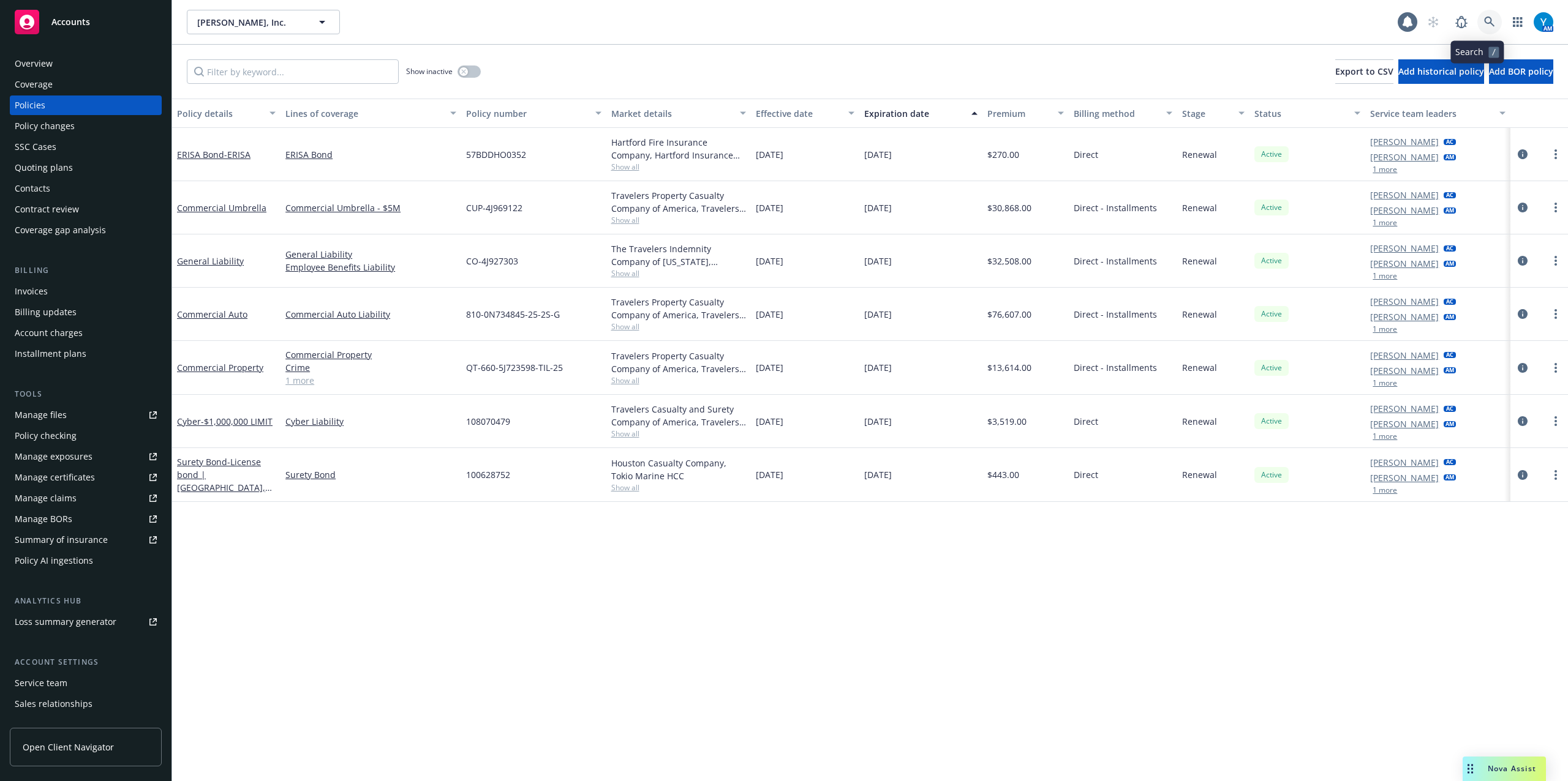
click at [1484, 20] on icon at bounding box center [1490, 22] width 11 height 11
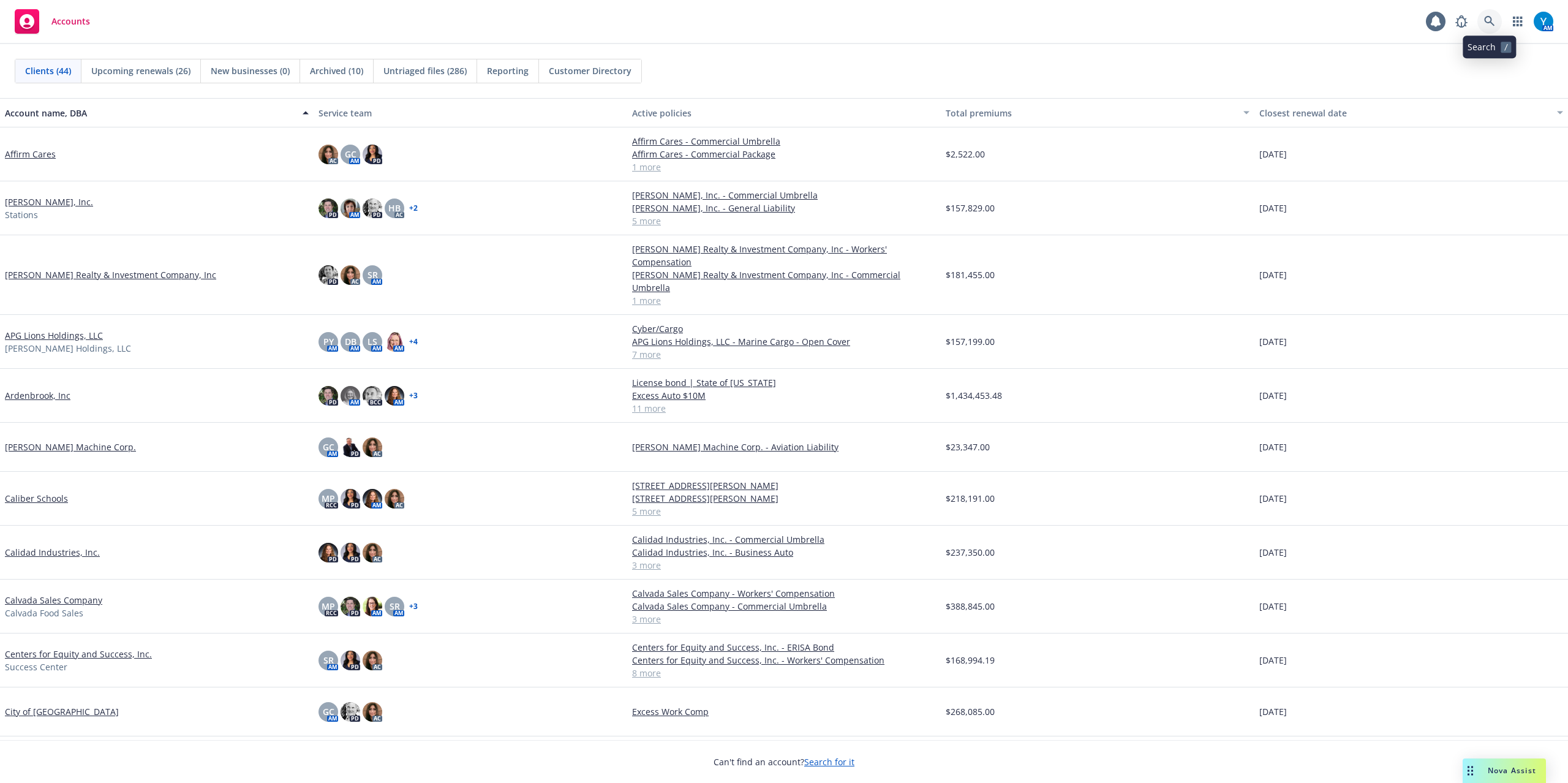
click at [1490, 21] on icon at bounding box center [1489, 21] width 11 height 11
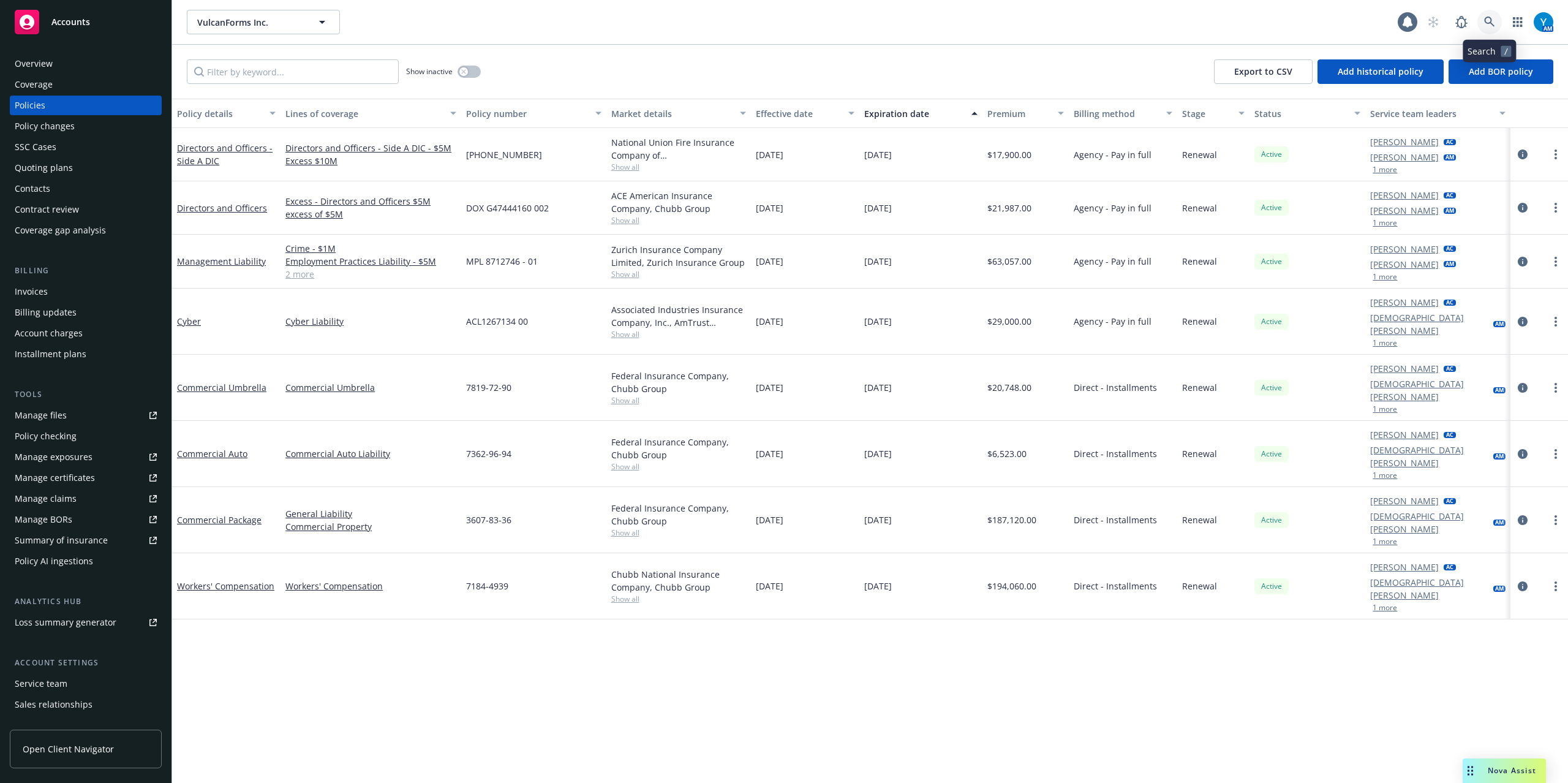
click at [1485, 13] on link at bounding box center [1489, 22] width 25 height 25
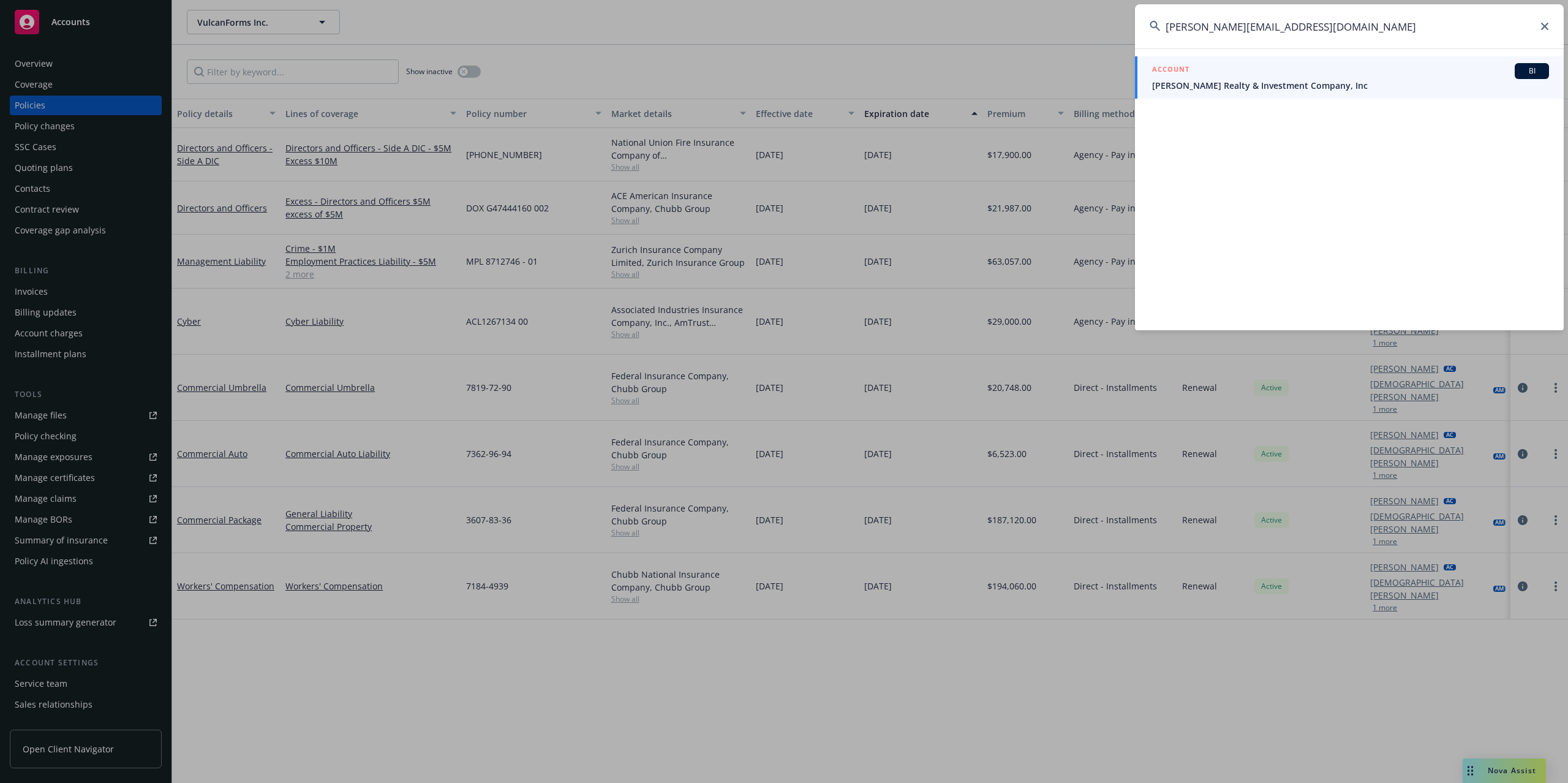
type input "lori.cade@gmail.com"
click at [1392, 72] on div "ACCOUNT BI" at bounding box center [1351, 71] width 397 height 16
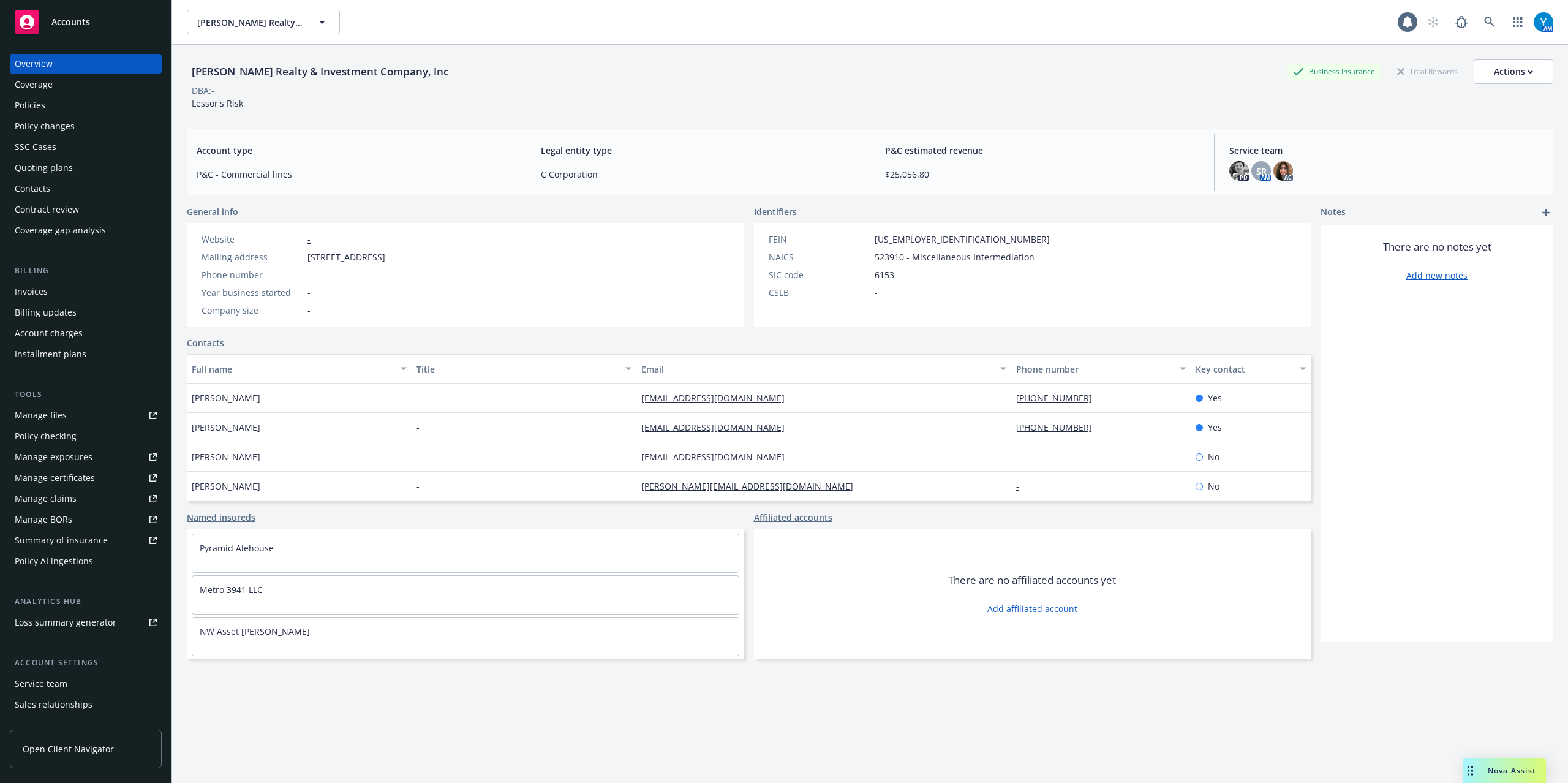
click at [40, 100] on div "Policies" at bounding box center [30, 105] width 30 height 20
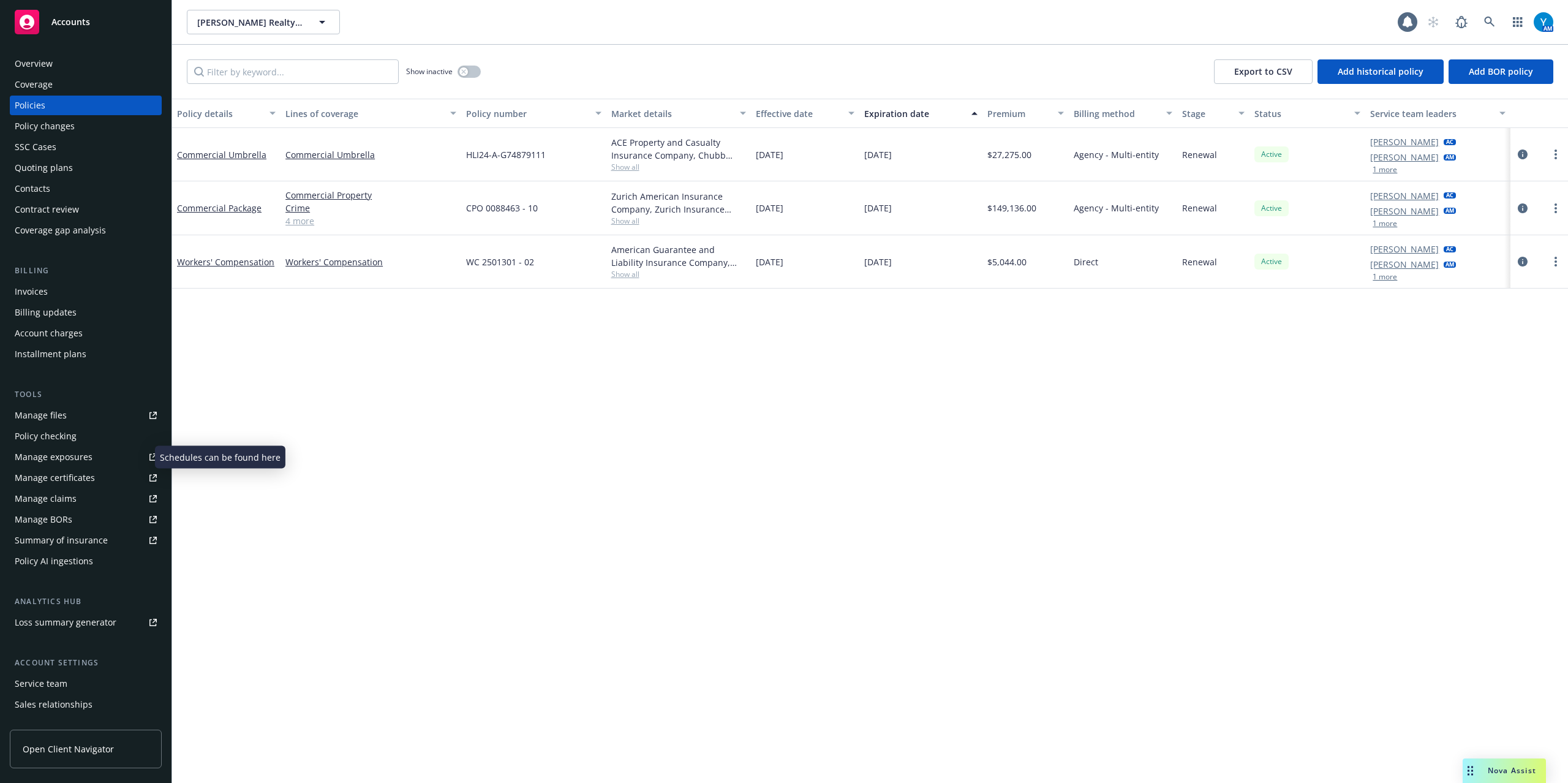
click at [74, 457] on div "Manage exposures" at bounding box center [54, 458] width 78 height 20
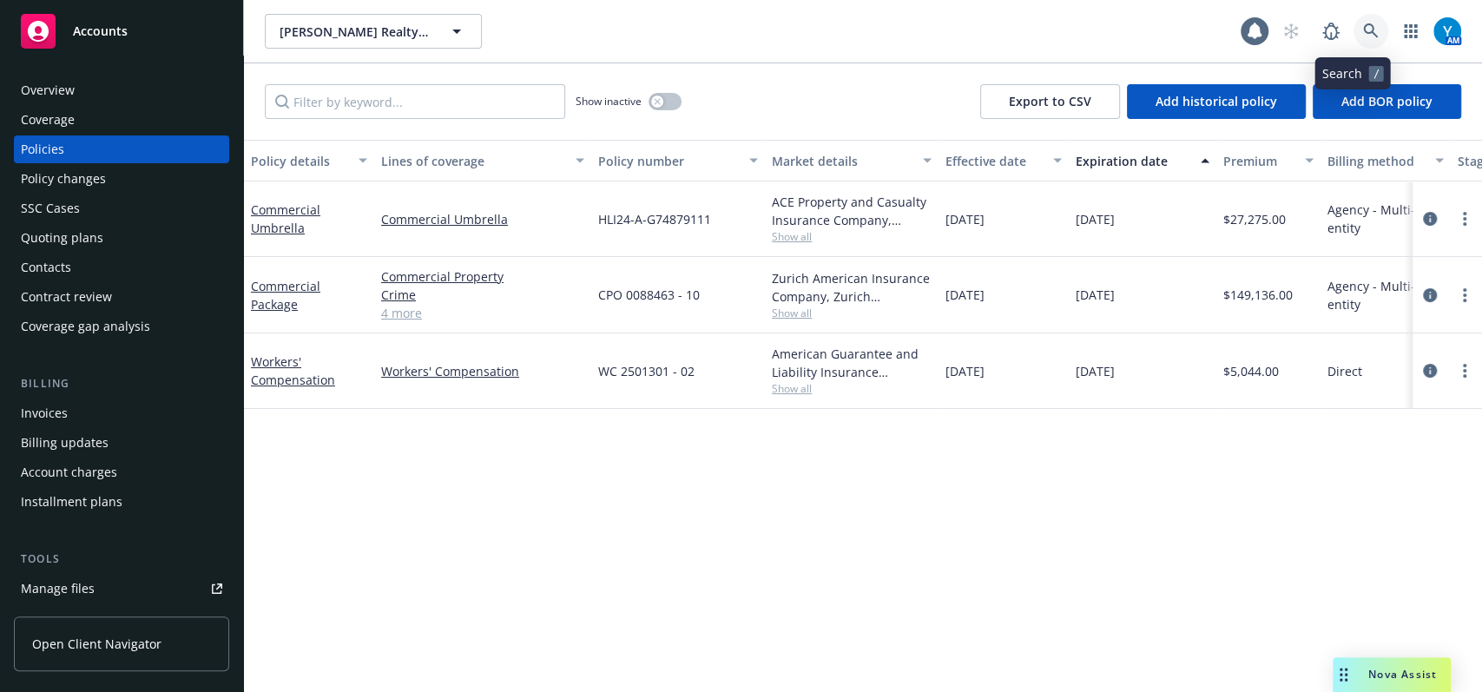
click at [1363, 34] on icon at bounding box center [1371, 31] width 16 height 16
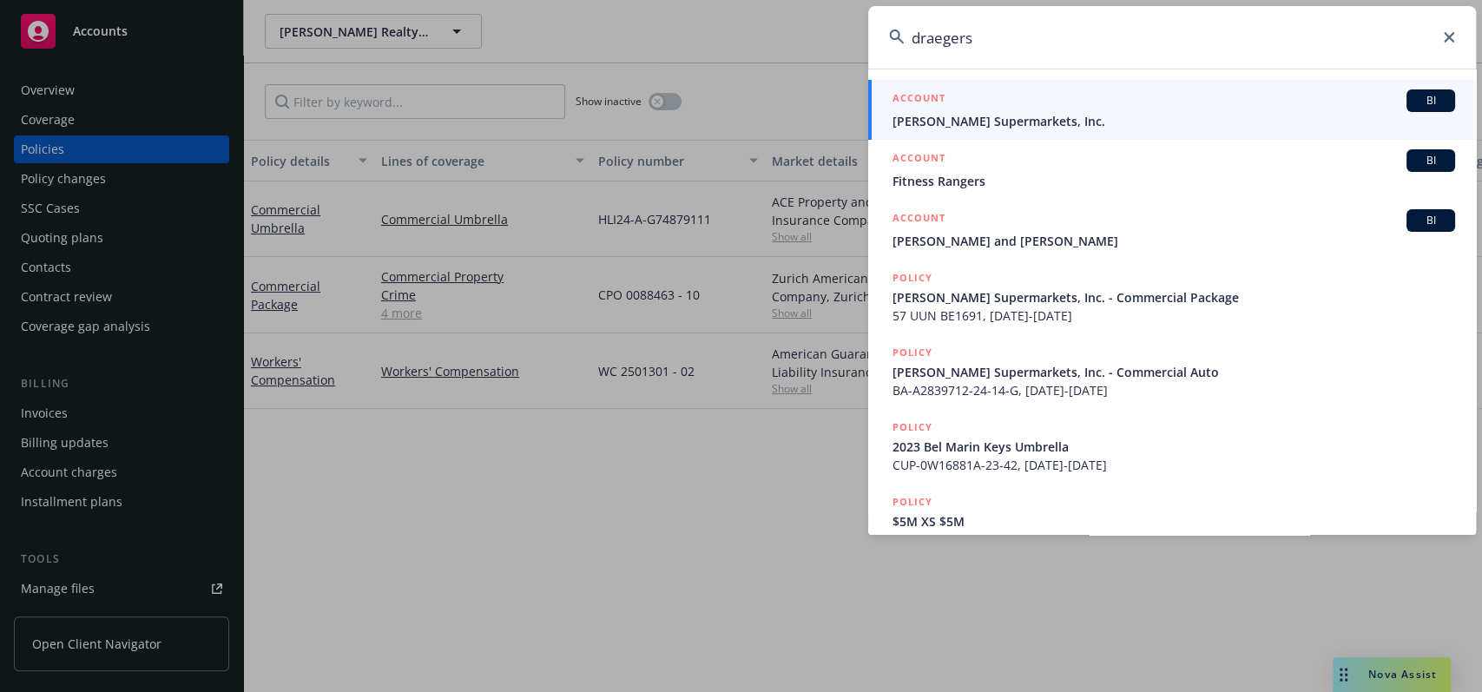
type input "draegers"
click at [973, 127] on span "Draeger's Supermarkets, Inc." at bounding box center [1173, 121] width 562 height 18
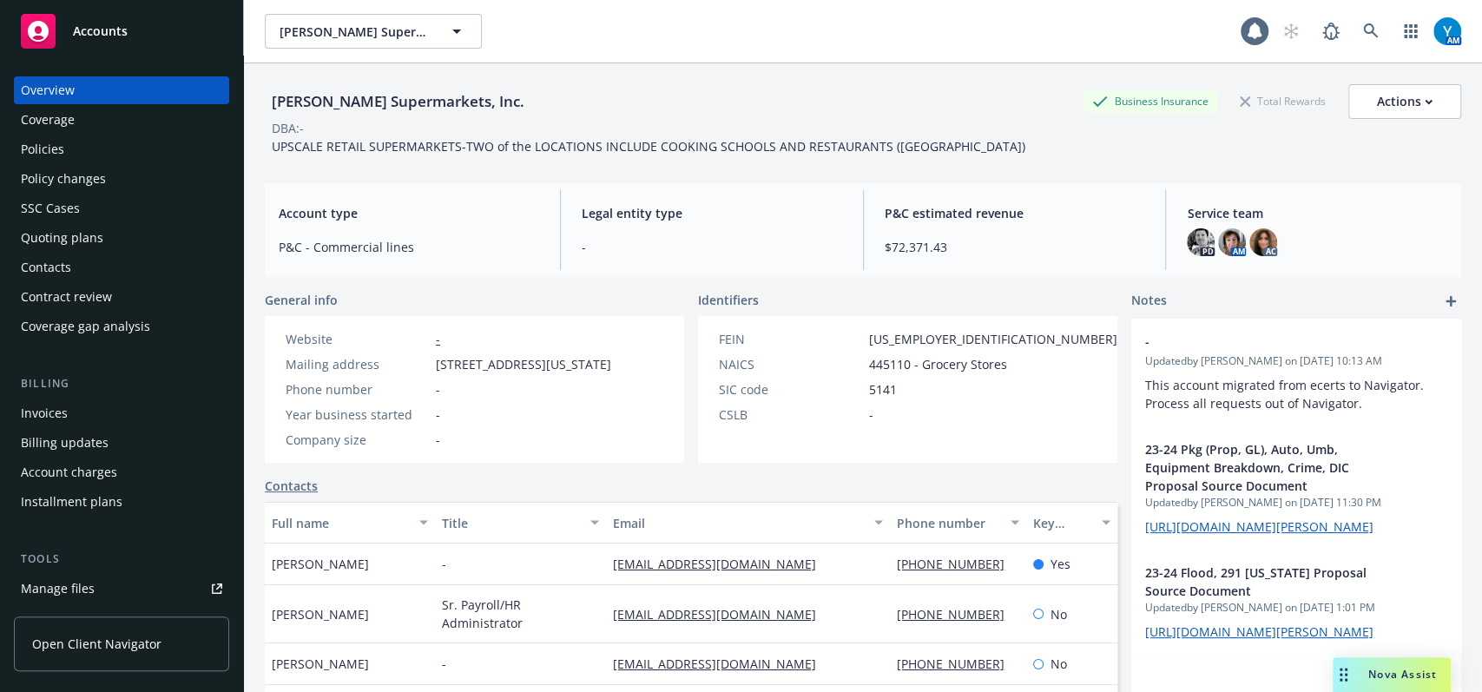
click at [97, 156] on div "Policies" at bounding box center [121, 149] width 201 height 28
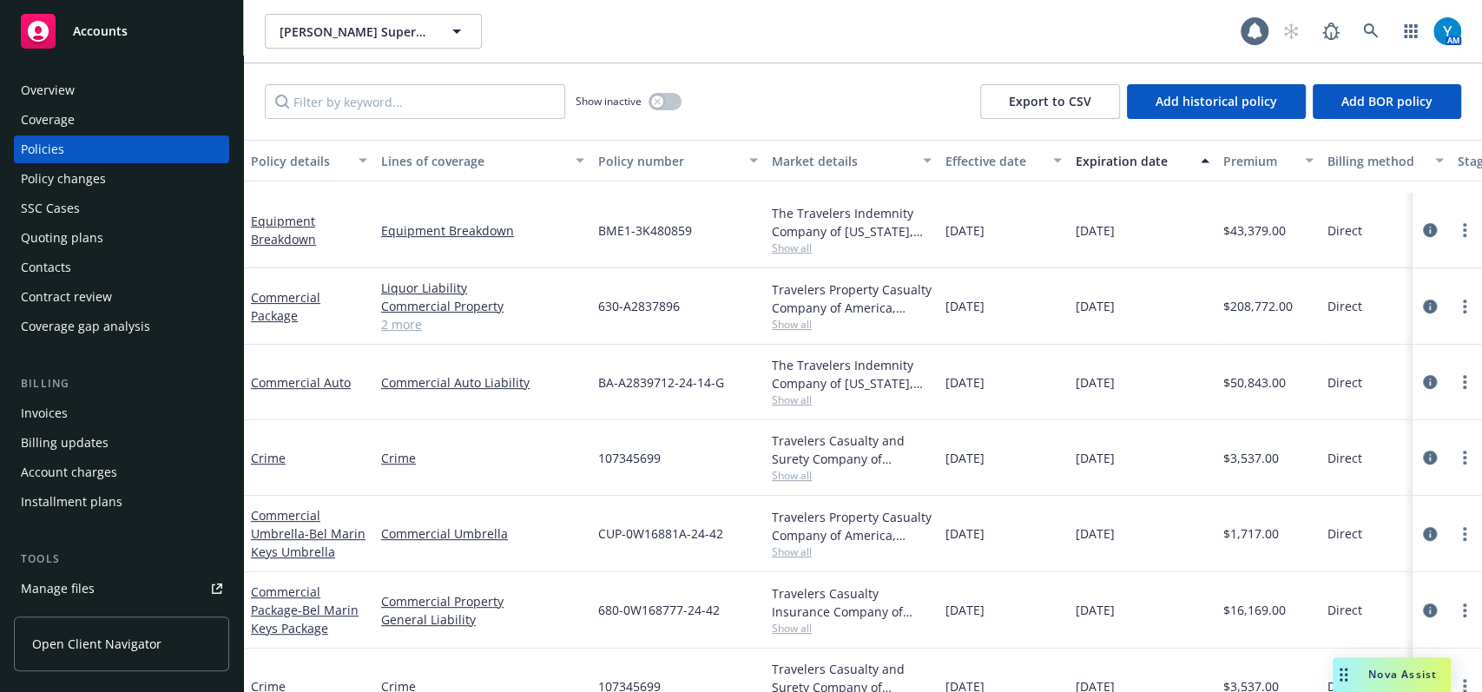
scroll to position [459, 0]
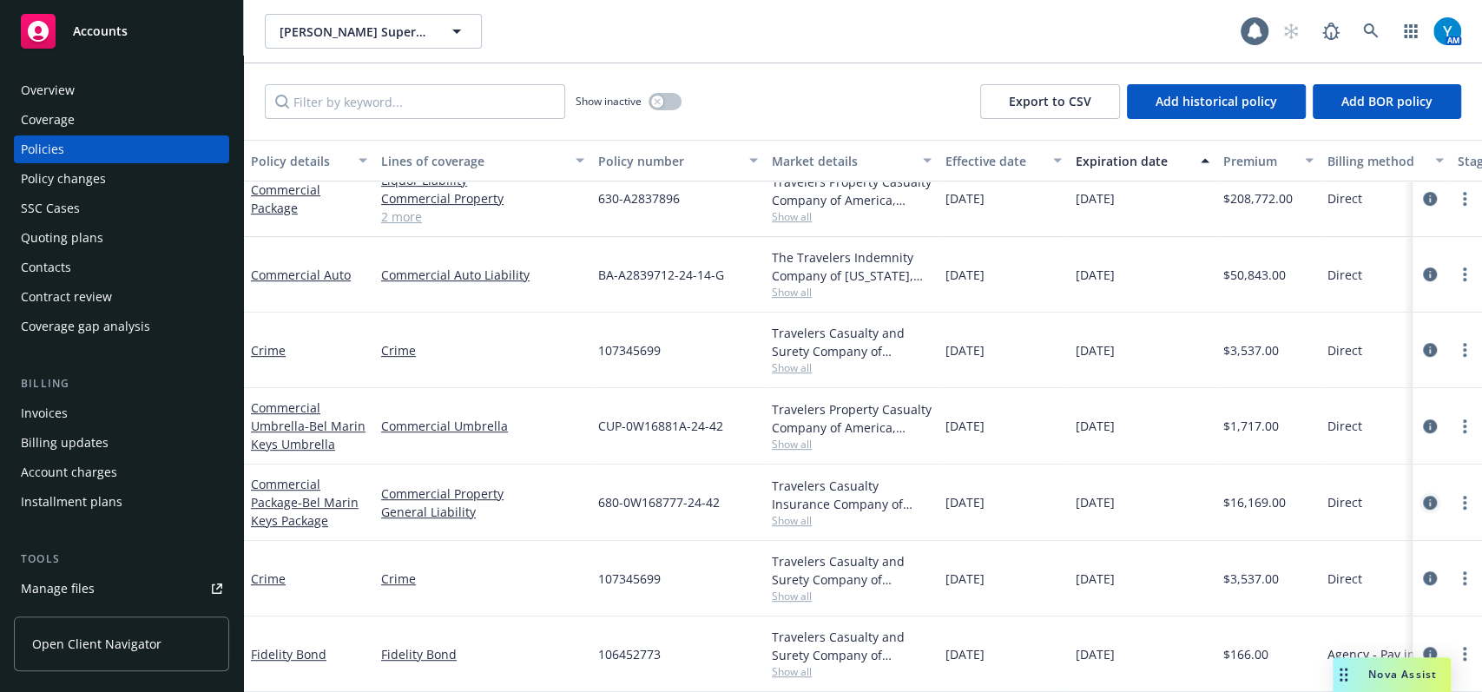
click at [1423, 496] on icon "circleInformation" at bounding box center [1430, 503] width 14 height 14
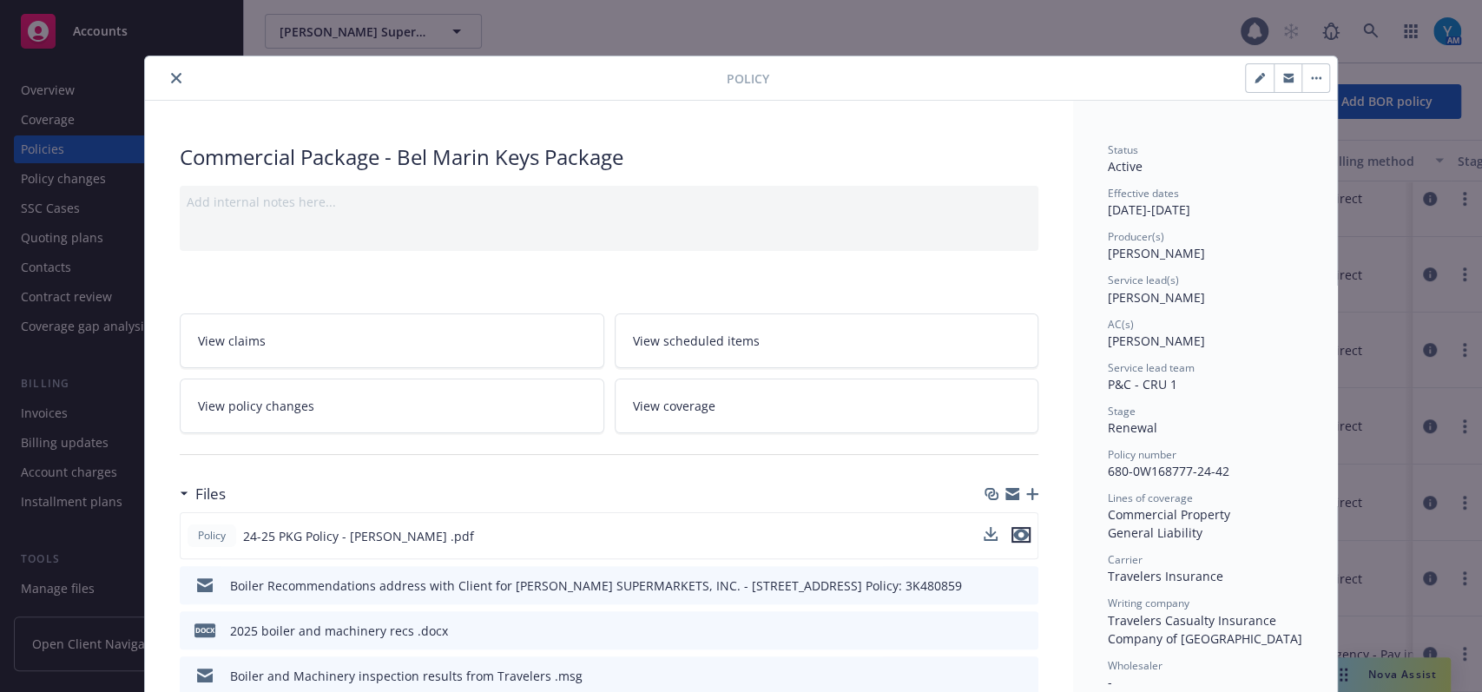
click at [1017, 531] on icon "preview file" at bounding box center [1021, 535] width 16 height 12
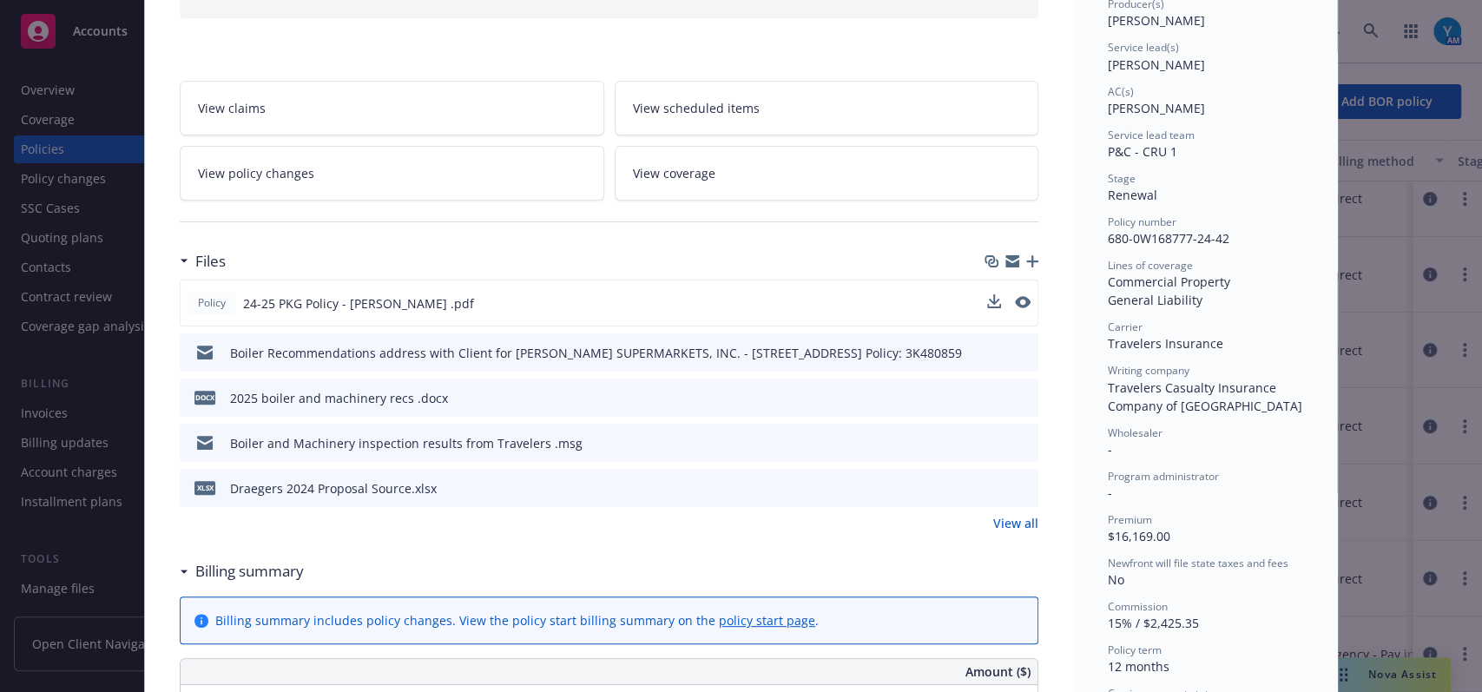
scroll to position [237, 0]
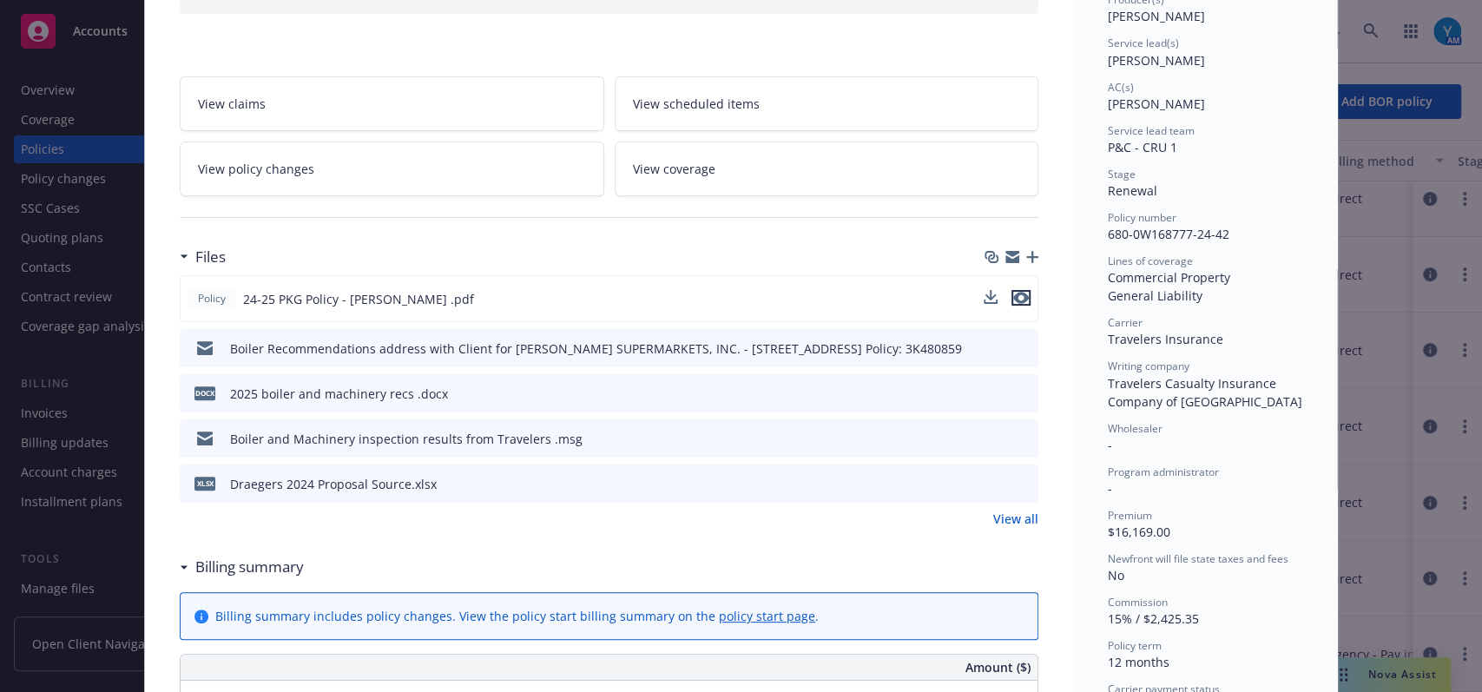
click at [1013, 295] on icon "preview file" at bounding box center [1021, 298] width 16 height 12
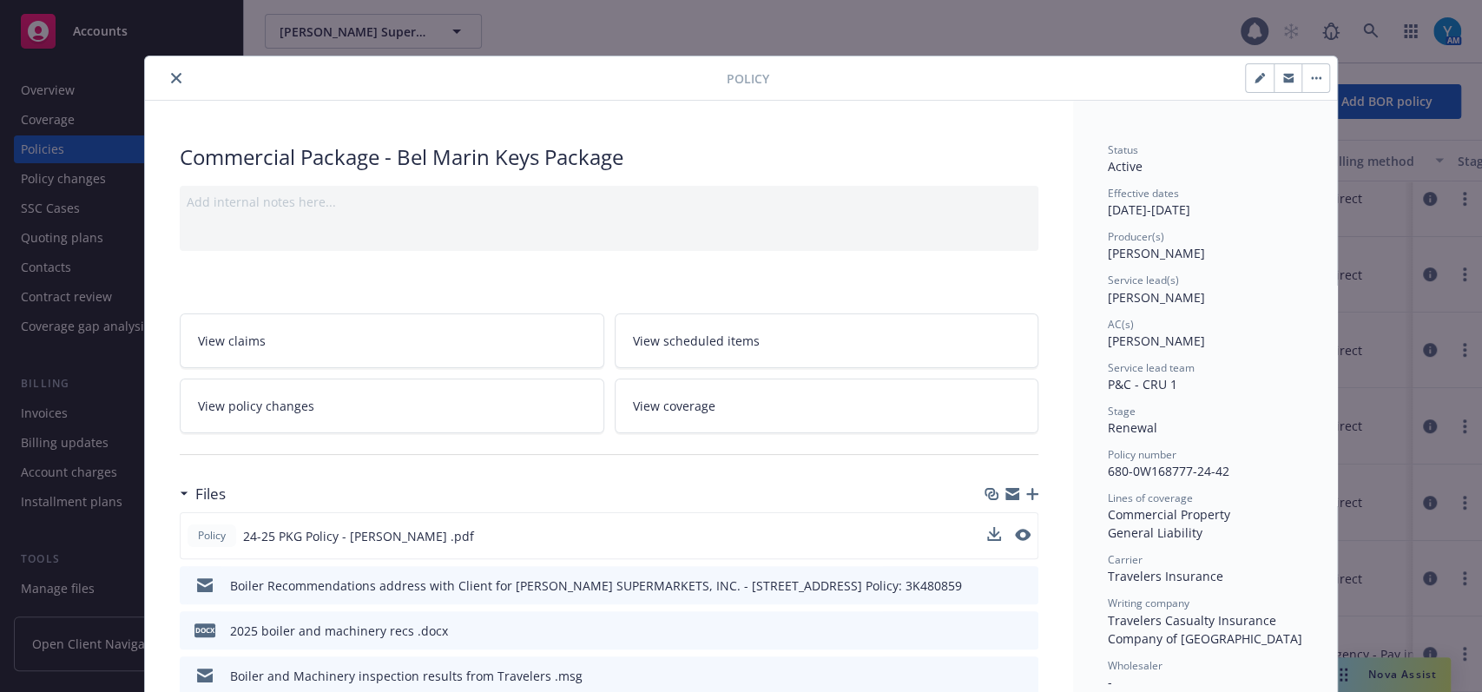
click at [172, 86] on button "close" at bounding box center [176, 78] width 21 height 21
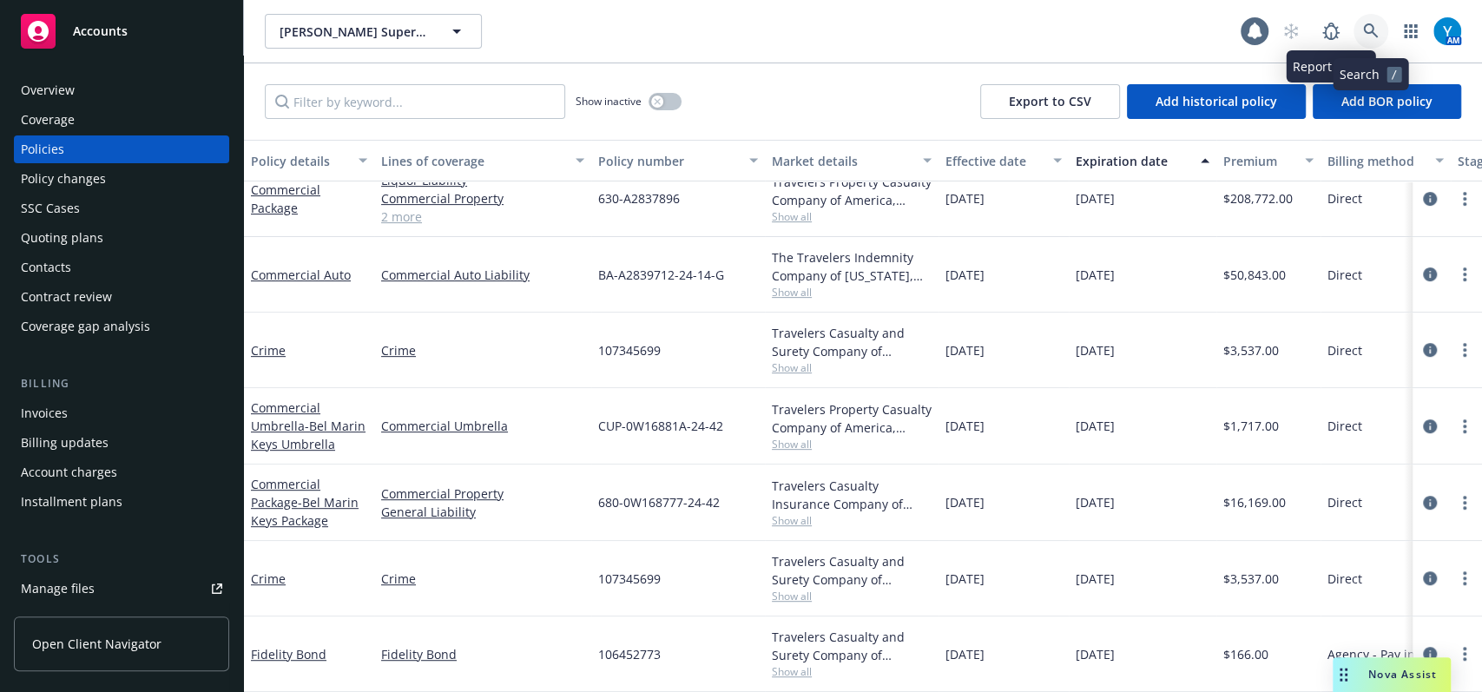
click at [1374, 29] on icon at bounding box center [1371, 31] width 16 height 16
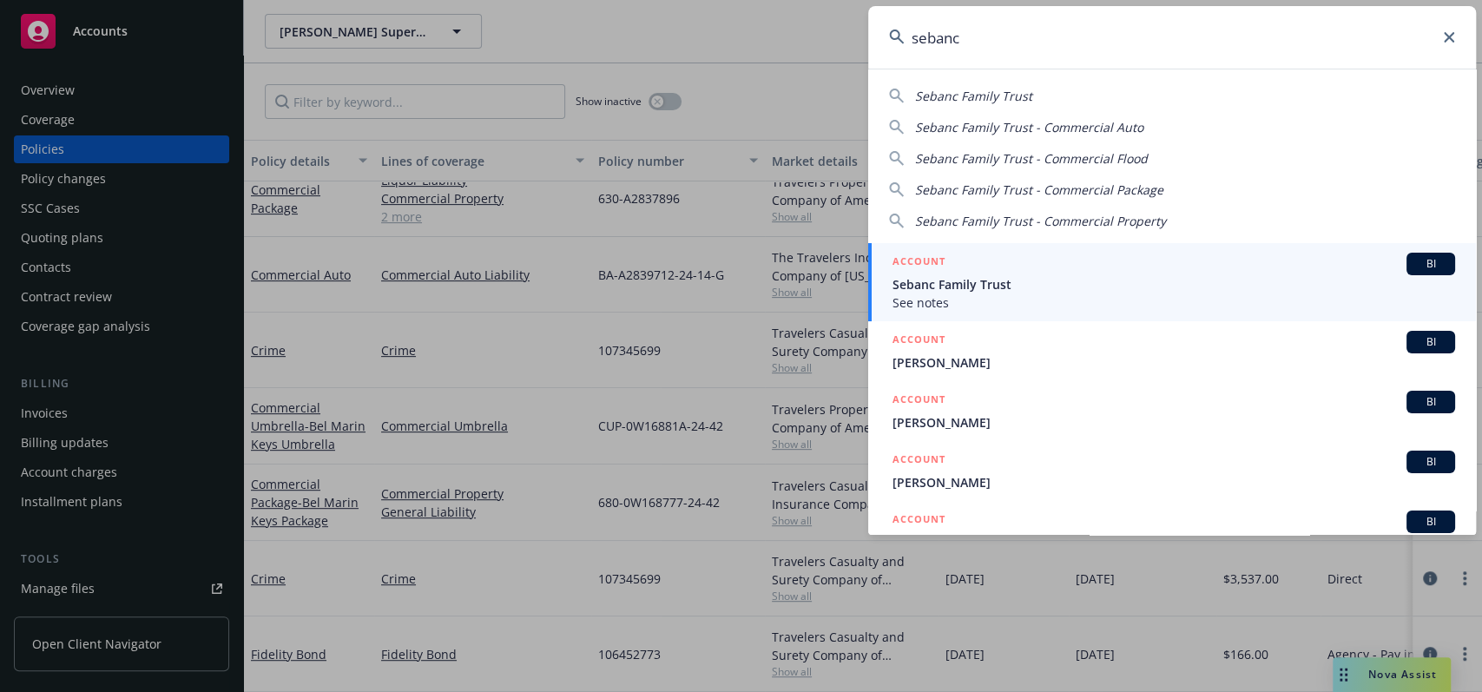
type input "sebanc"
click at [1068, 292] on span "Sebanc Family Trust" at bounding box center [1173, 284] width 562 height 18
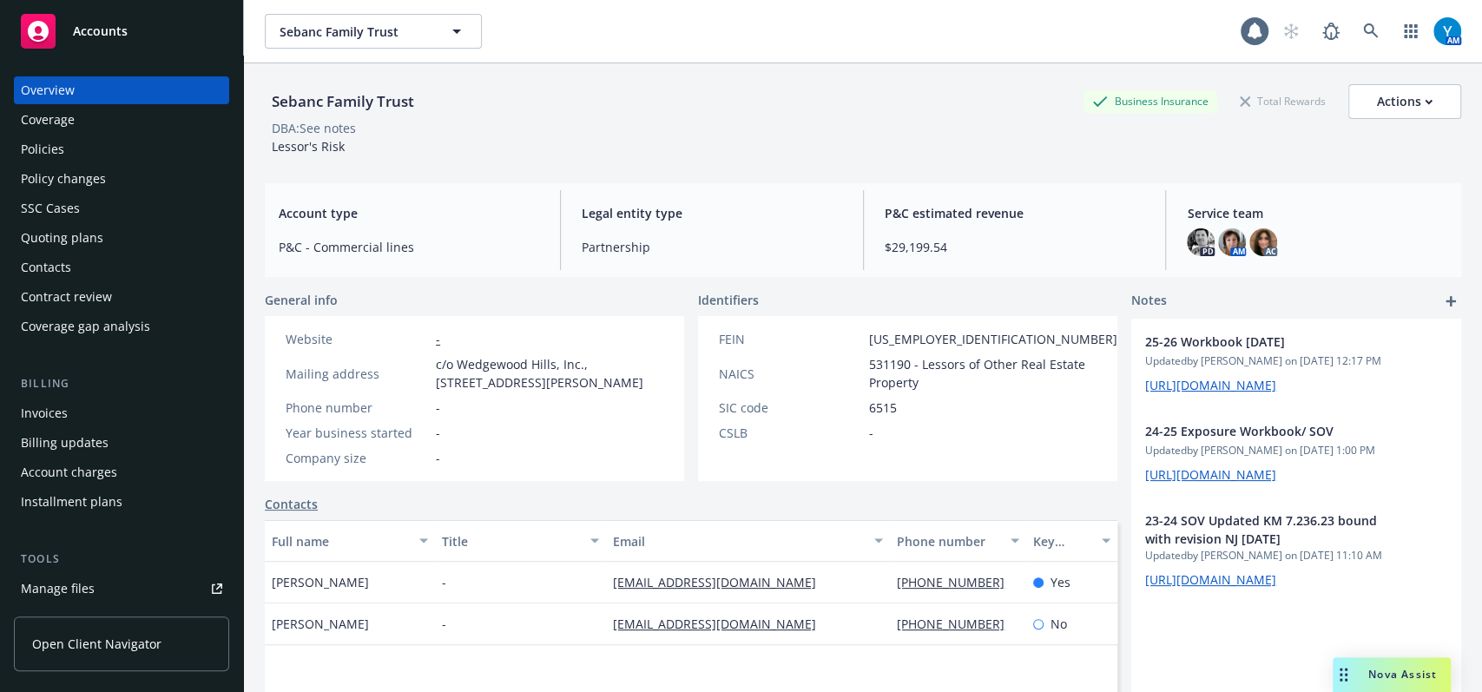
click at [62, 153] on div "Policies" at bounding box center [42, 149] width 43 height 28
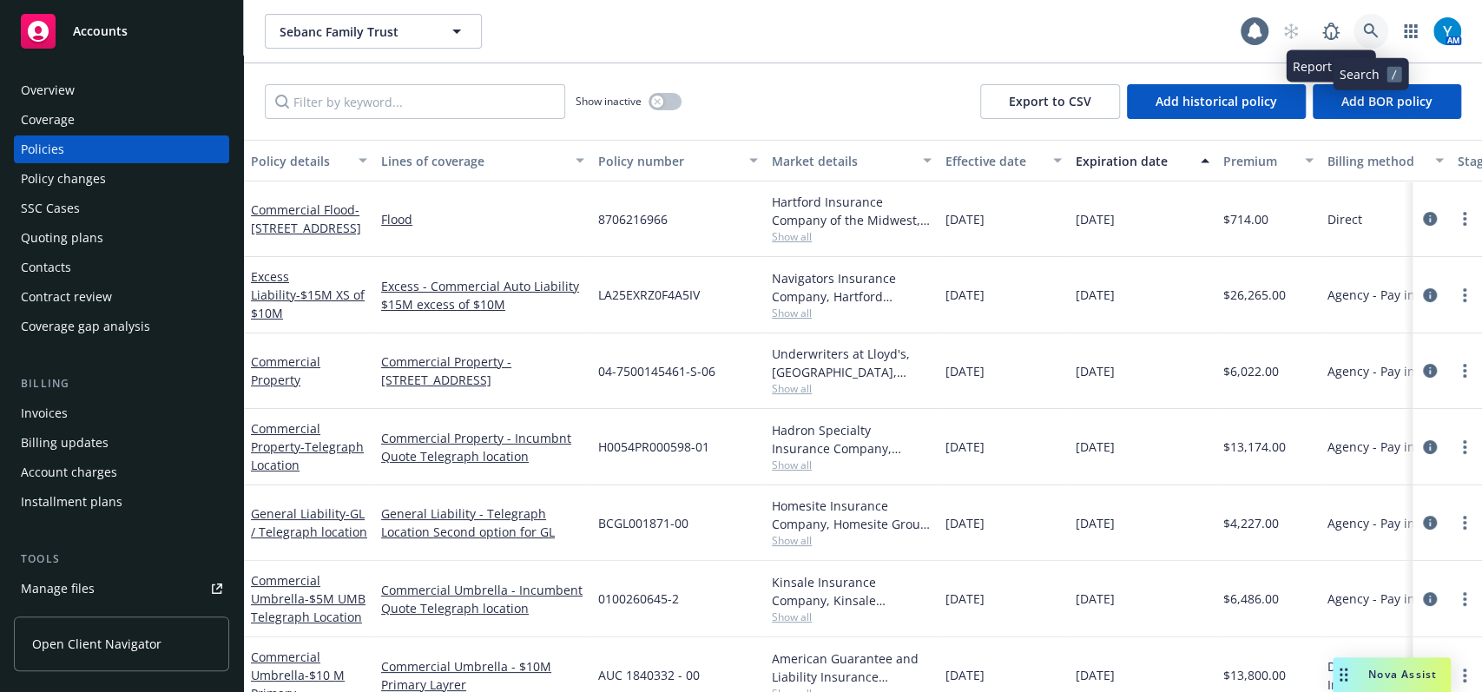
click at [1385, 30] on link at bounding box center [1370, 31] width 35 height 35
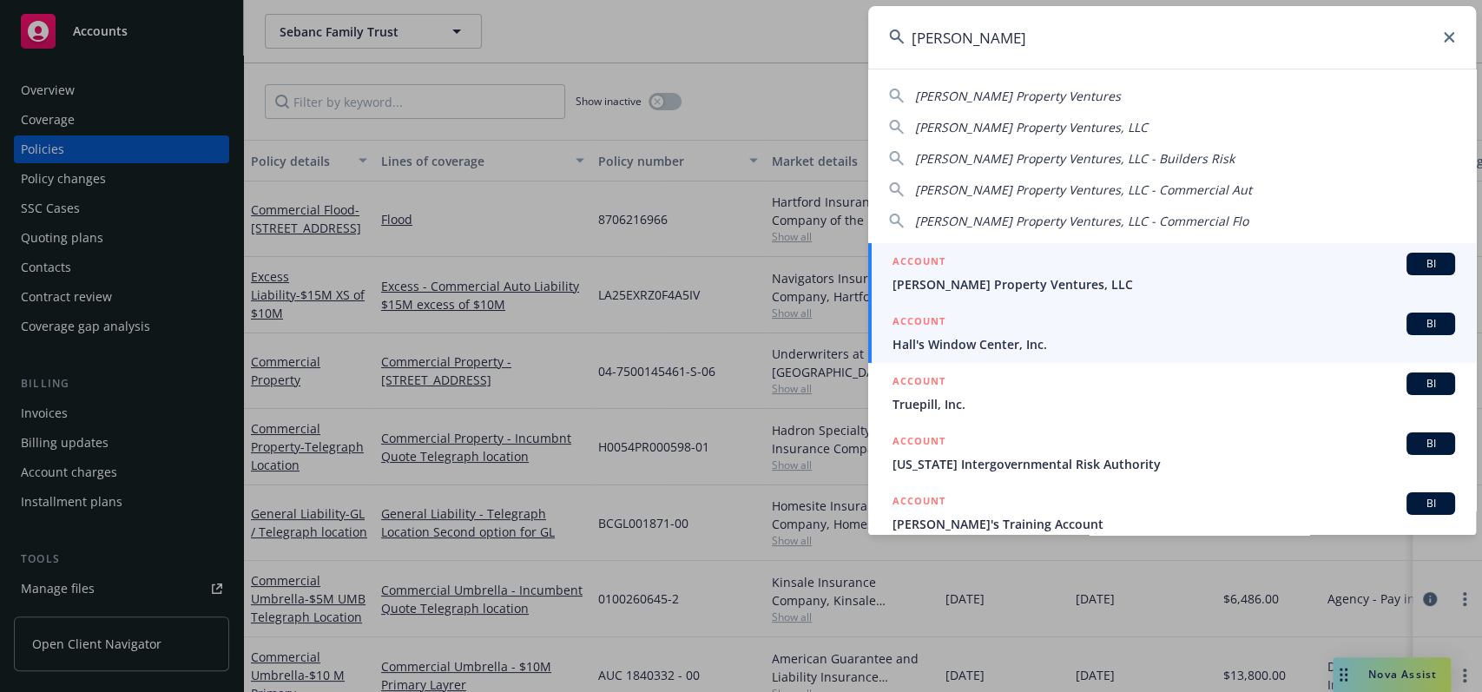
type input "windy hill"
click at [985, 288] on span "Windy Hill Property Ventures, LLC" at bounding box center [1173, 284] width 562 height 18
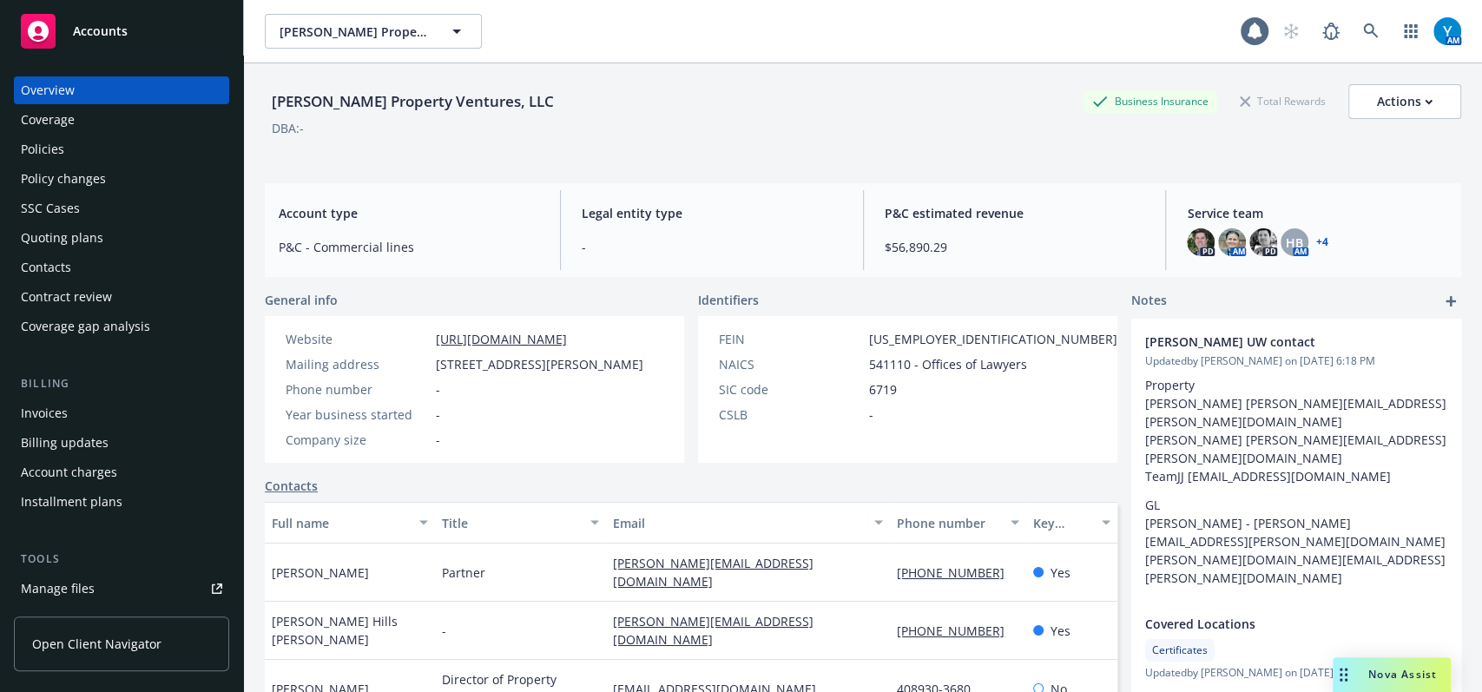
click at [118, 159] on div "Policies" at bounding box center [121, 149] width 201 height 28
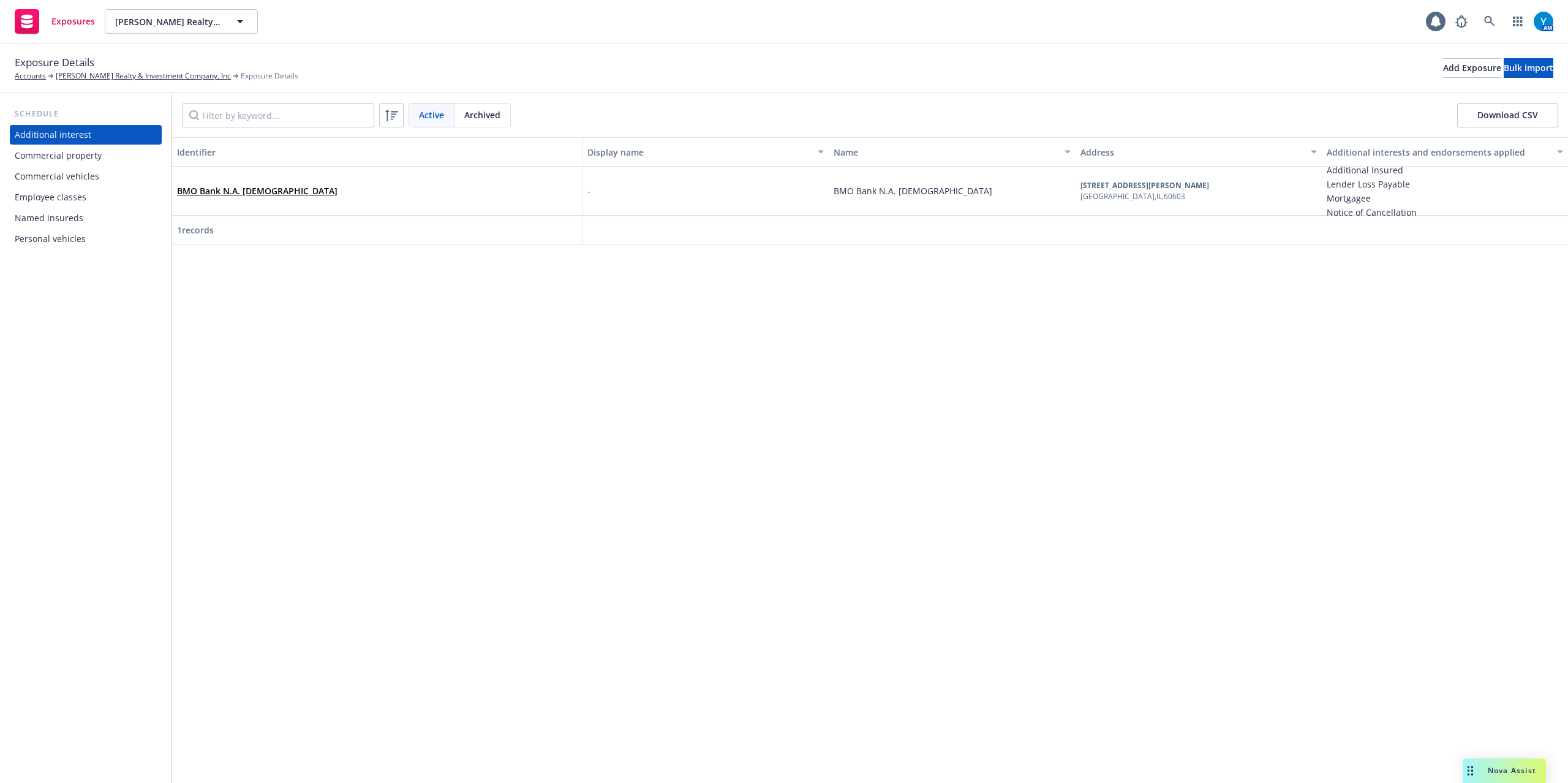
click at [66, 162] on div "Commercial property" at bounding box center [58, 156] width 87 height 20
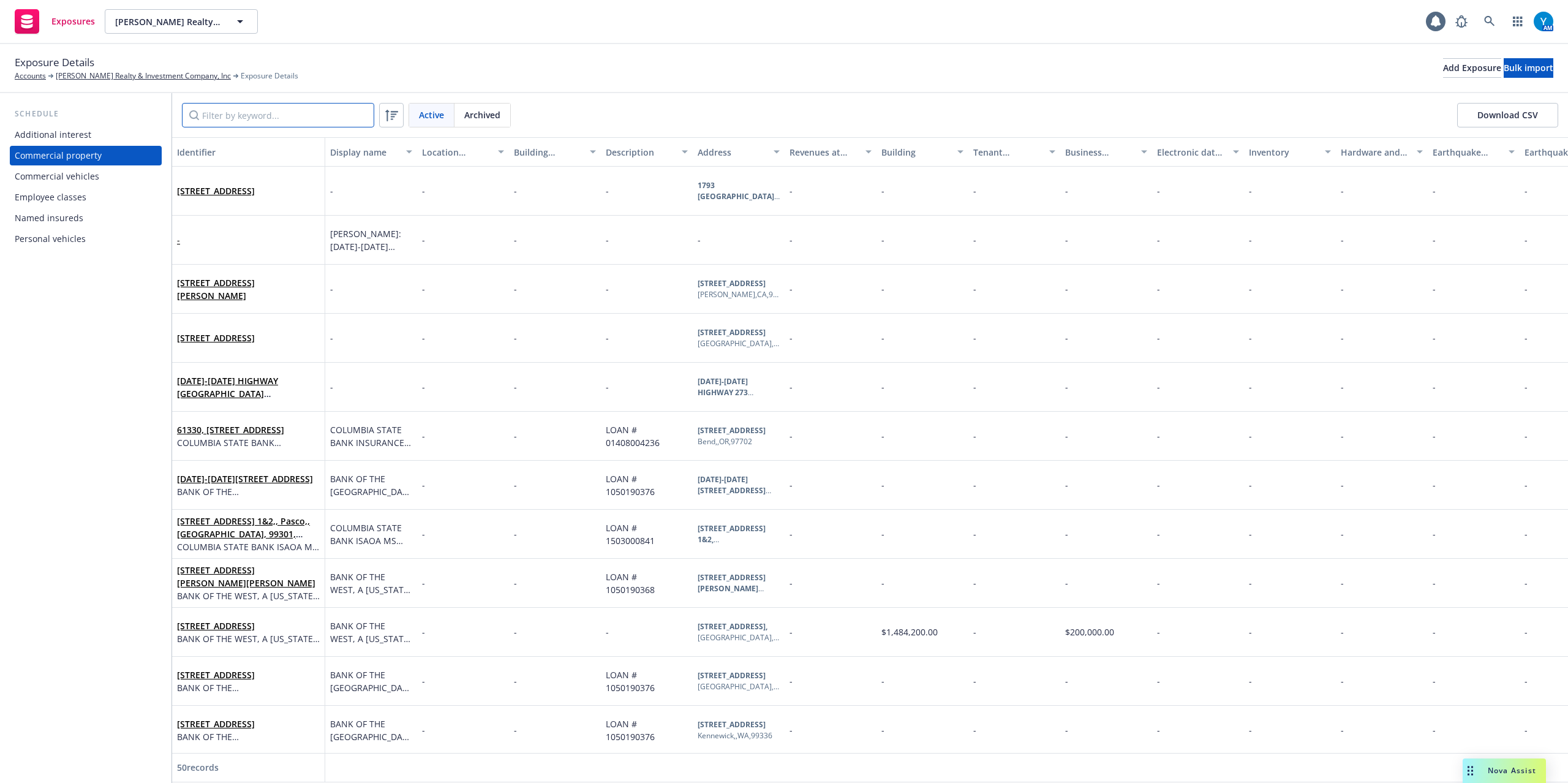
click at [260, 108] on input "Filter by keyword..." at bounding box center [278, 115] width 193 height 25
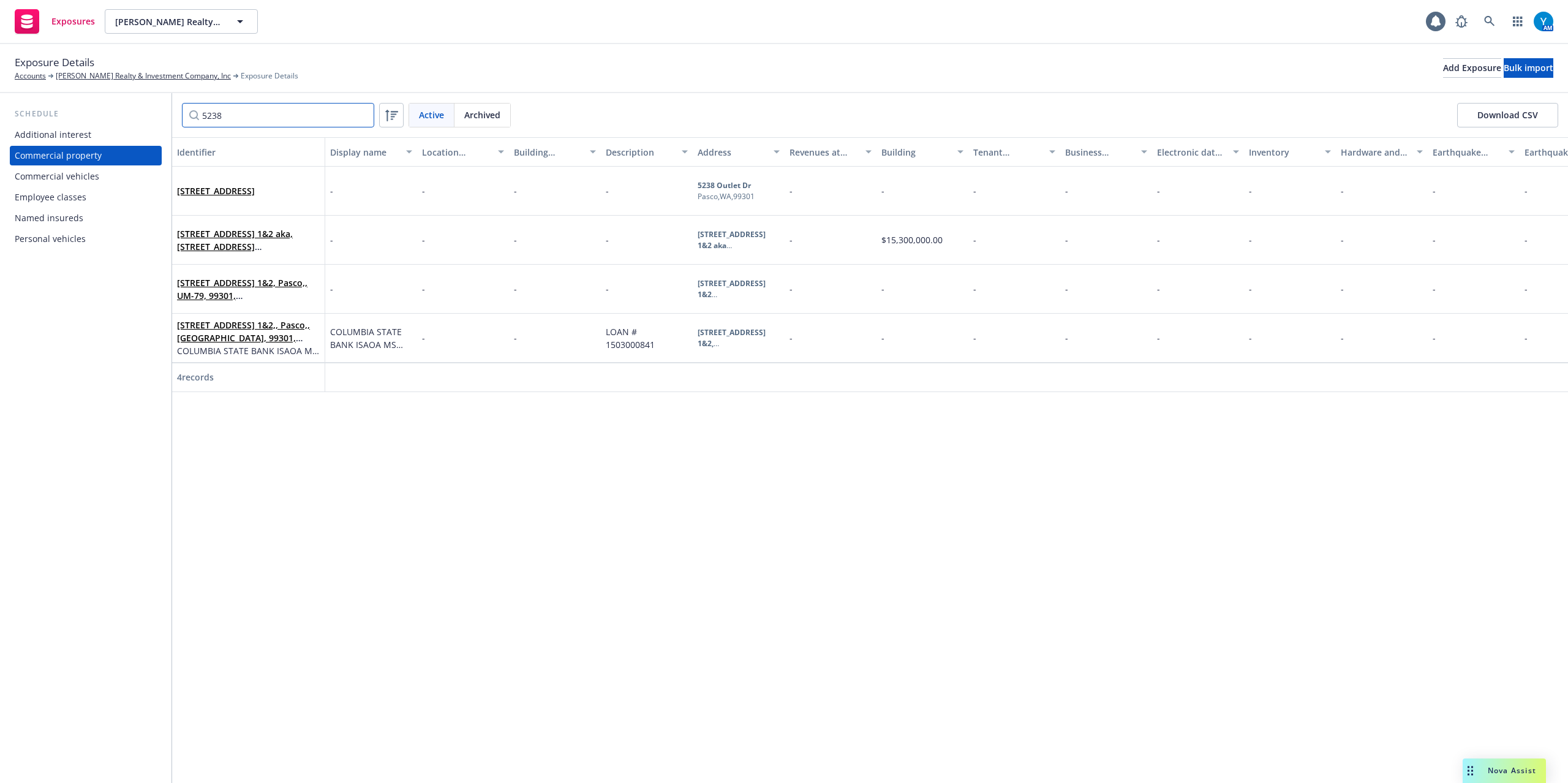
type input "5238"
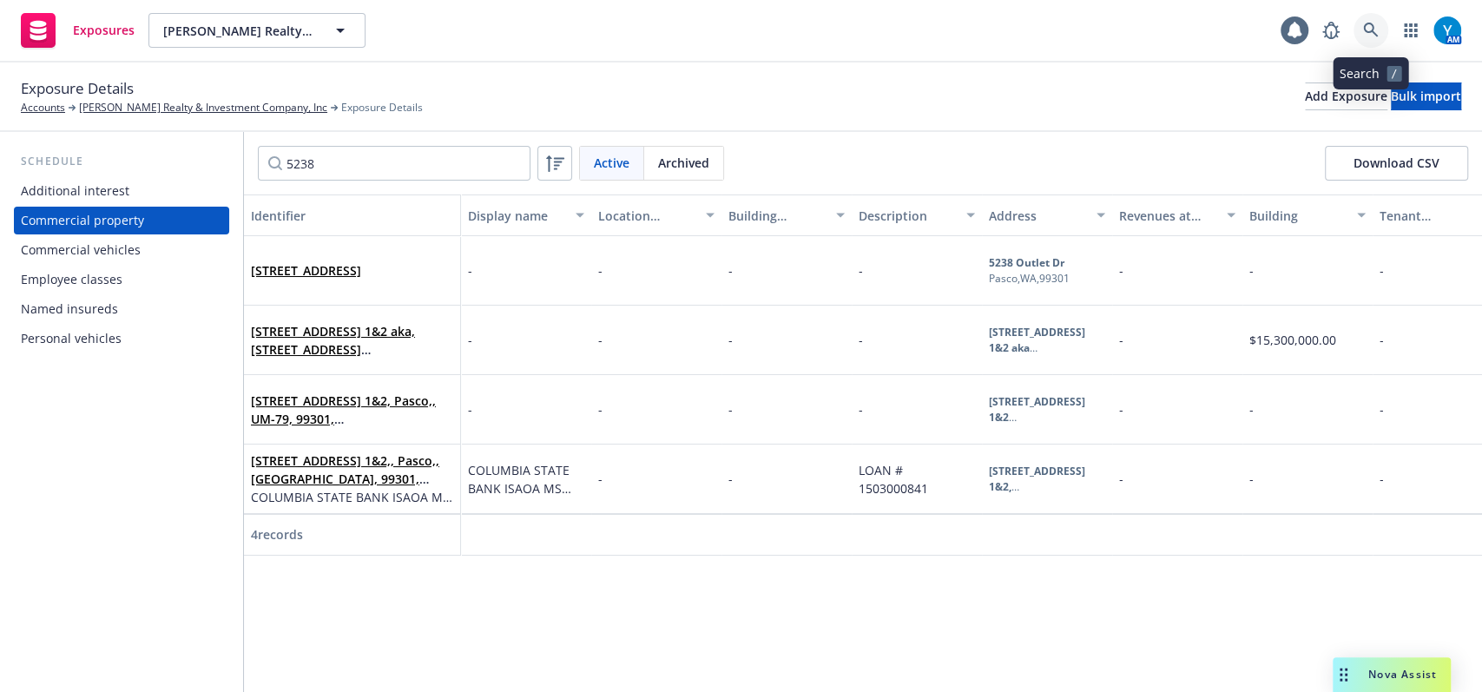
click at [1379, 27] on link at bounding box center [1370, 30] width 35 height 35
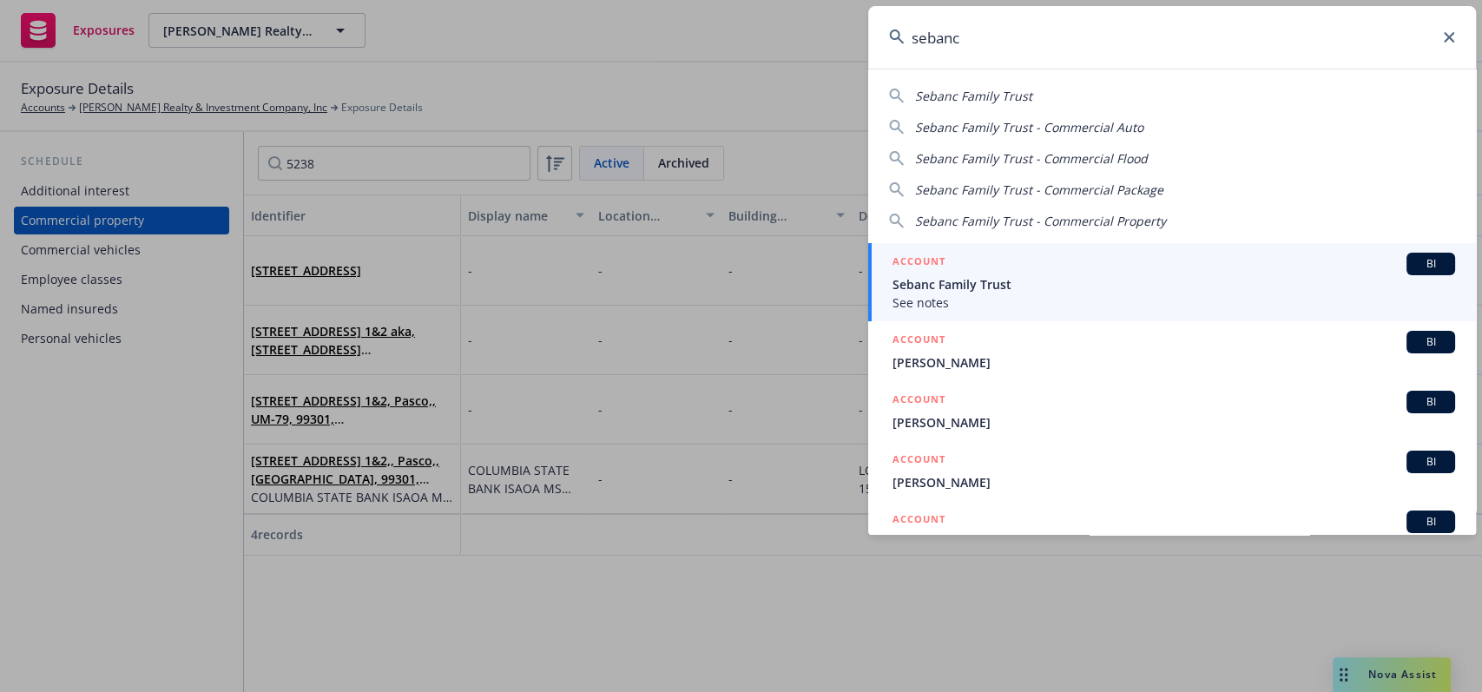
type input "sebanc"
click at [971, 285] on span "Sebanc Family Trust" at bounding box center [1173, 284] width 562 height 18
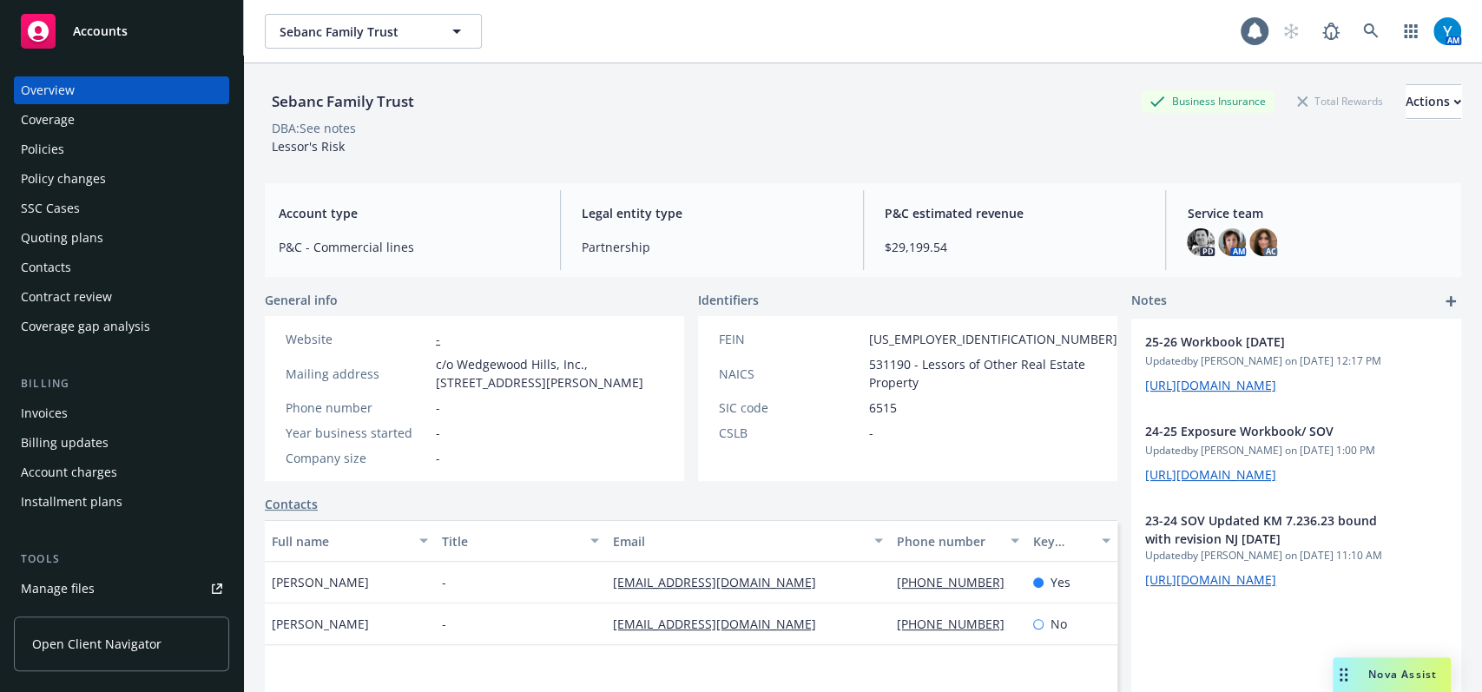
click at [79, 153] on div "Policies" at bounding box center [121, 149] width 201 height 28
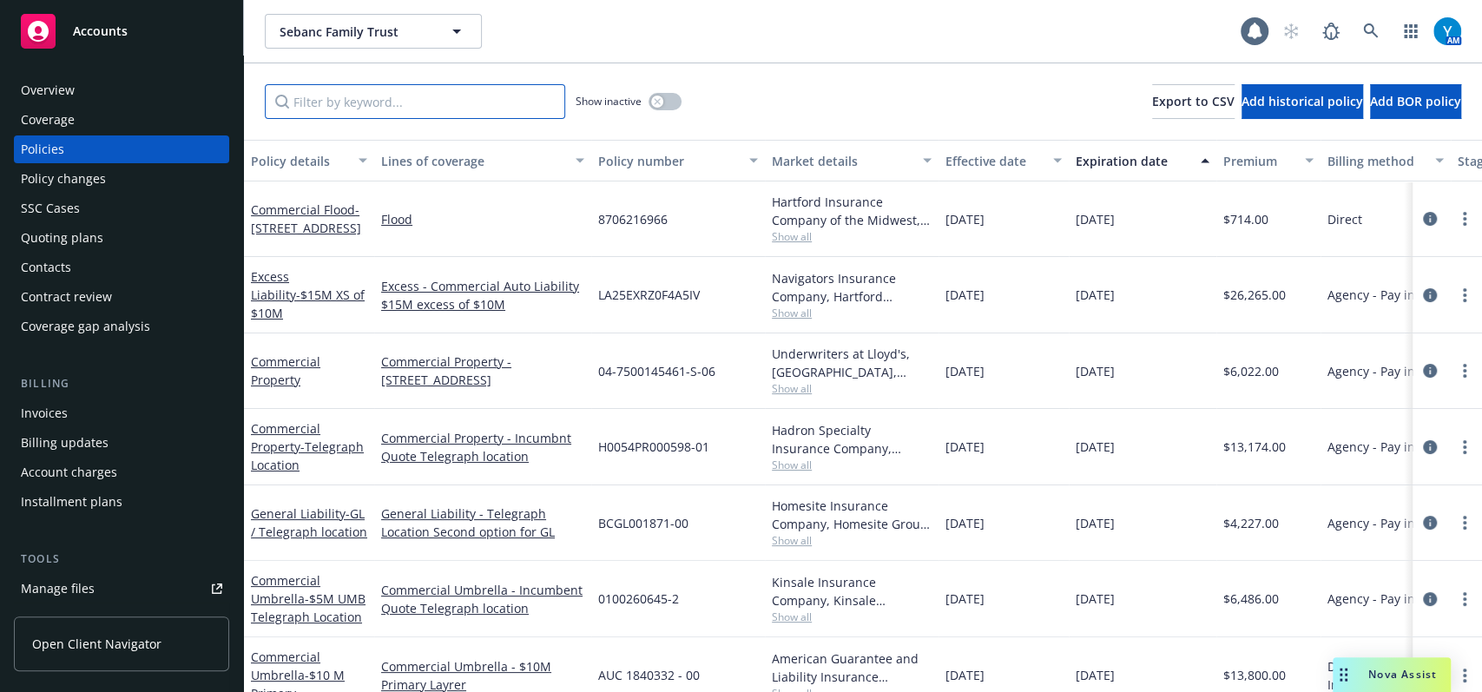
click at [410, 96] on input "Filter by keyword..." at bounding box center [415, 101] width 300 height 35
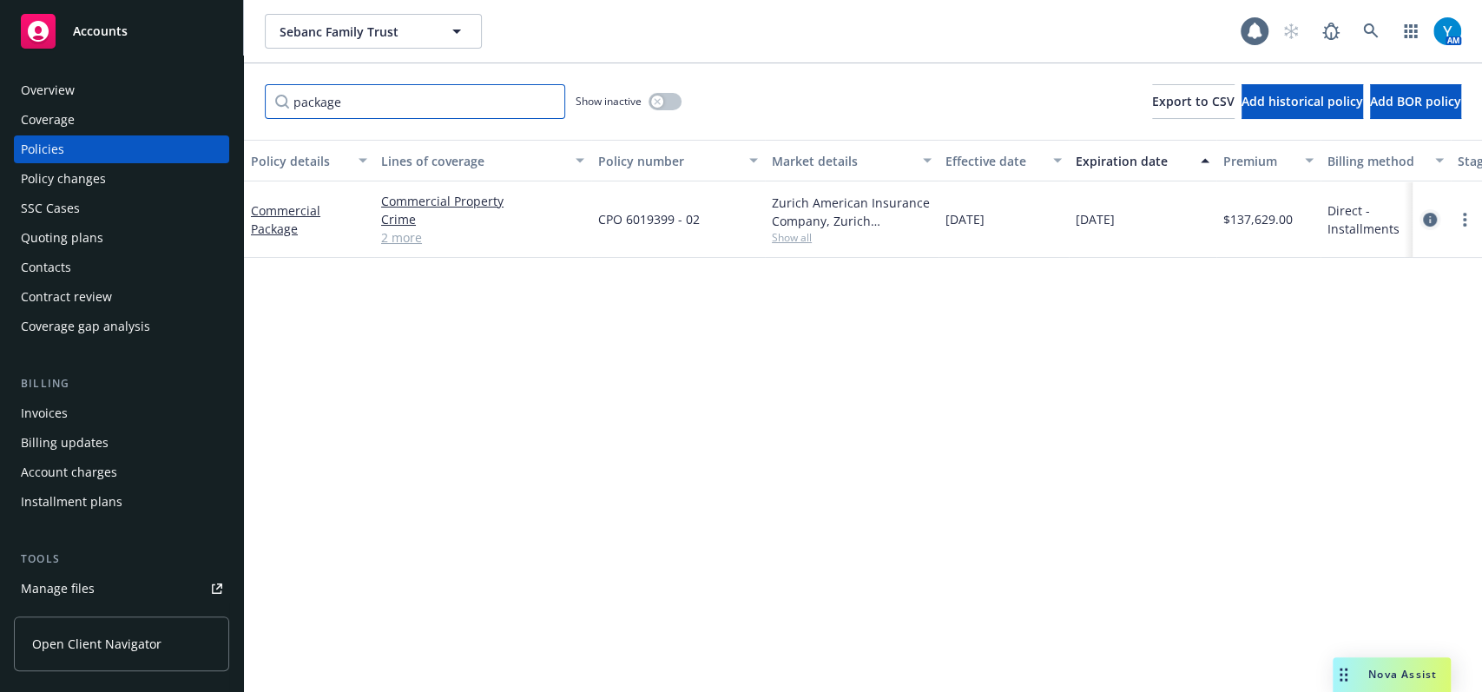
type input "package"
click at [1430, 215] on icon "circleInformation" at bounding box center [1430, 220] width 14 height 14
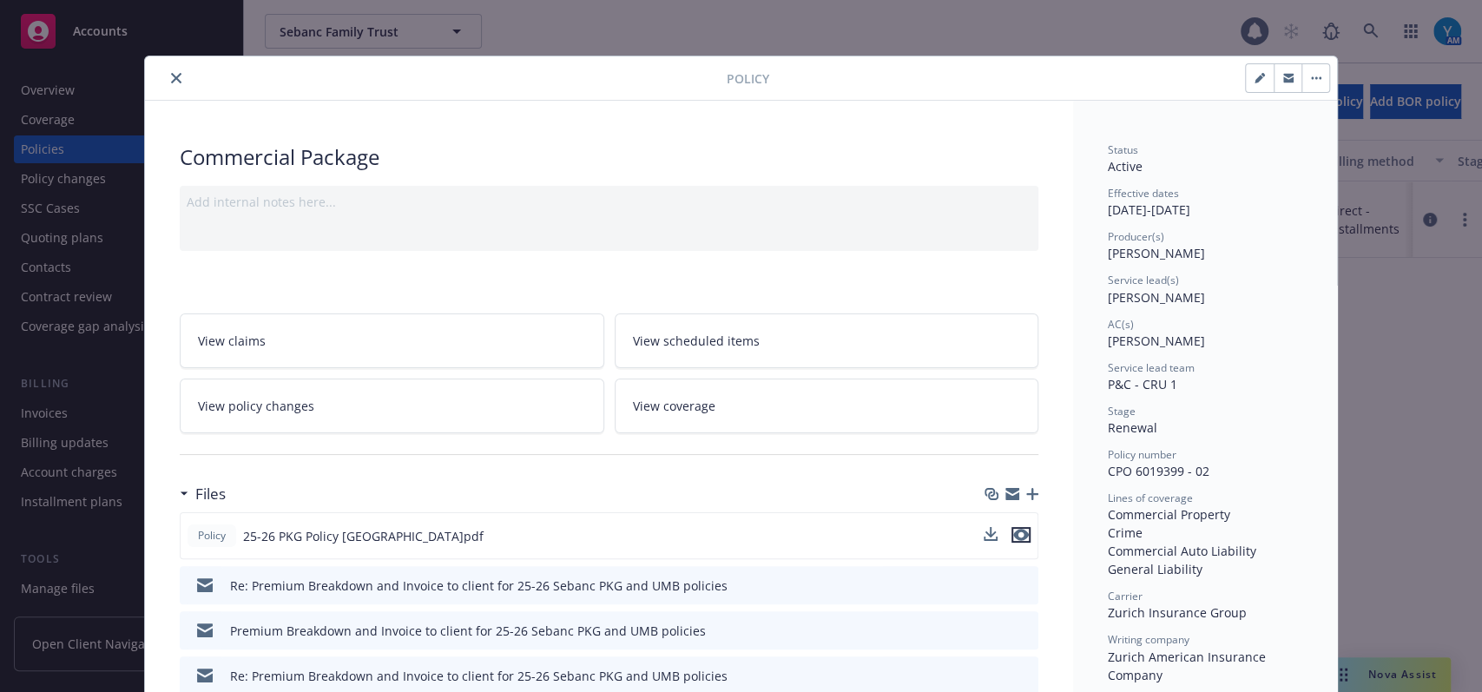
click at [1013, 531] on icon "preview file" at bounding box center [1021, 535] width 16 height 12
click at [171, 80] on icon "close" at bounding box center [176, 78] width 10 height 10
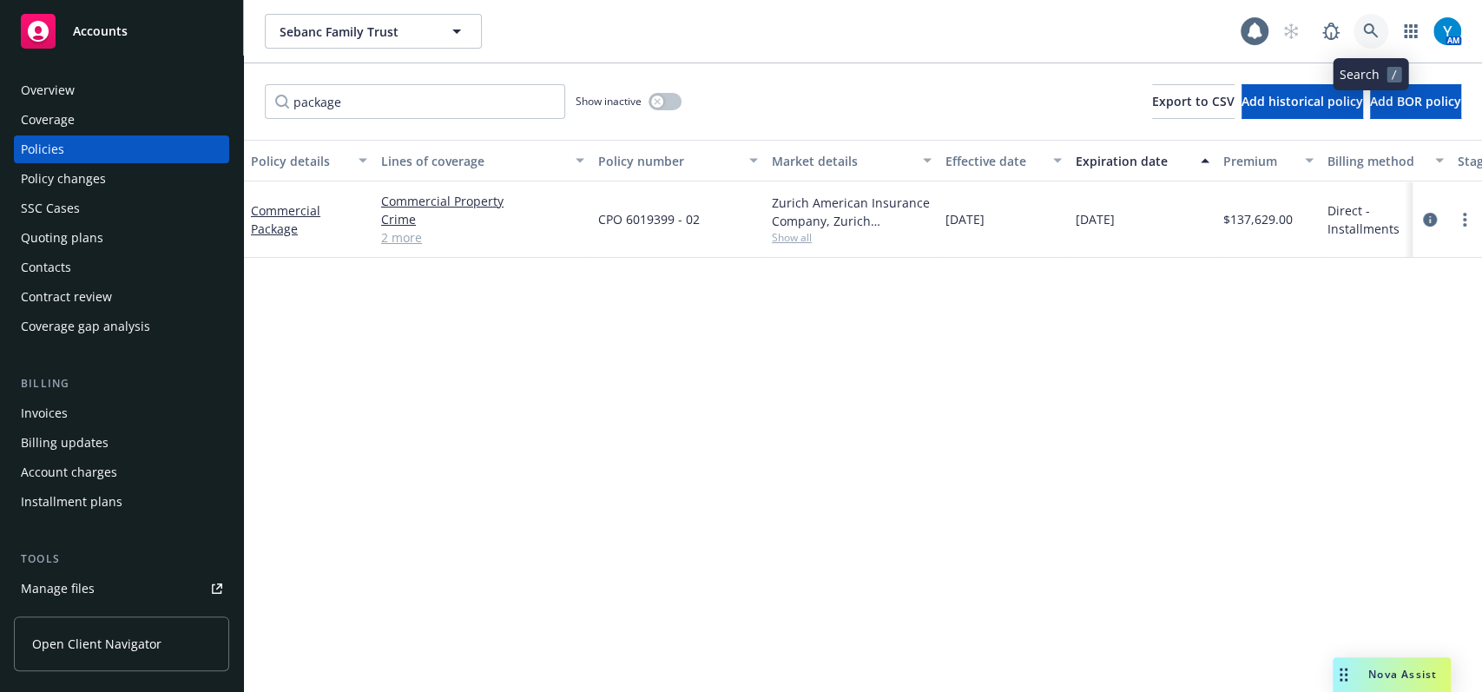
click at [1363, 23] on icon at bounding box center [1371, 31] width 16 height 16
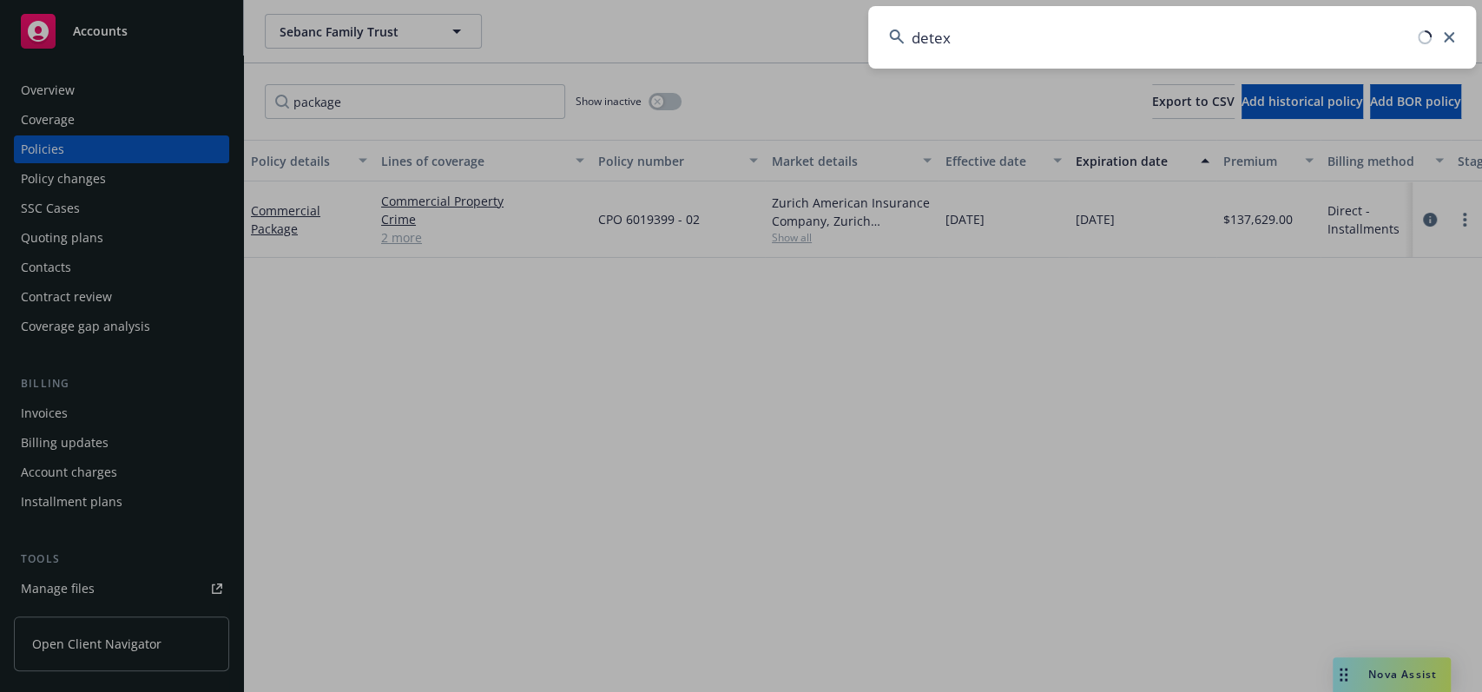
type input "detex"
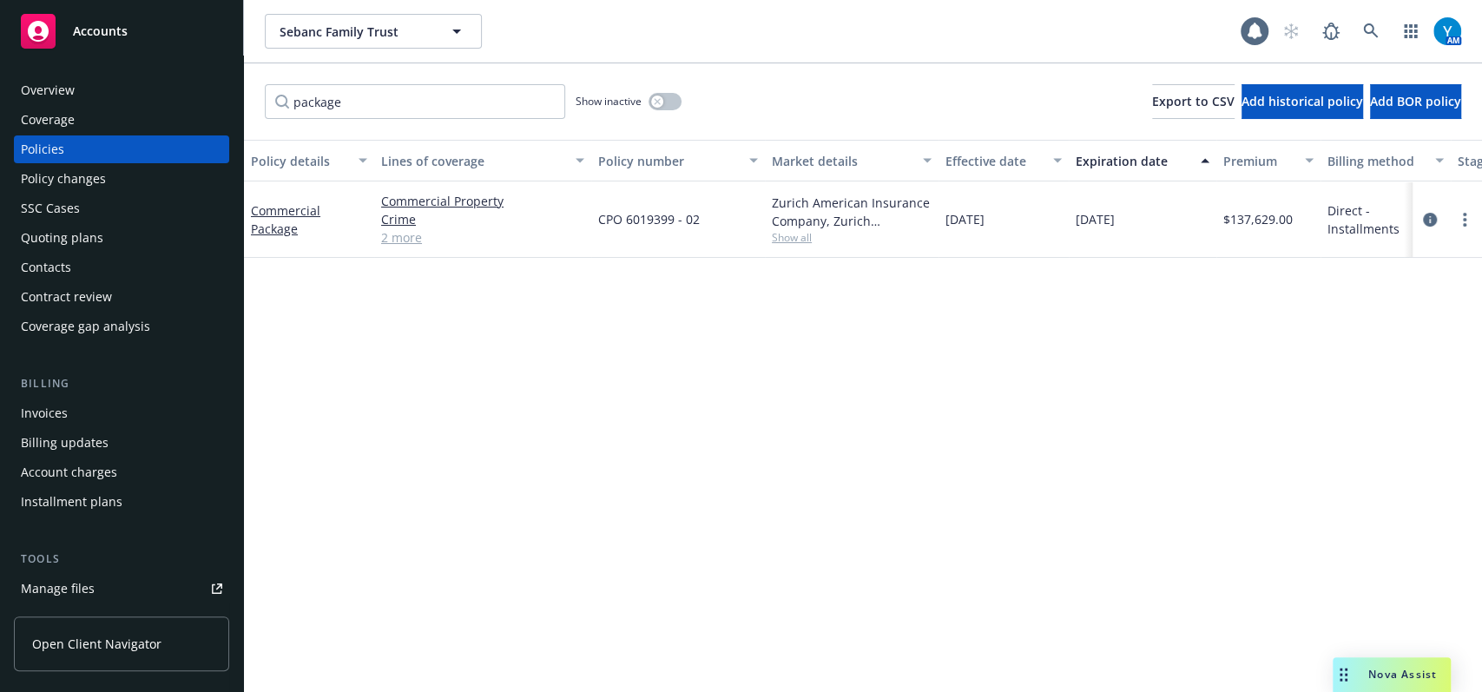
click at [122, 38] on span "Accounts" at bounding box center [100, 31] width 55 height 14
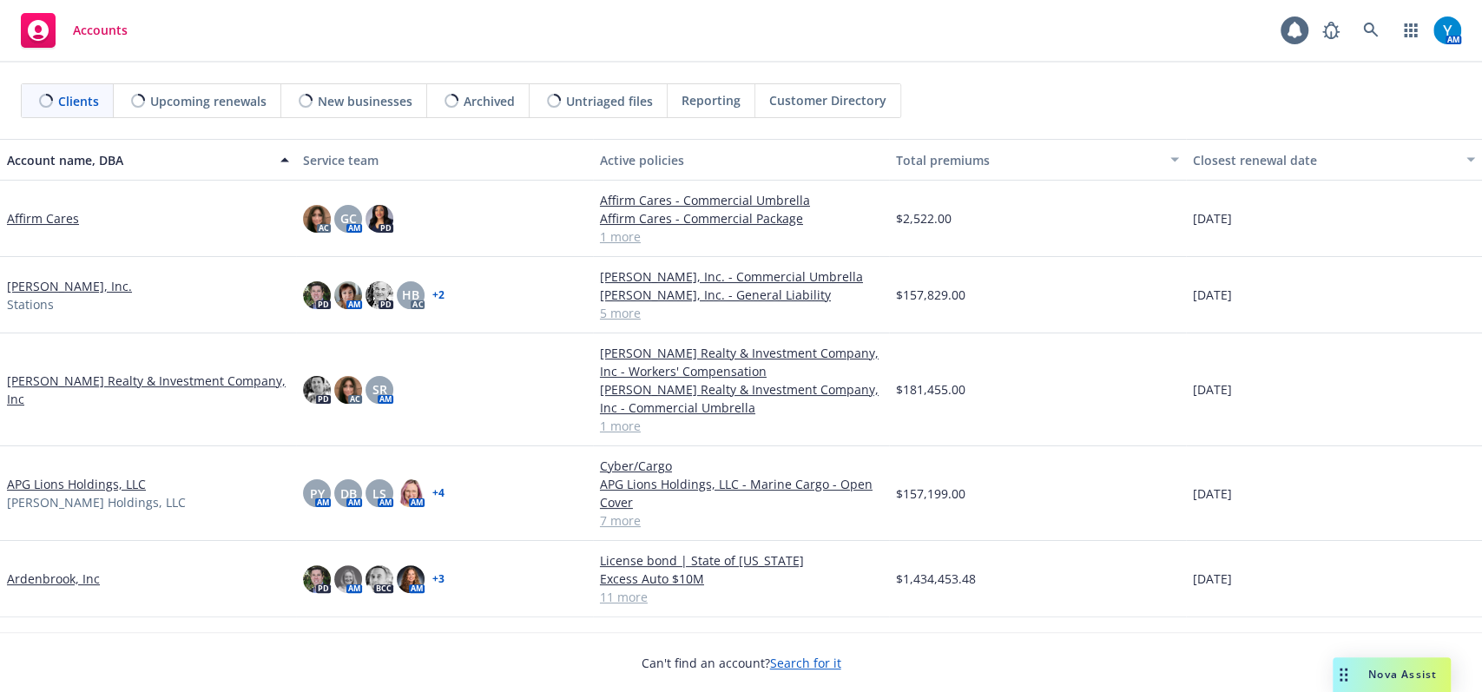
click at [215, 97] on span "Upcoming renewals" at bounding box center [208, 101] width 116 height 18
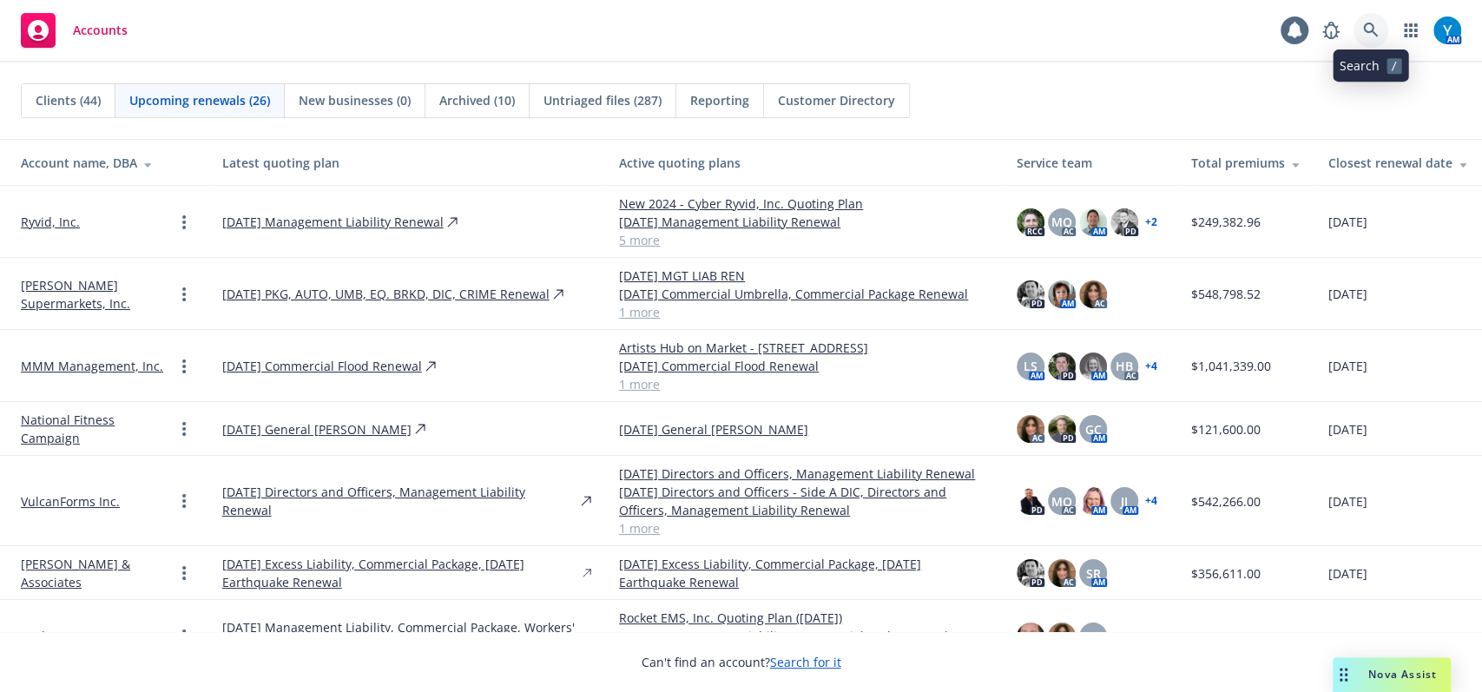
click at [1366, 24] on icon at bounding box center [1371, 31] width 16 height 16
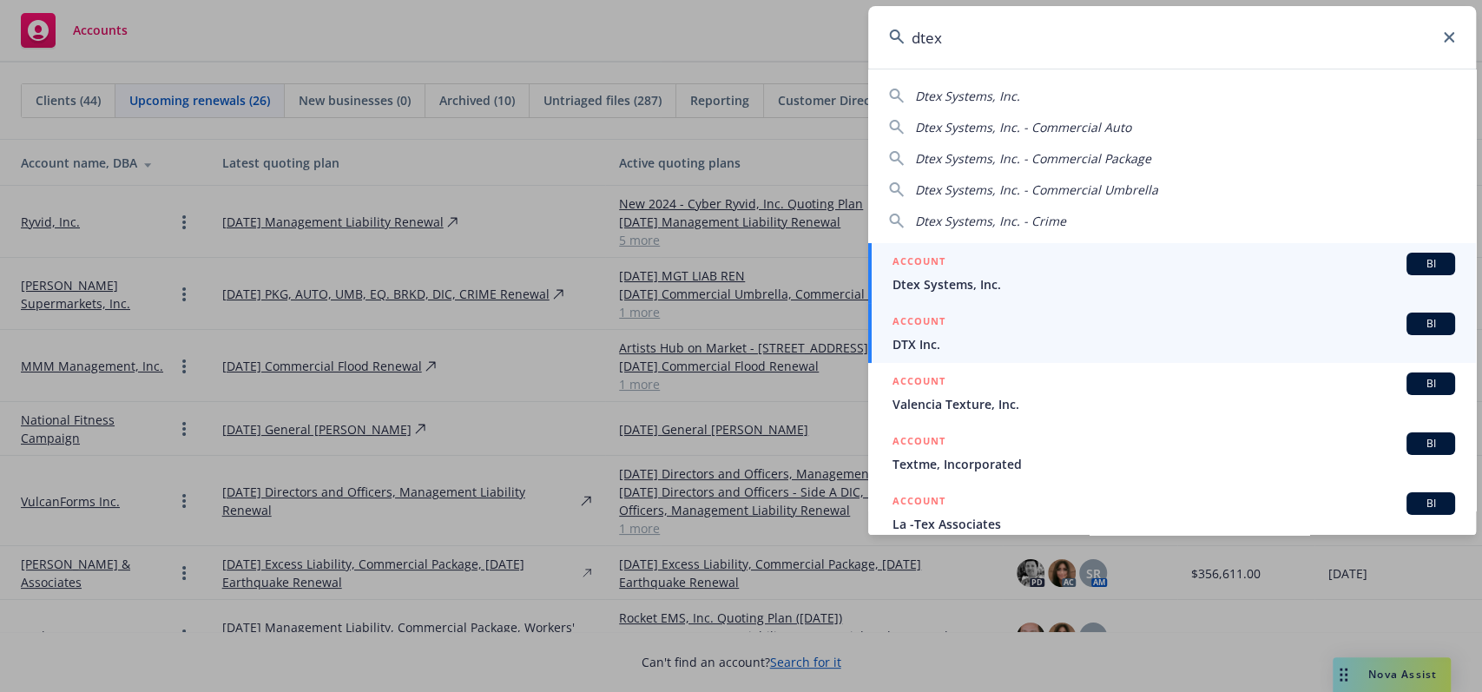
type input "dtex"
click at [936, 265] on h5 "ACCOUNT" at bounding box center [918, 263] width 53 height 21
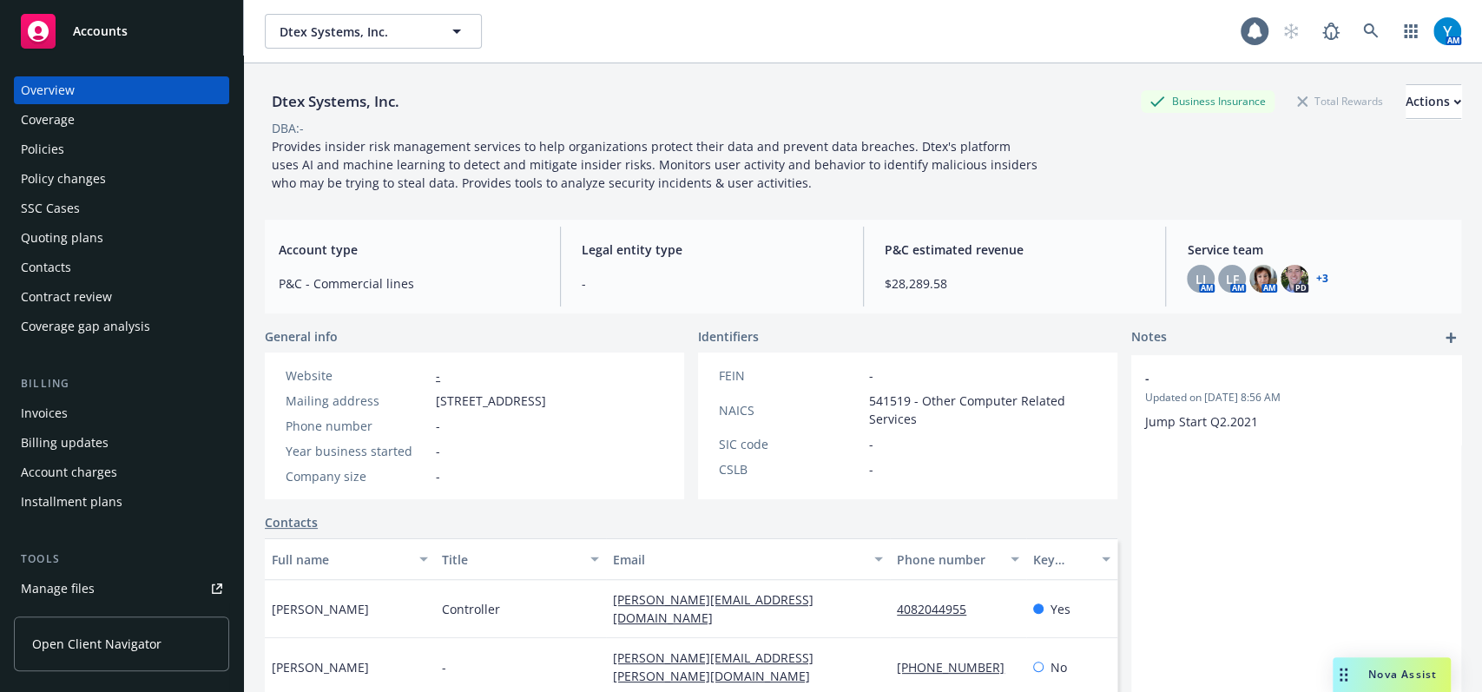
click at [1297, 281] on div "LI AM LF AM AM PD + 3" at bounding box center [1316, 279] width 260 height 28
click at [1315, 274] on link "+ 3" at bounding box center [1321, 278] width 12 height 10
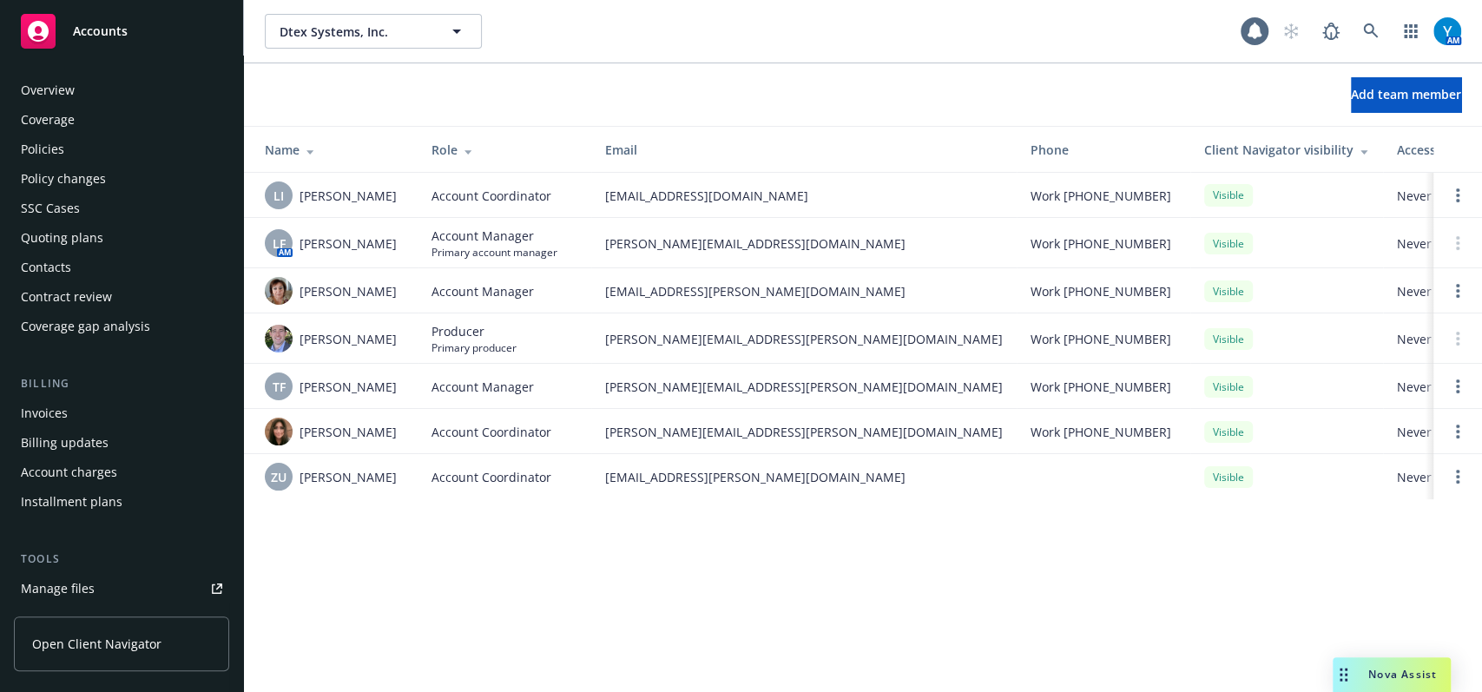
click at [102, 158] on div "Policies" at bounding box center [121, 149] width 201 height 28
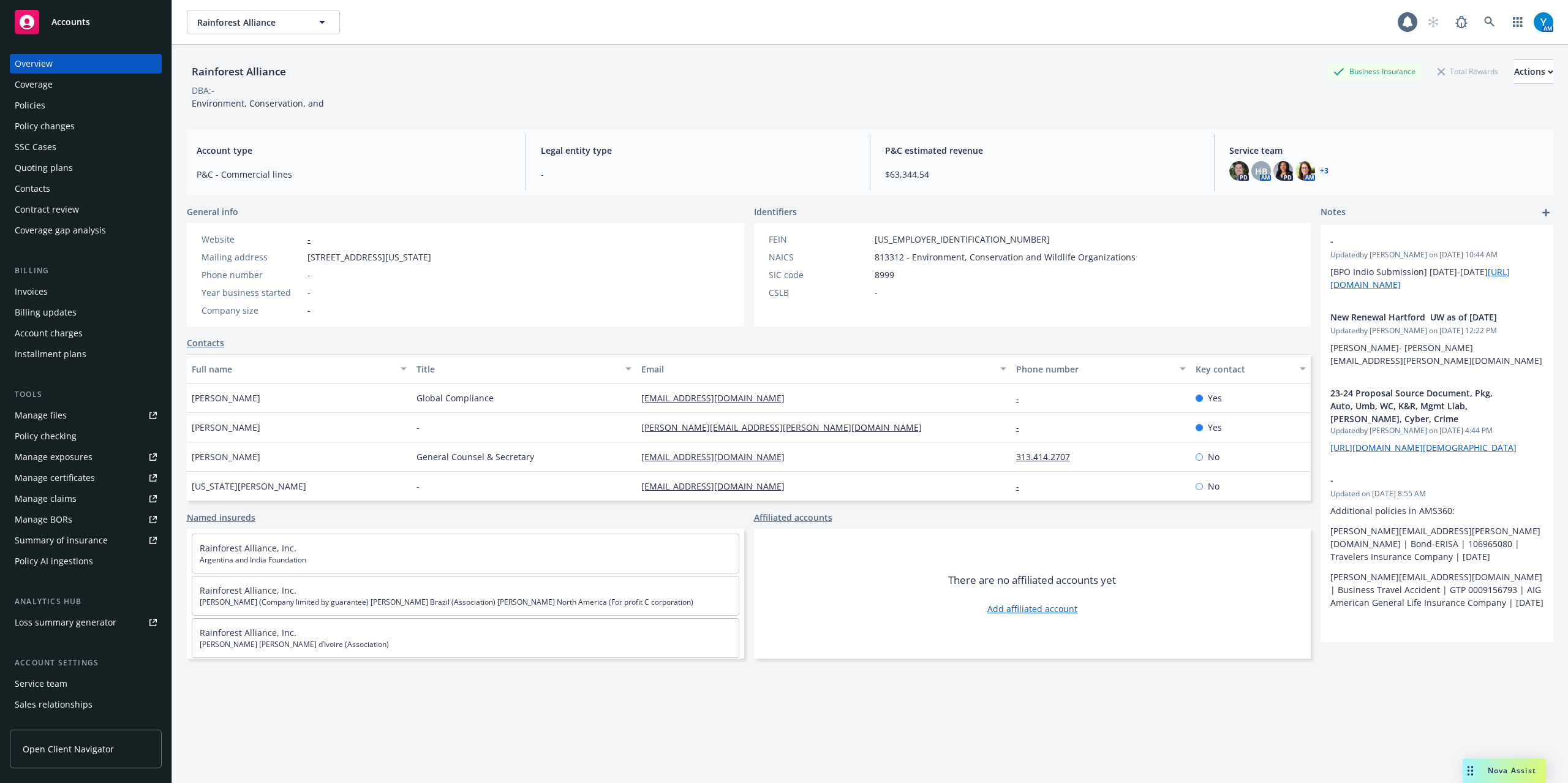
click at [45, 109] on div "Policies" at bounding box center [85, 105] width 142 height 20
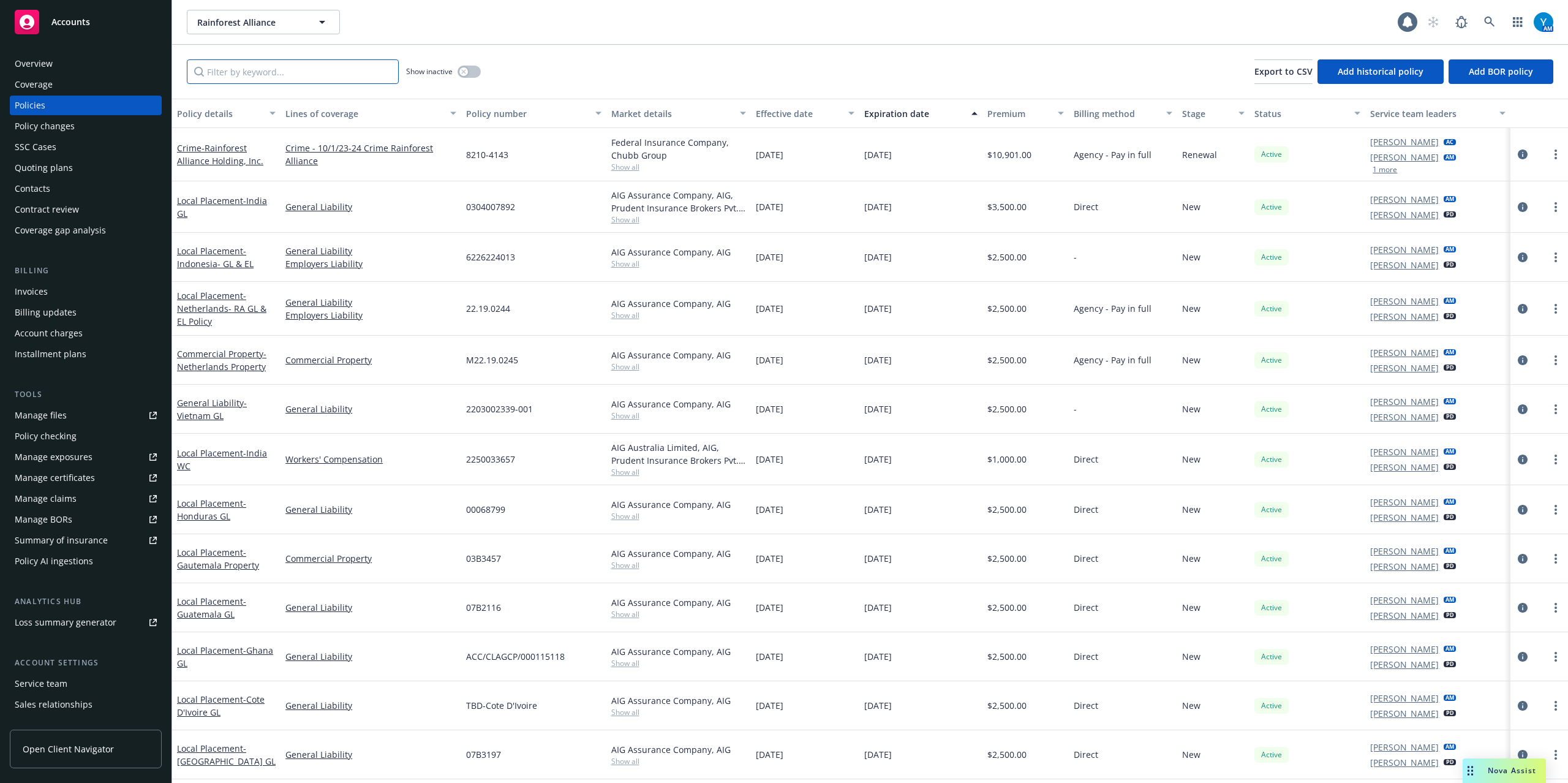
click at [322, 79] on input "Filter by keyword..." at bounding box center [293, 71] width 212 height 25
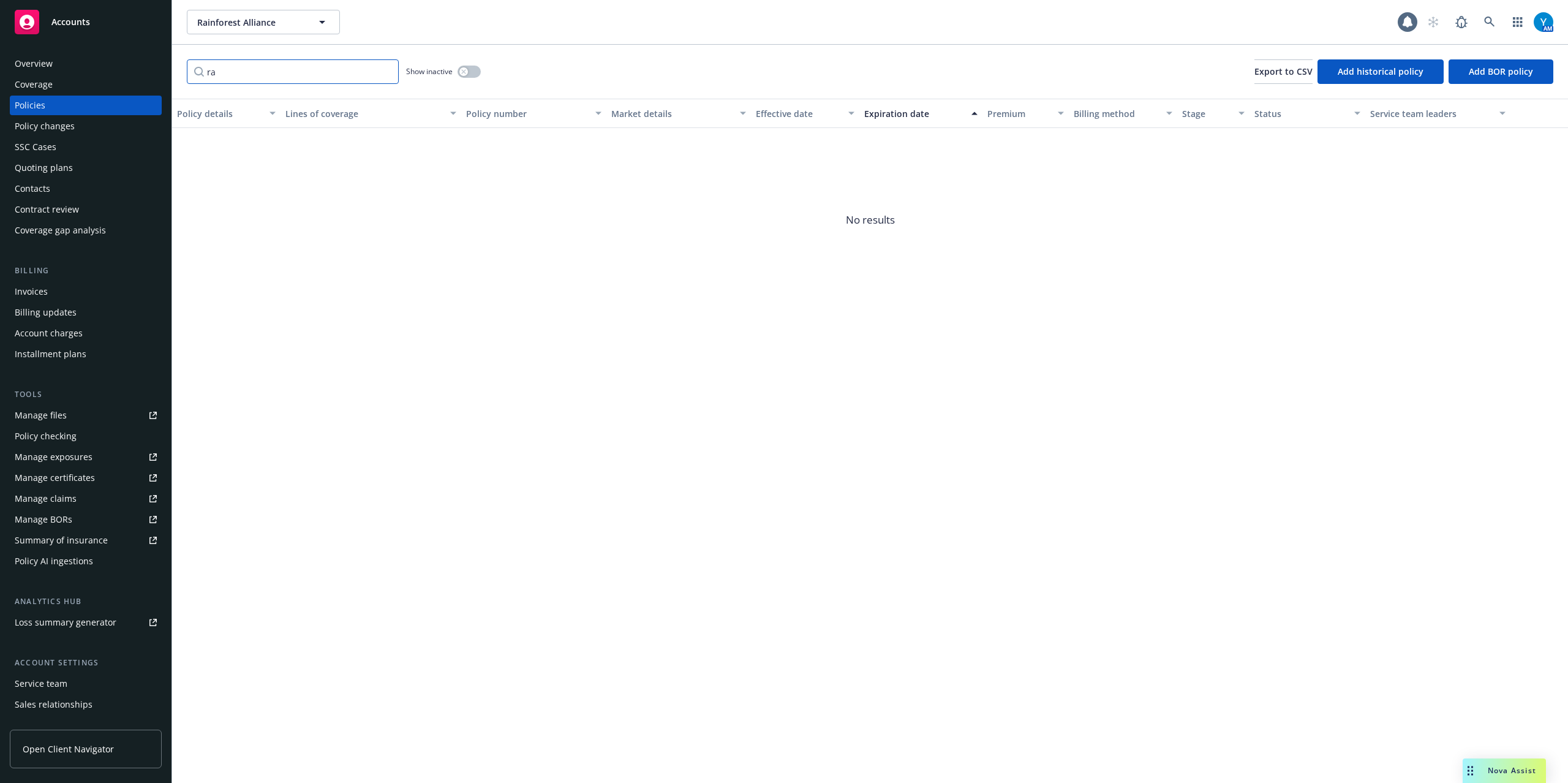
type input "r"
type input "kidnap"
click at [1521, 153] on icon "circleInformation" at bounding box center [1523, 155] width 10 height 10
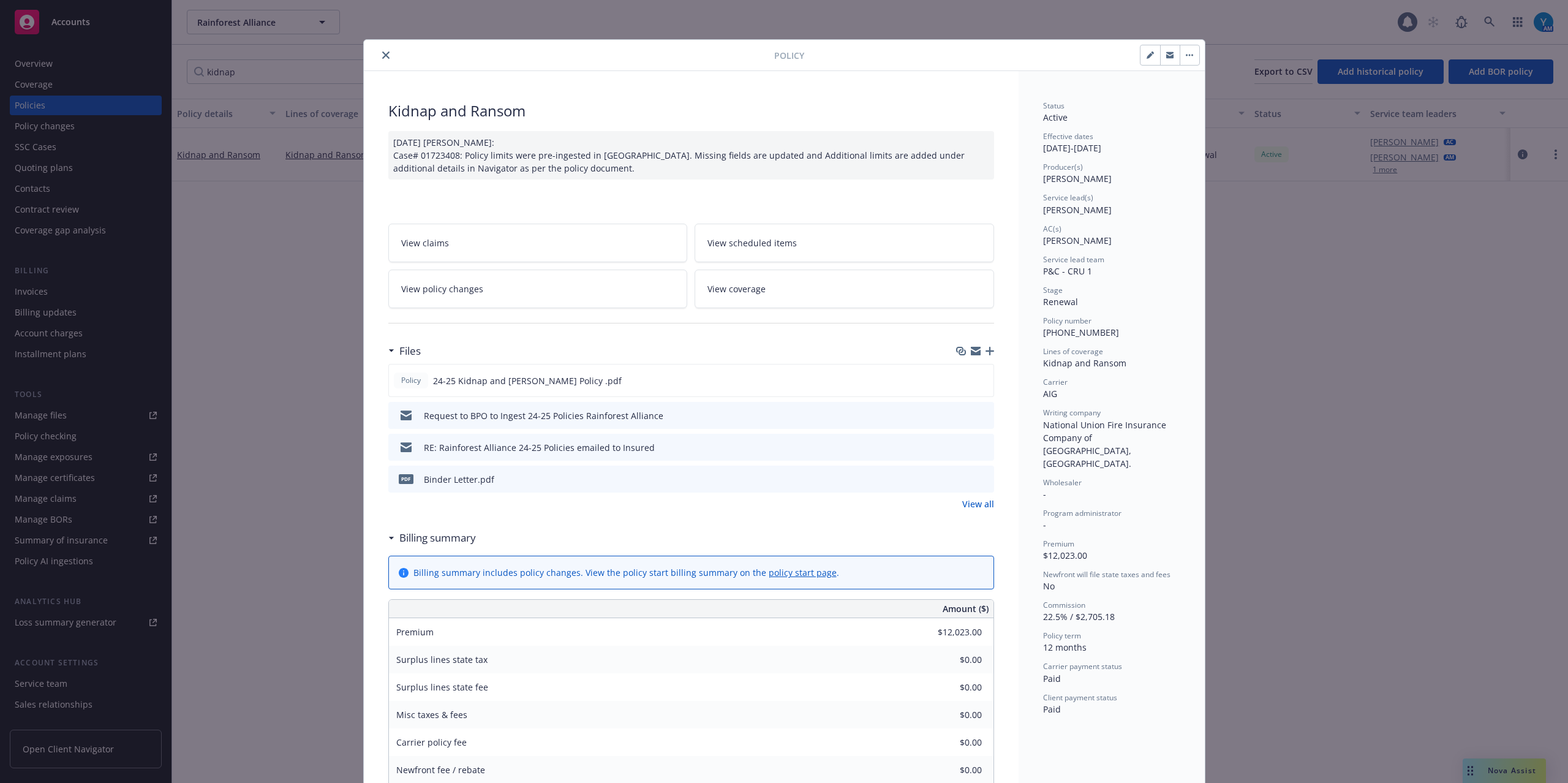
click at [972, 503] on link "View all" at bounding box center [977, 504] width 32 height 13
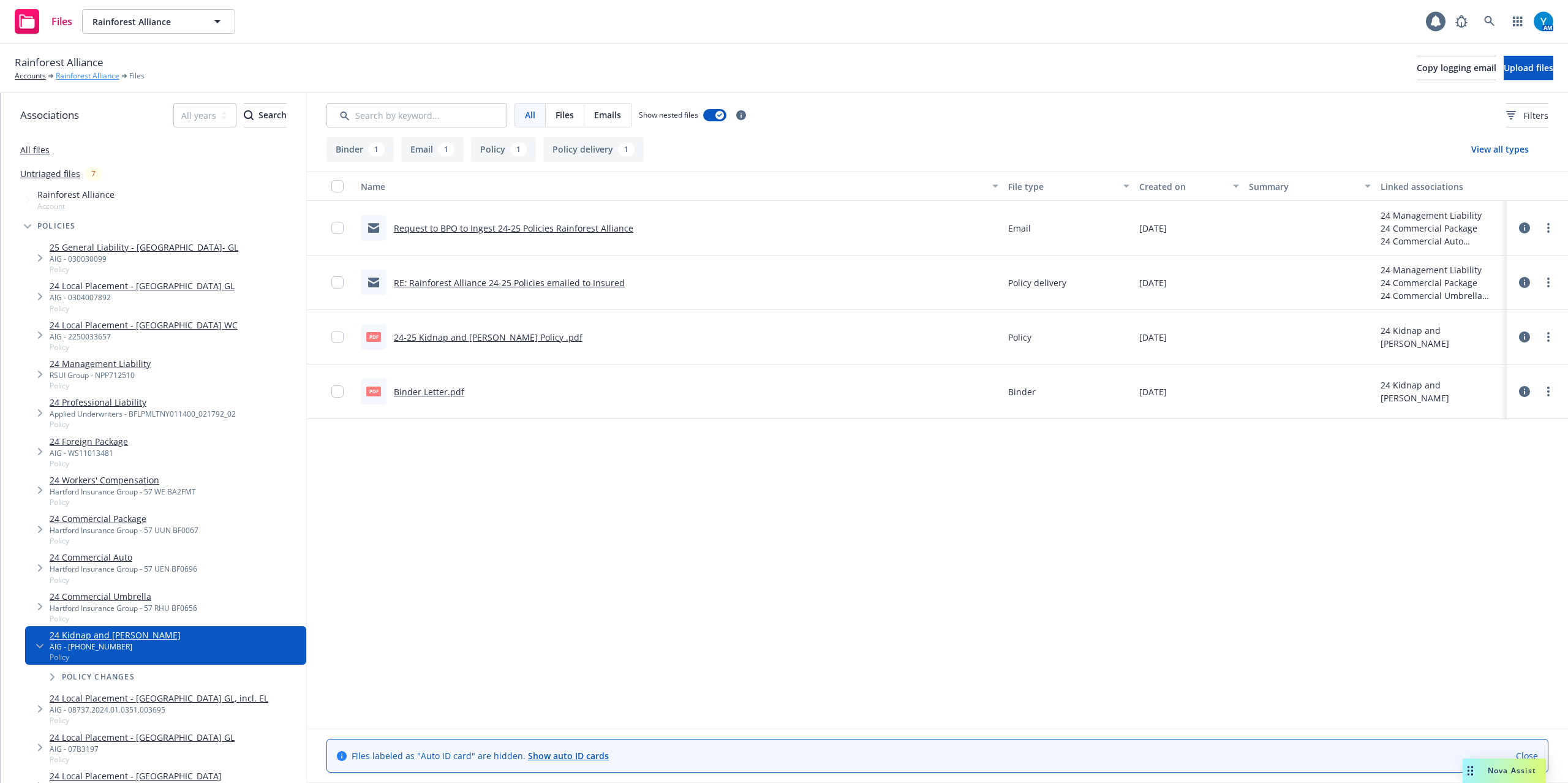
click at [87, 78] on link "Rainforest Alliance" at bounding box center [88, 76] width 64 height 11
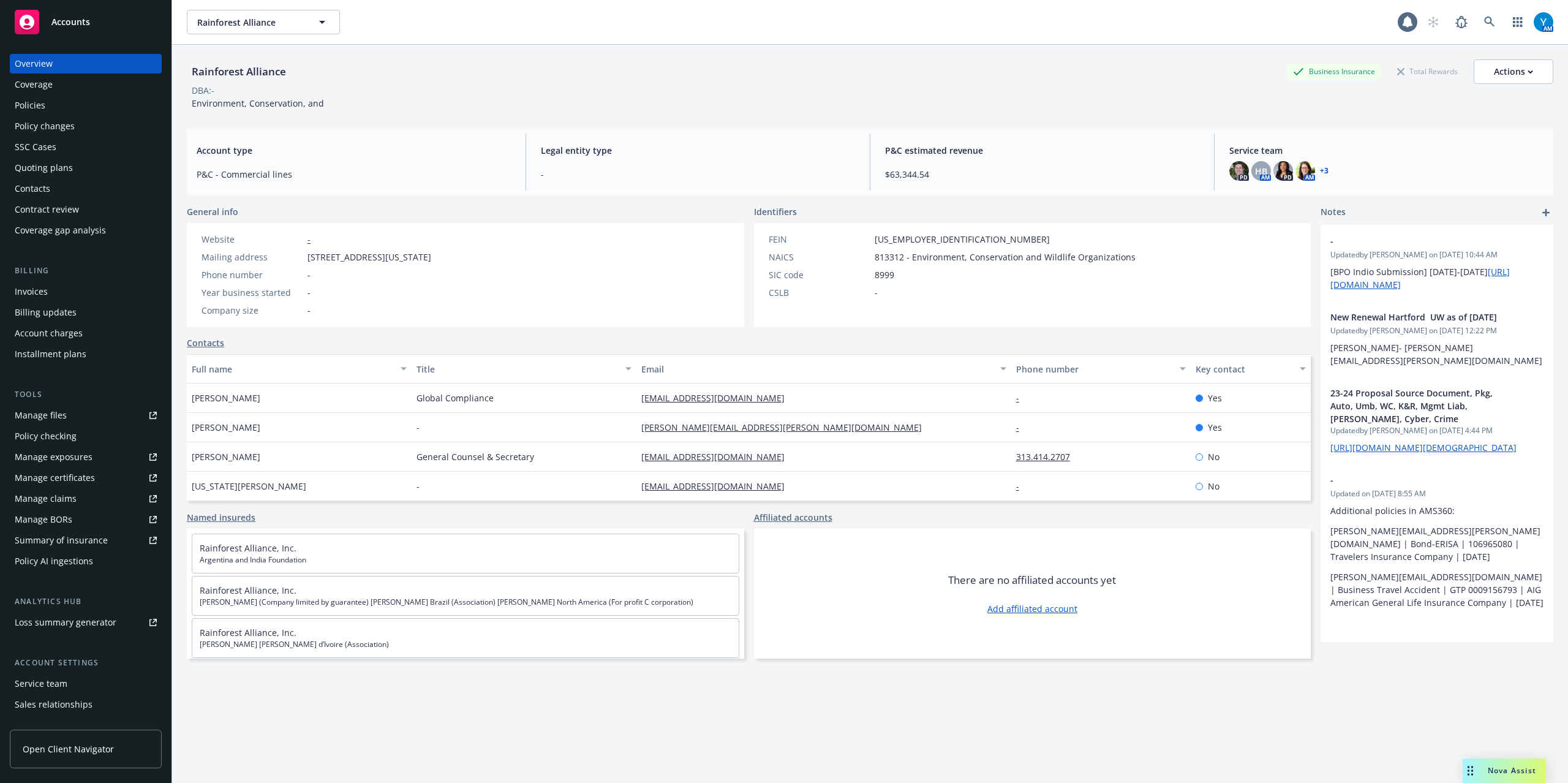
click at [48, 165] on div "Quoting plans" at bounding box center [44, 168] width 58 height 20
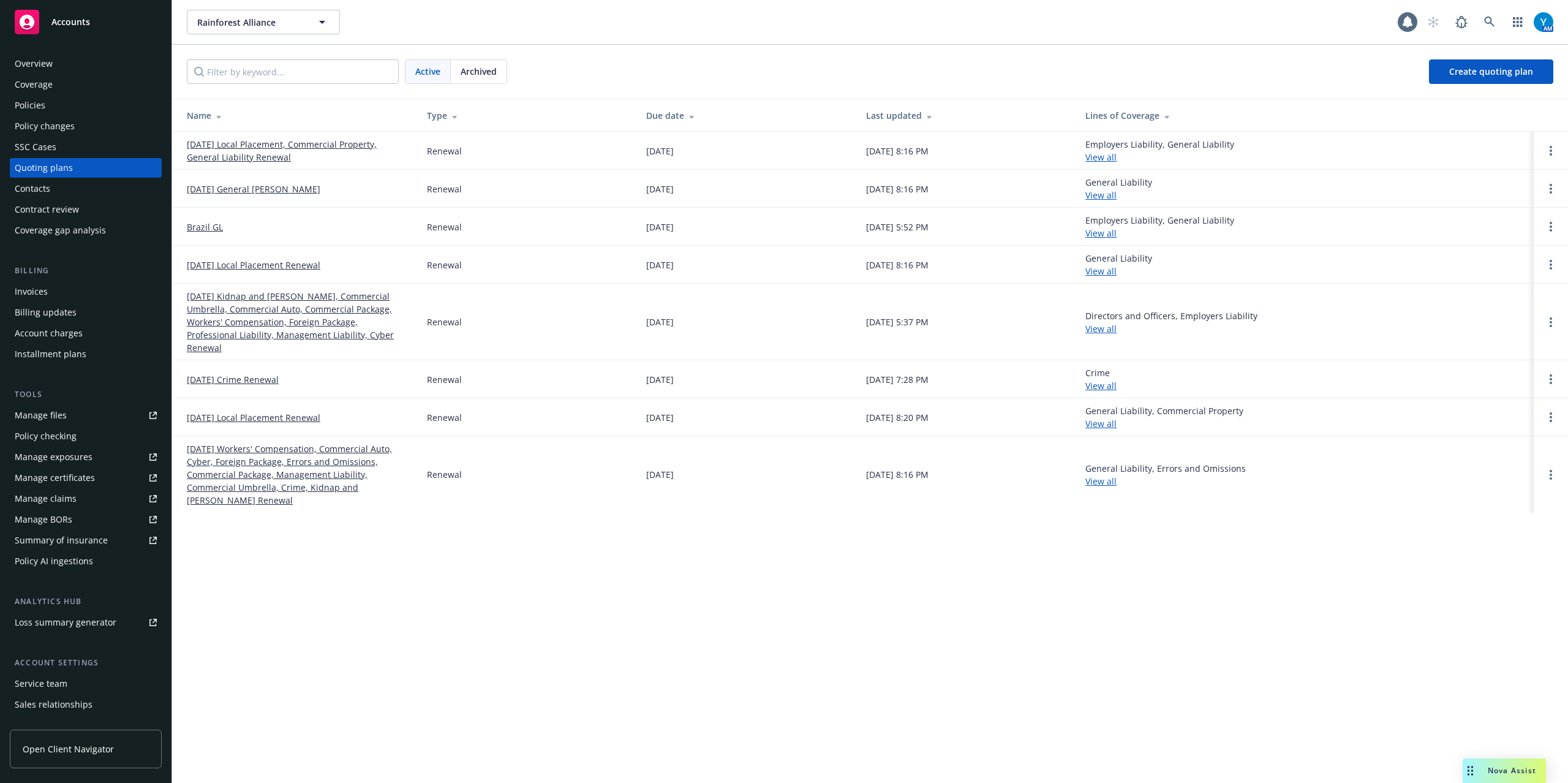
click at [291, 457] on link "[DATE] Workers' Compensation, Commercial Auto, Cyber, Foreign Package, Errors a…" at bounding box center [297, 474] width 220 height 64
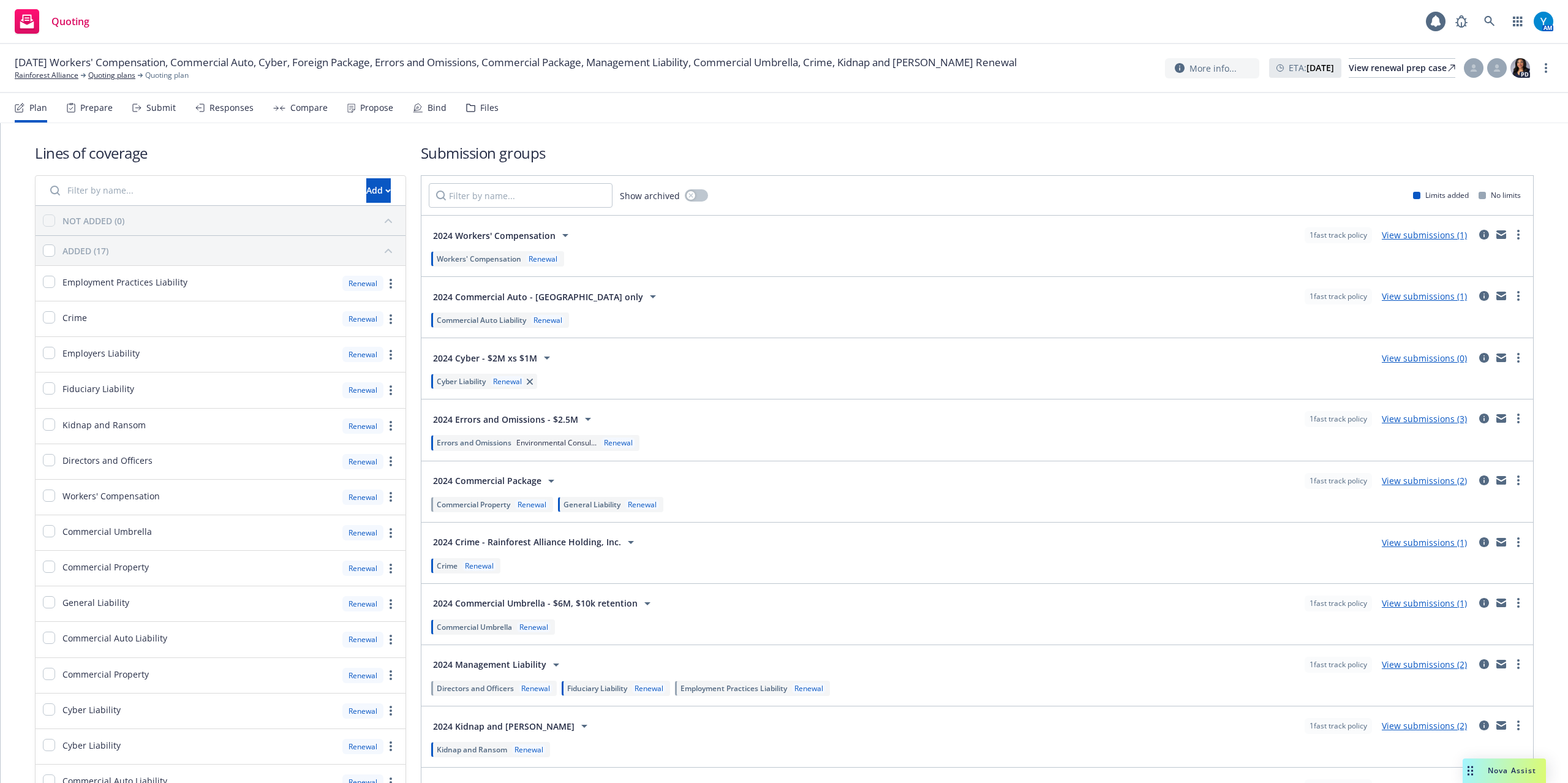
scroll to position [168, 0]
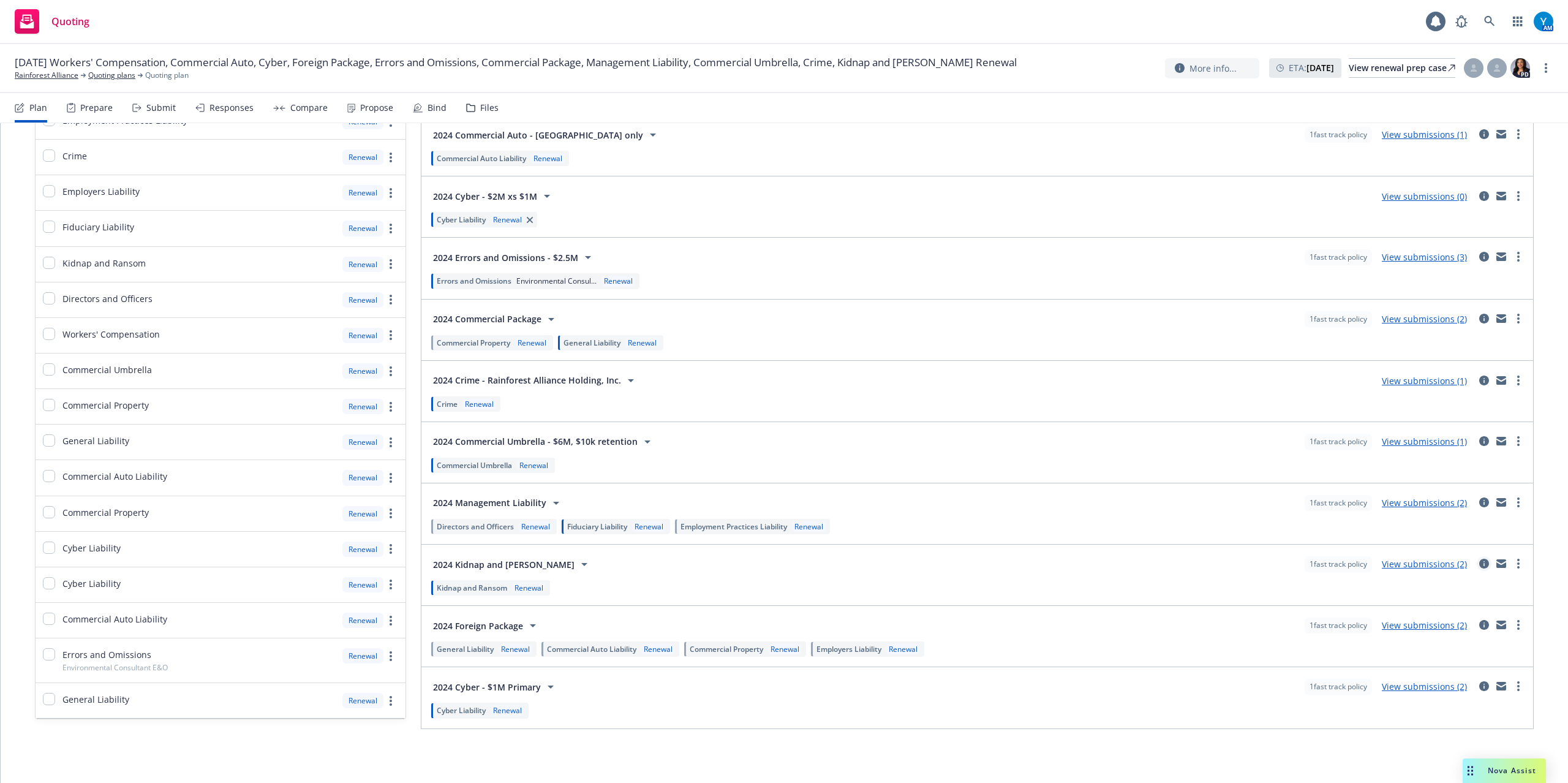
click at [1479, 563] on icon "circleInformation" at bounding box center [1484, 564] width 10 height 10
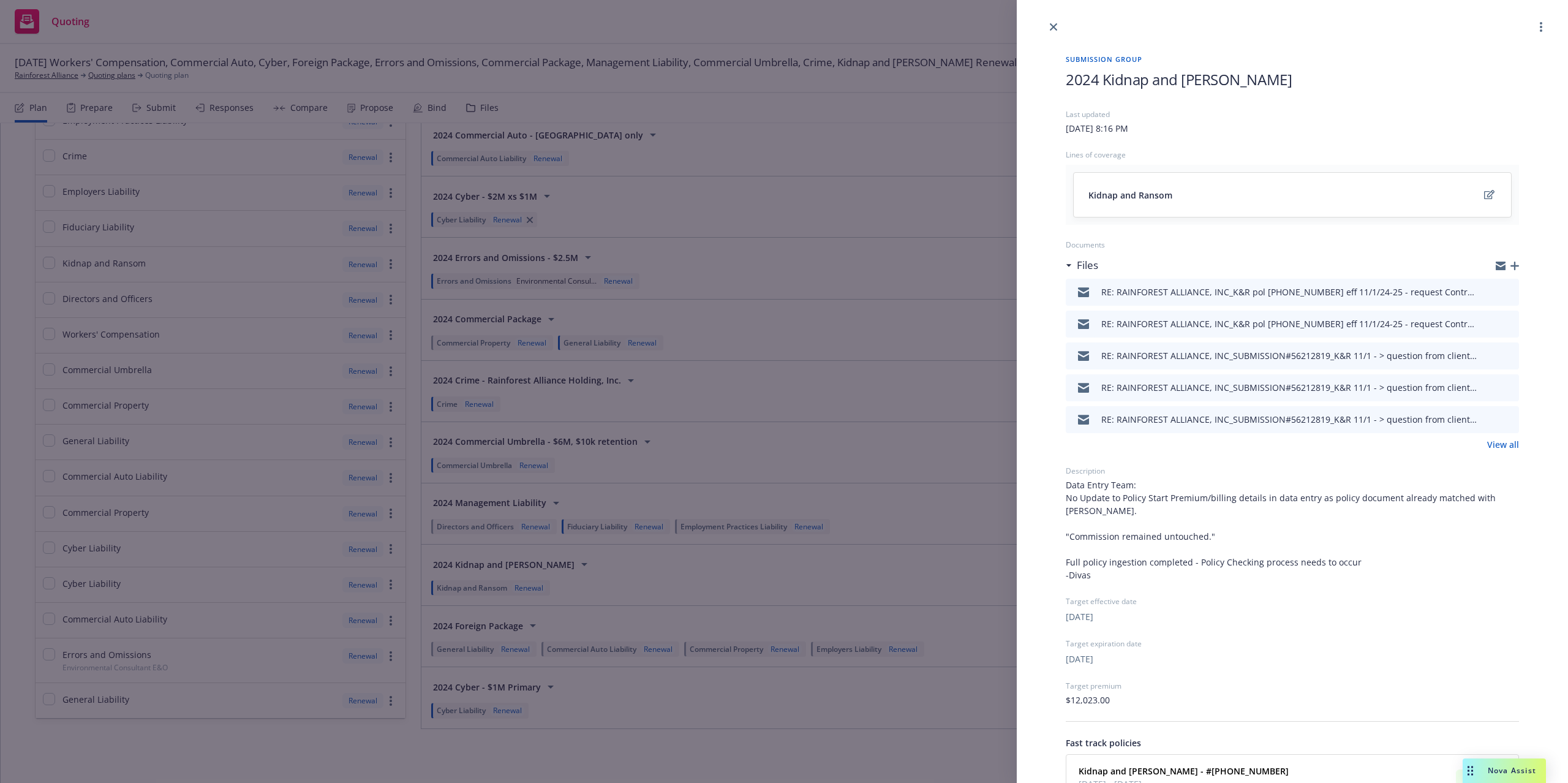
click at [1488, 447] on link "View all" at bounding box center [1502, 445] width 32 height 13
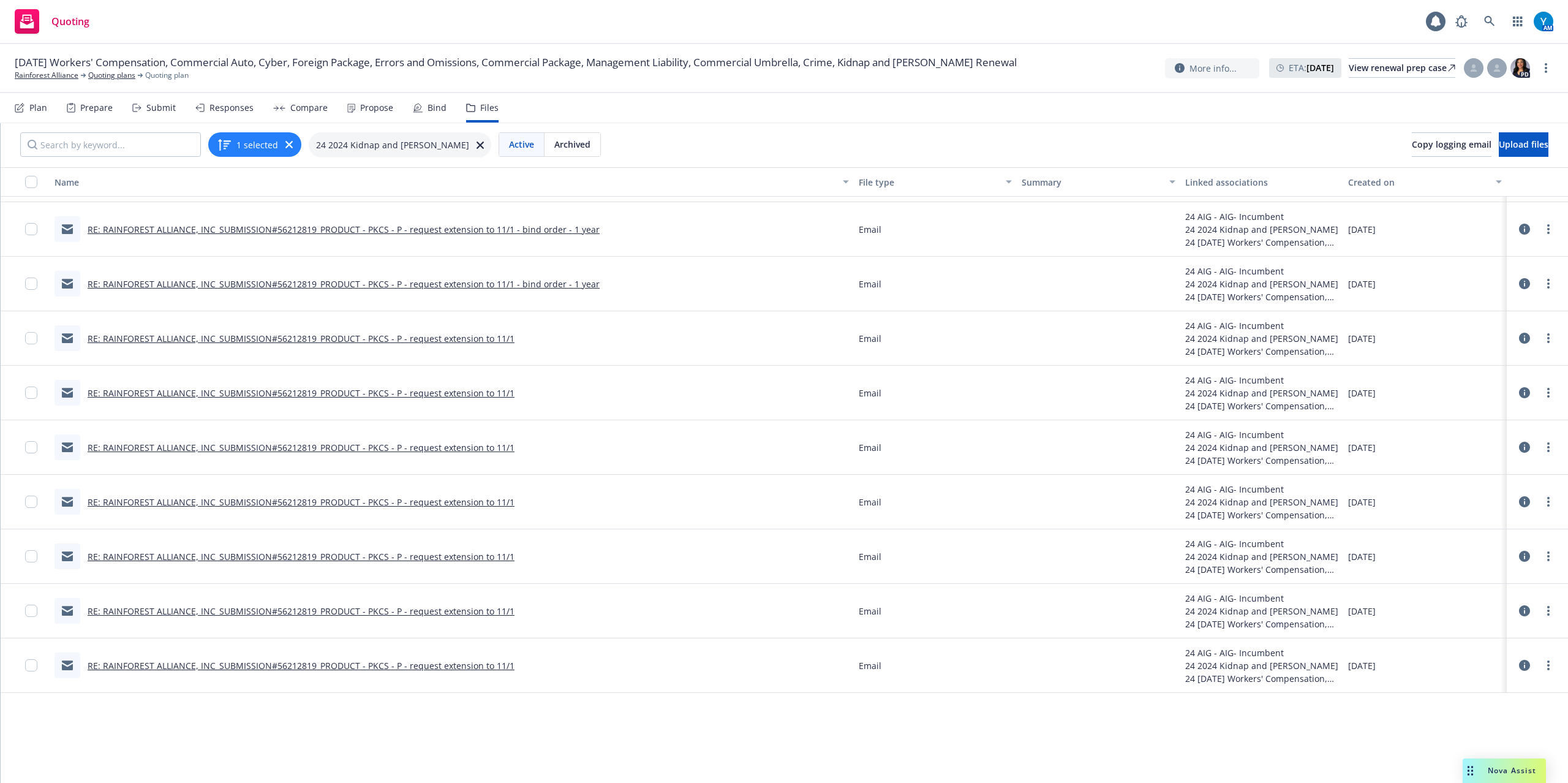
scroll to position [201, 0]
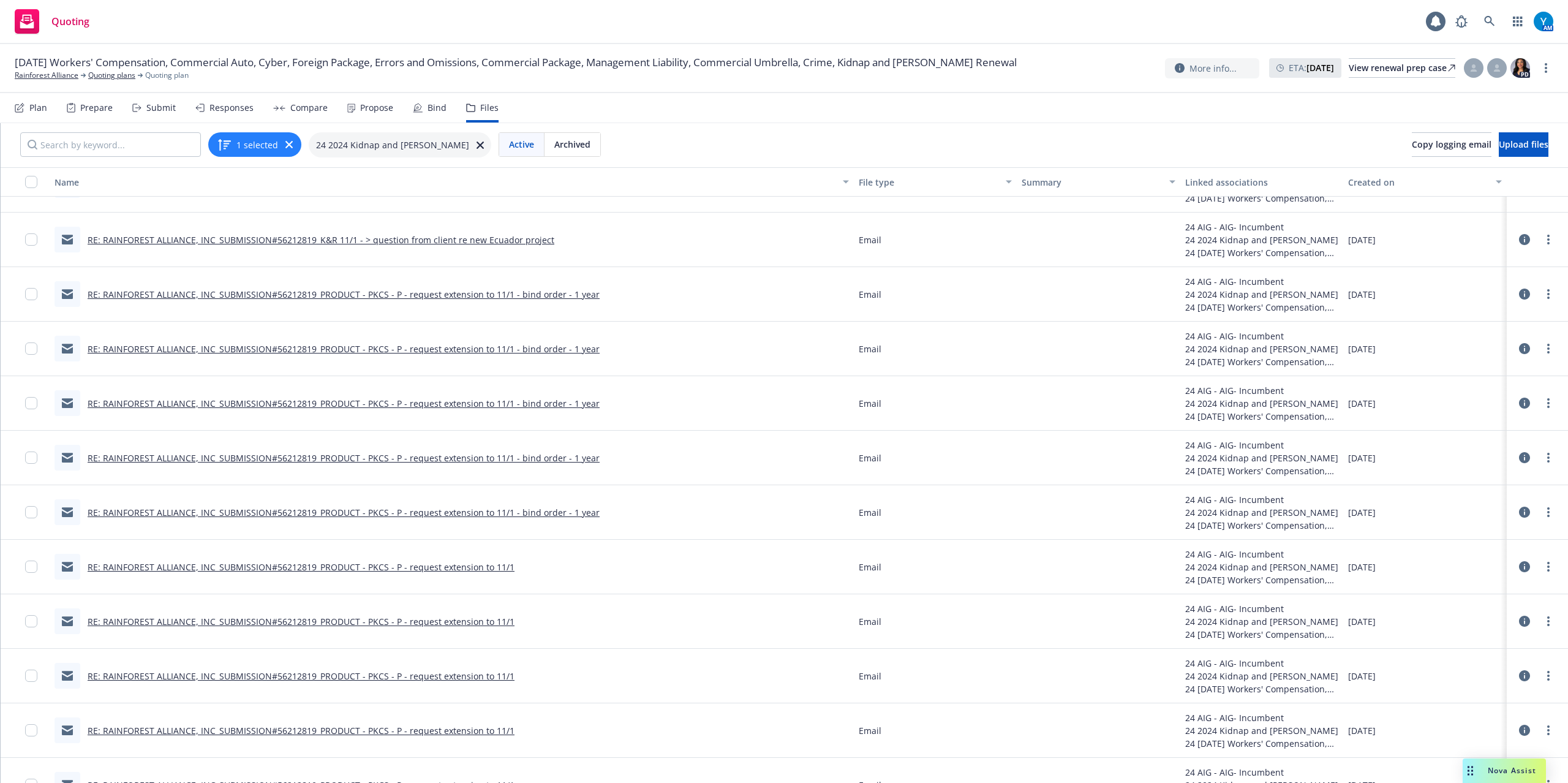
click at [541, 513] on link "RE: RAINFOREST ALLIANCE, INC_SUBMISSION#56212819_PRODUCT - PKCS - P - request e…" at bounding box center [344, 513] width 512 height 11
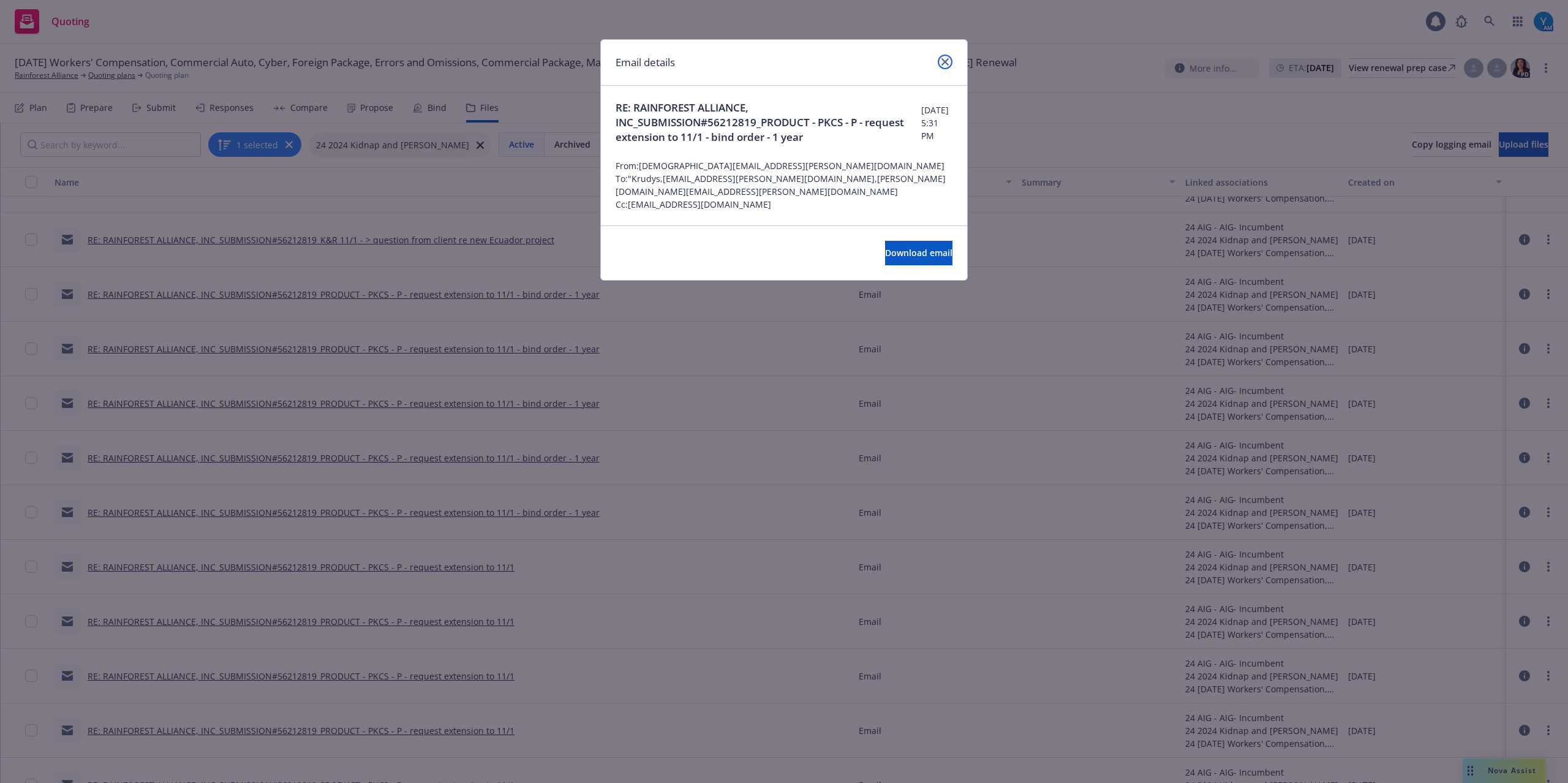
click at [941, 56] on link "close" at bounding box center [945, 61] width 15 height 15
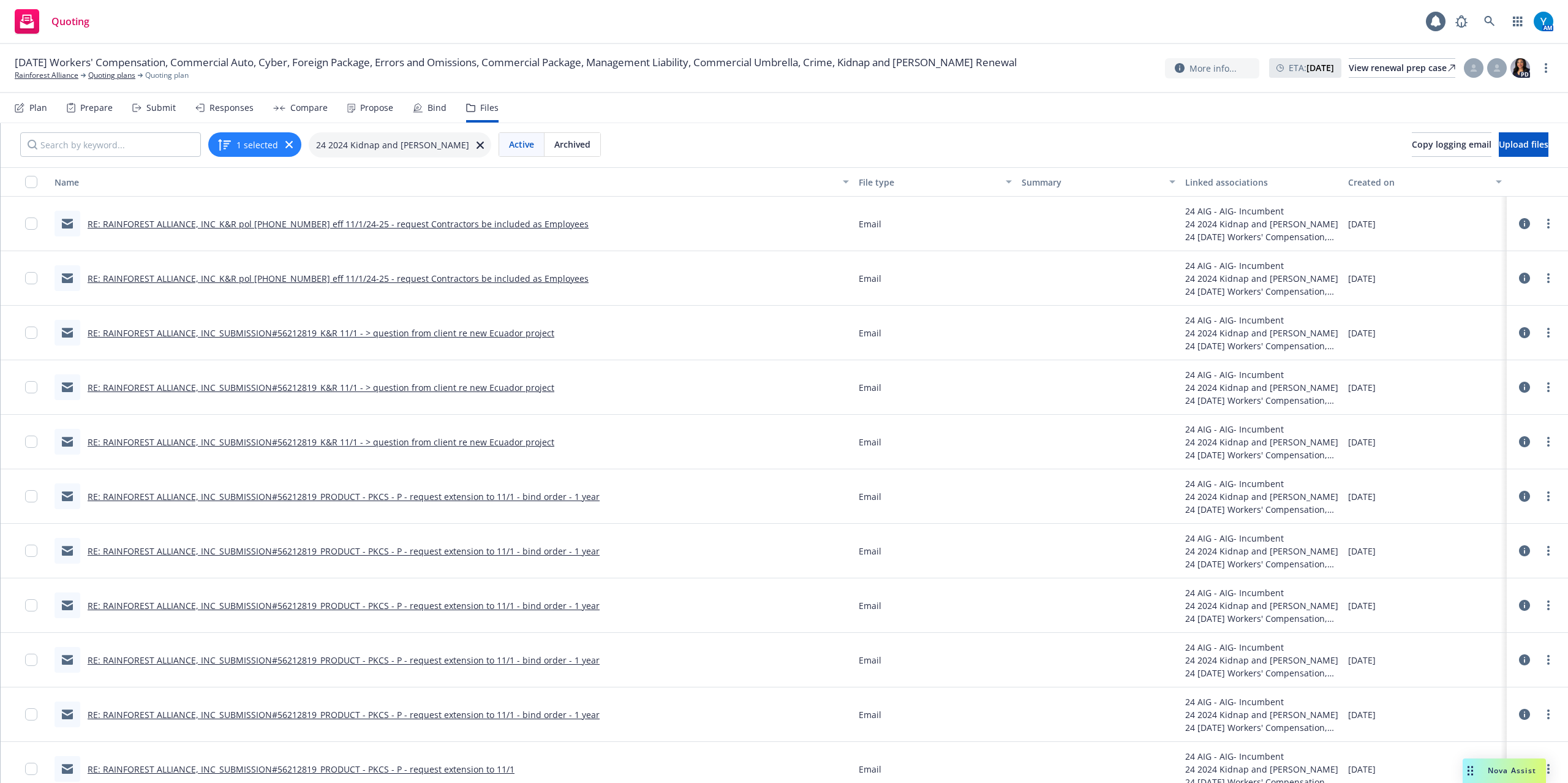
scroll to position [0, 0]
click at [550, 491] on link "RE: RAINFOREST ALLIANCE, INC_SUBMISSION#56212819_PRODUCT - PKCS - P - request e…" at bounding box center [344, 497] width 512 height 11
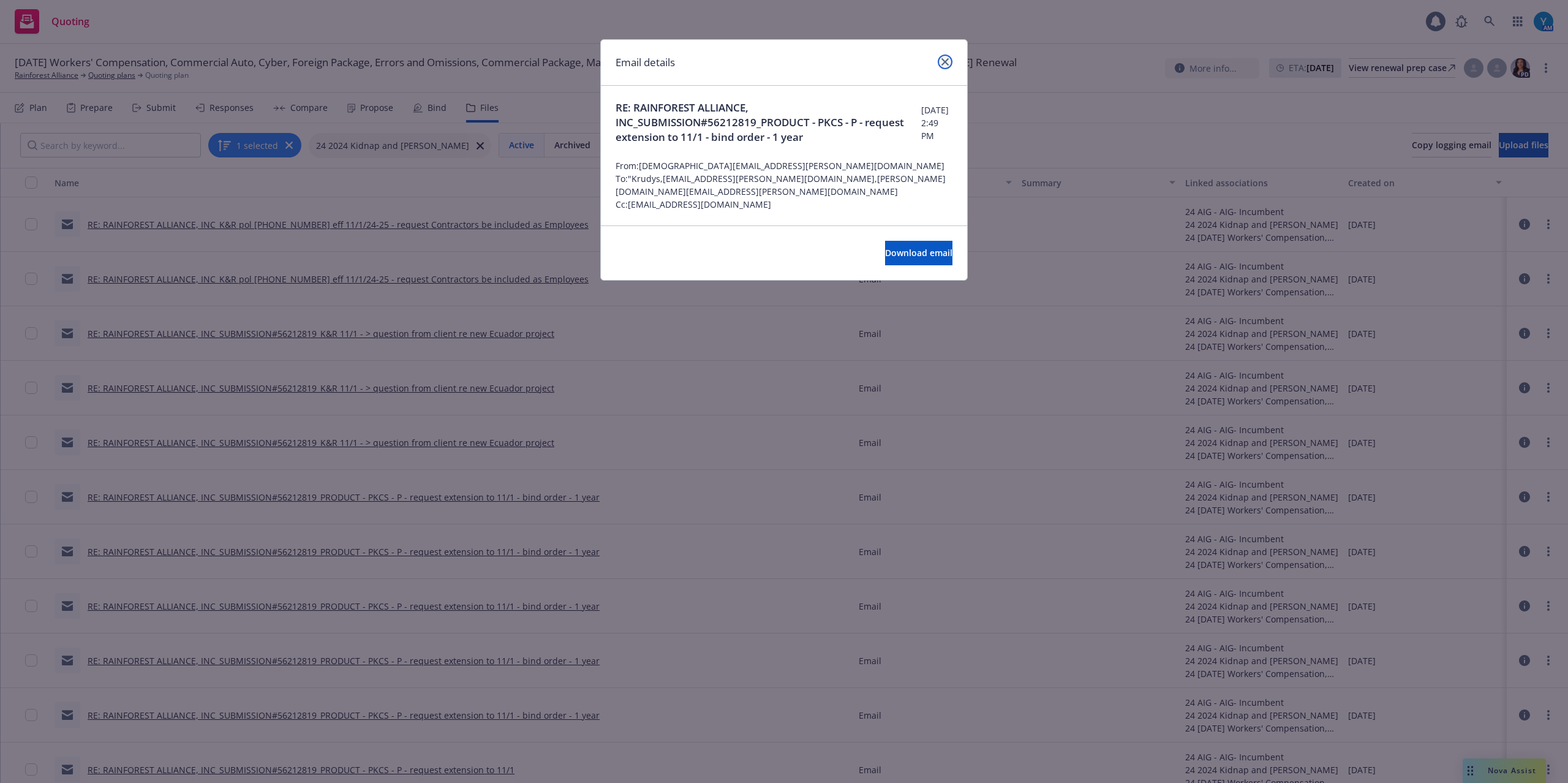
click at [943, 61] on icon "close" at bounding box center [945, 61] width 7 height 7
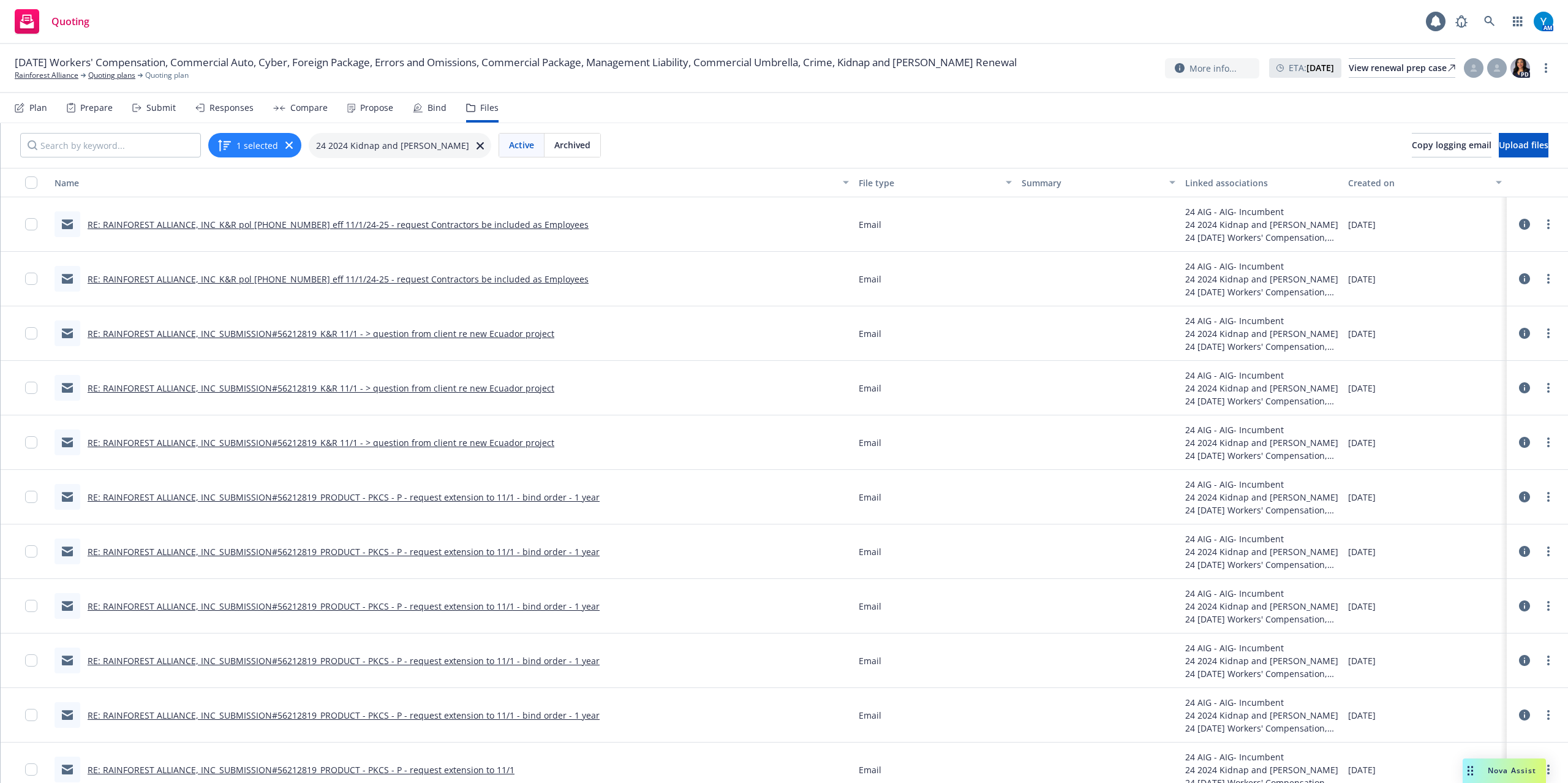
click at [480, 550] on link "RE: RAINFOREST ALLIANCE, INC_SUBMISSION#56212819_PRODUCT - PKCS - P - request e…" at bounding box center [344, 551] width 512 height 11
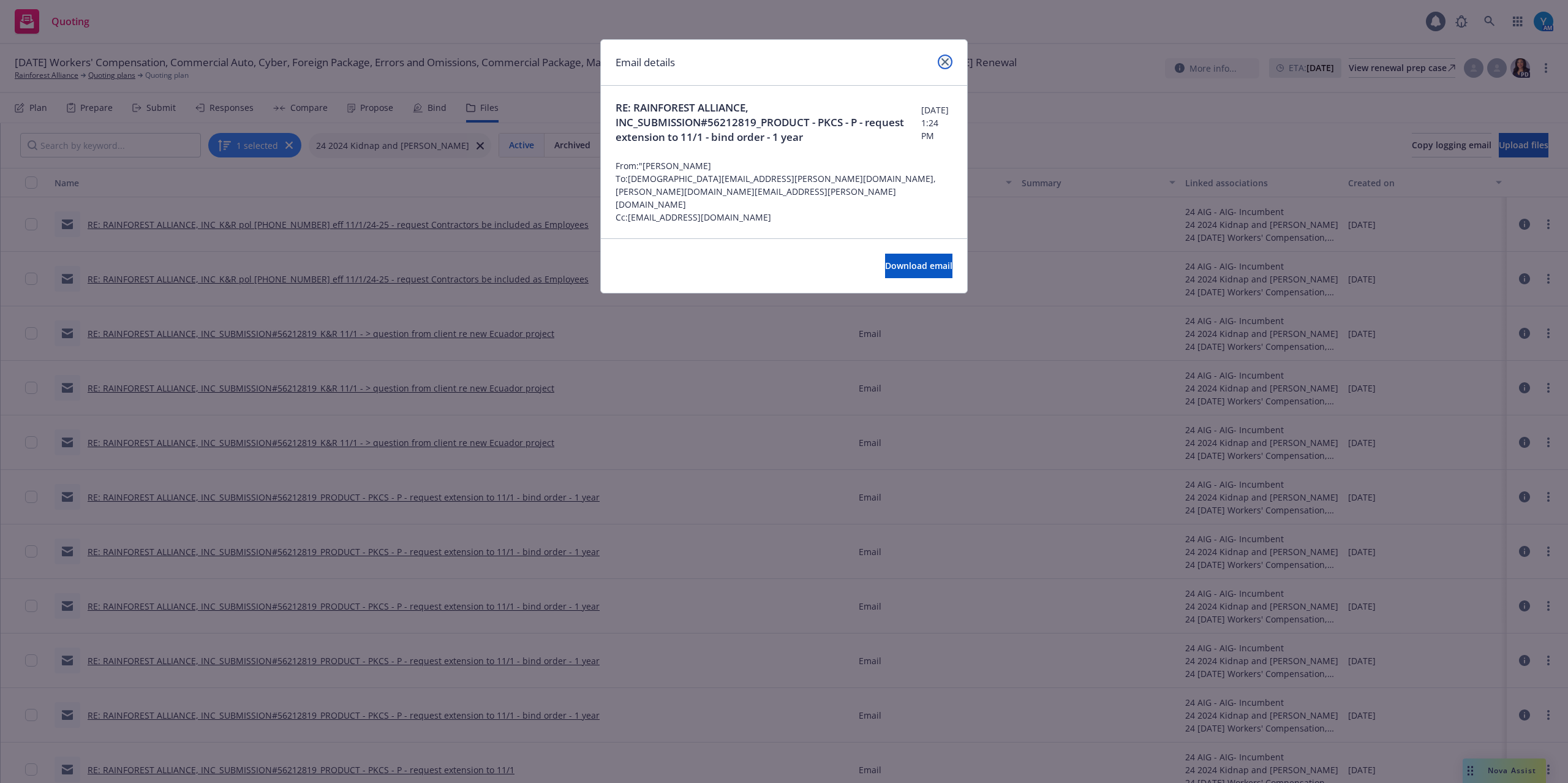
click at [946, 56] on link "close" at bounding box center [945, 61] width 15 height 15
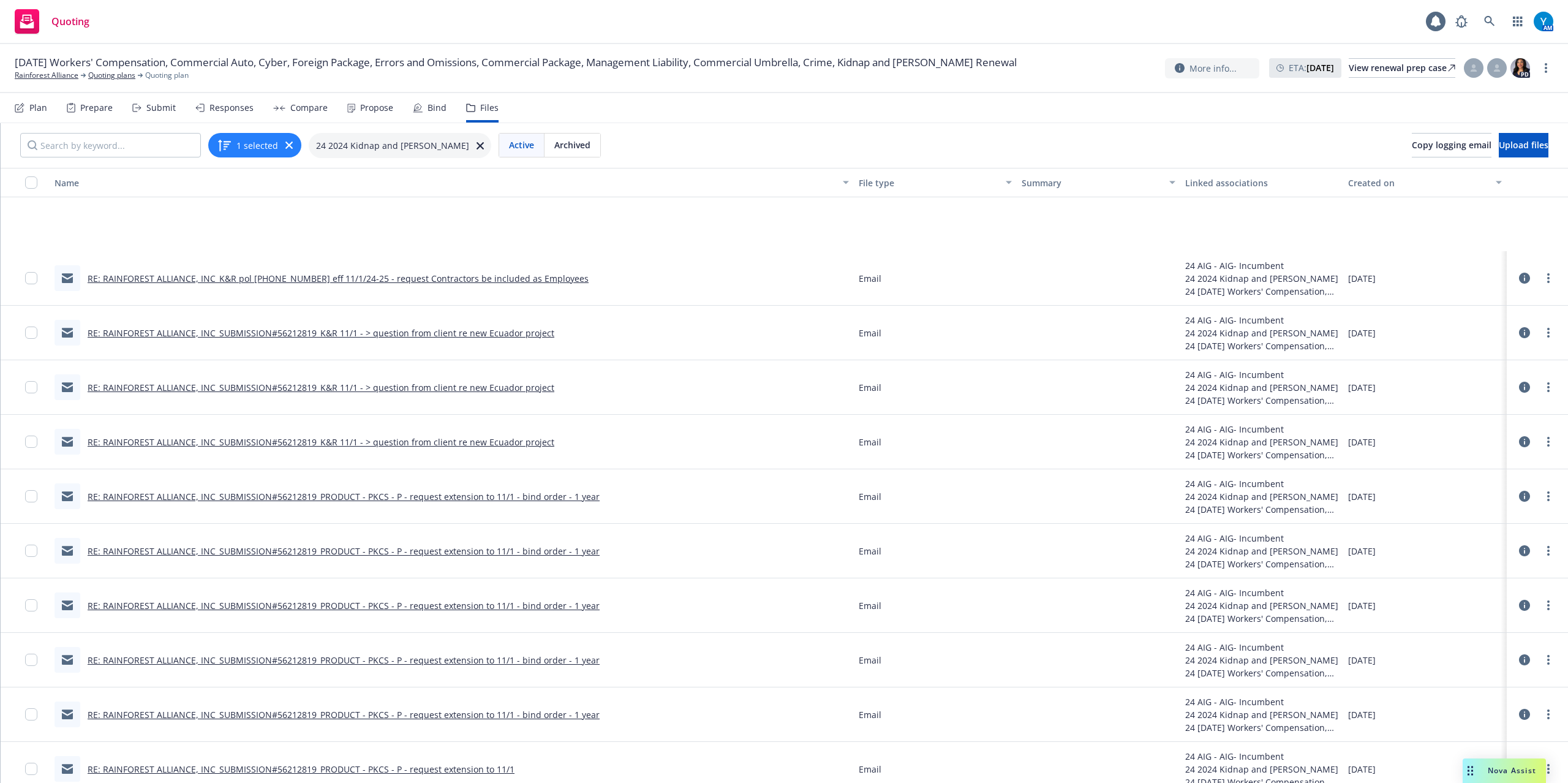
scroll to position [163, 0]
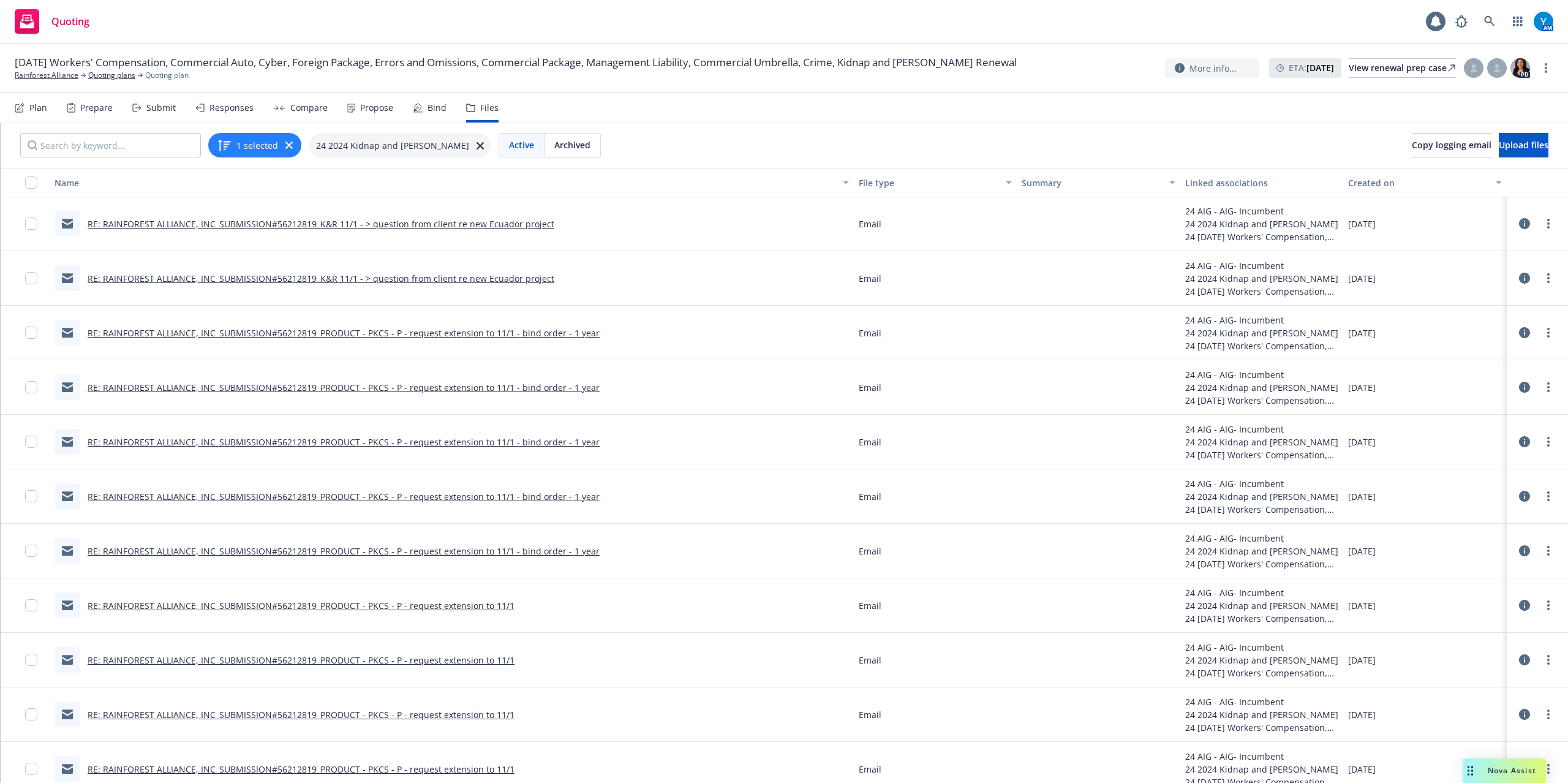
click at [546, 442] on link "RE: RAINFOREST ALLIANCE, INC_SUBMISSION#56212819_PRODUCT - PKCS - P - request e…" at bounding box center [344, 442] width 512 height 11
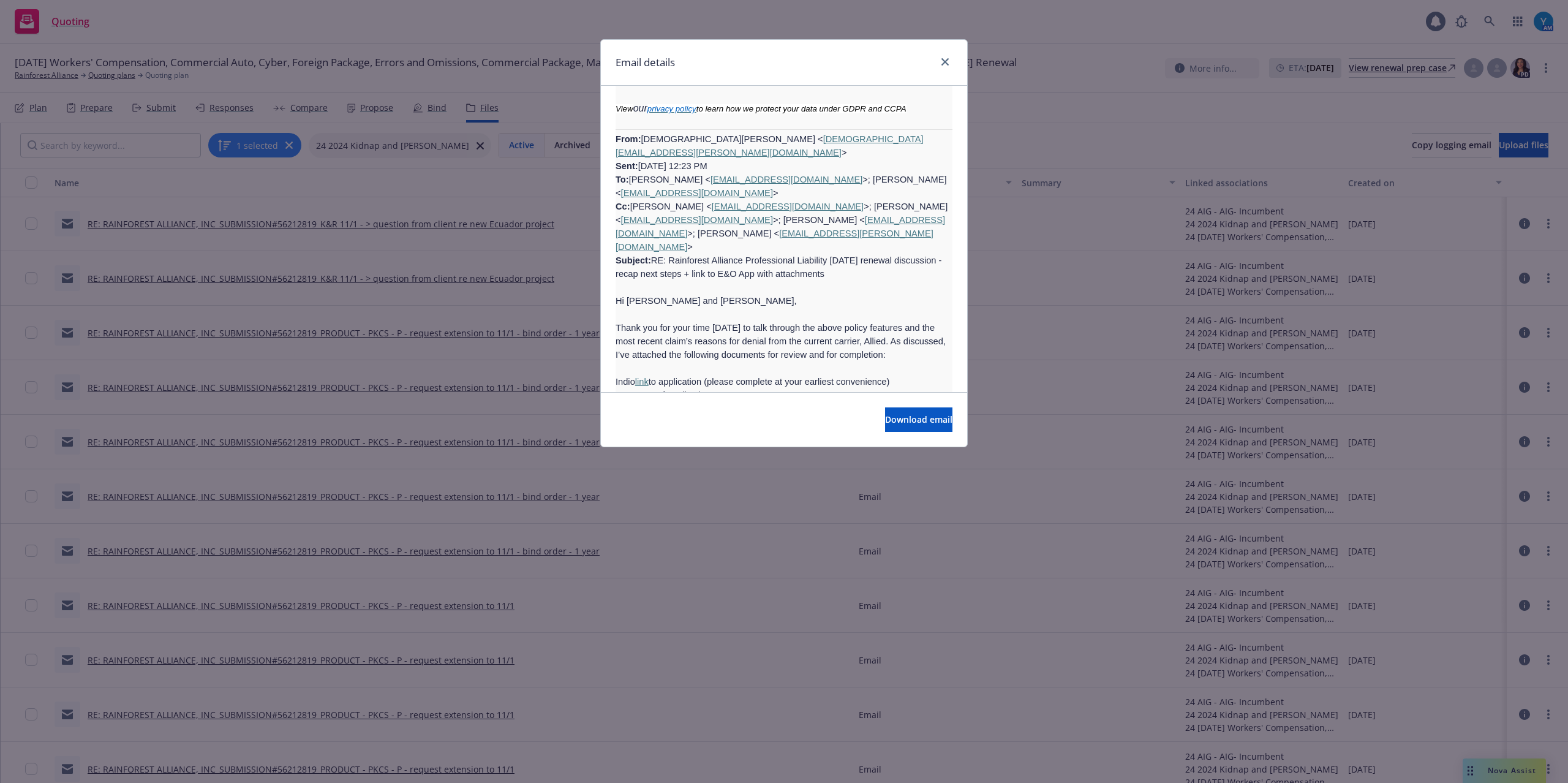
scroll to position [4820, 0]
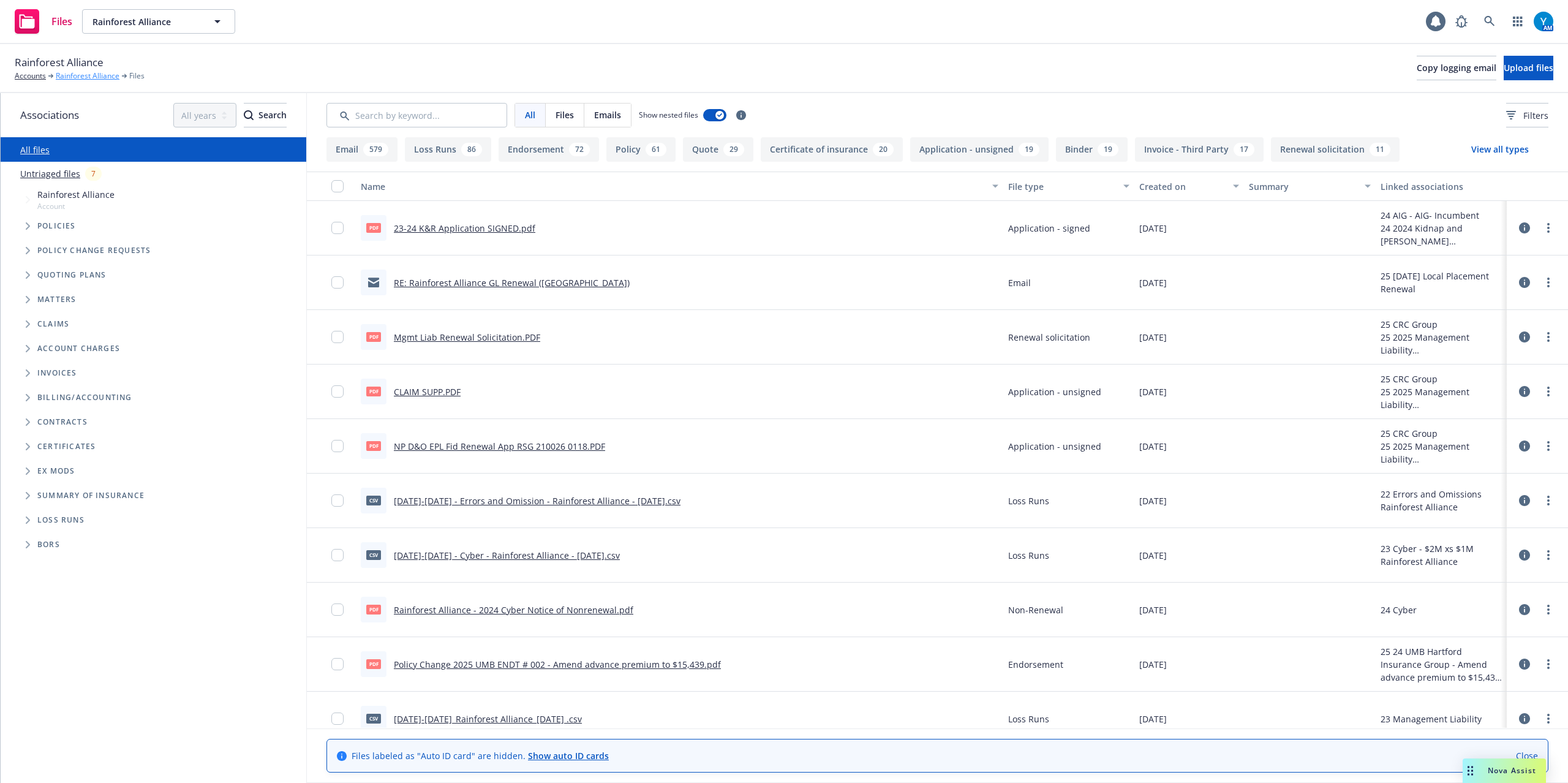
click at [81, 80] on link "Rainforest Alliance" at bounding box center [88, 76] width 64 height 11
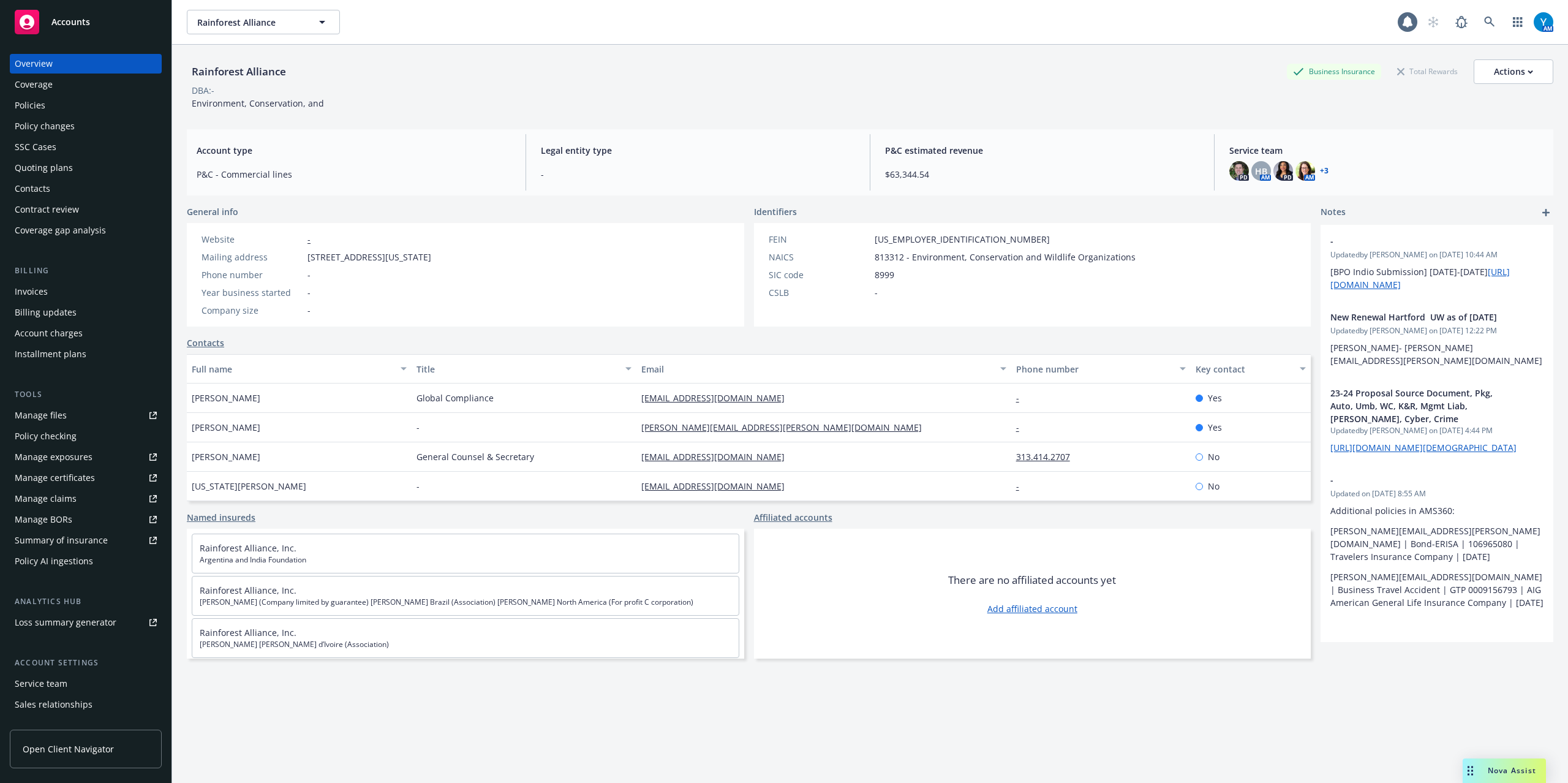
click at [44, 107] on div "Policies" at bounding box center [85, 105] width 142 height 20
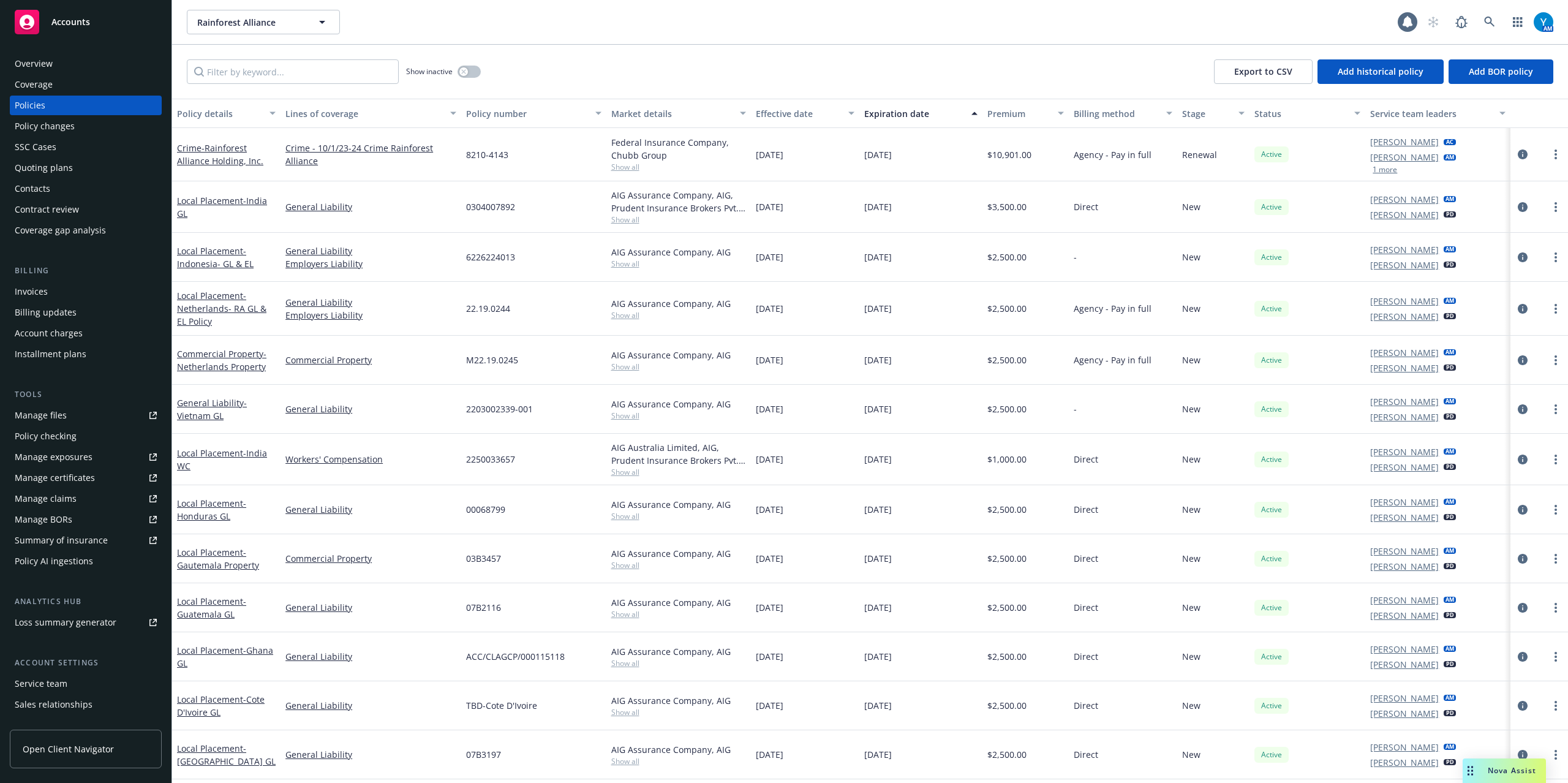
drag, startPoint x: 49, startPoint y: 62, endPoint x: 96, endPoint y: 56, distance: 47.4
click at [49, 64] on div "Overview" at bounding box center [34, 64] width 38 height 20
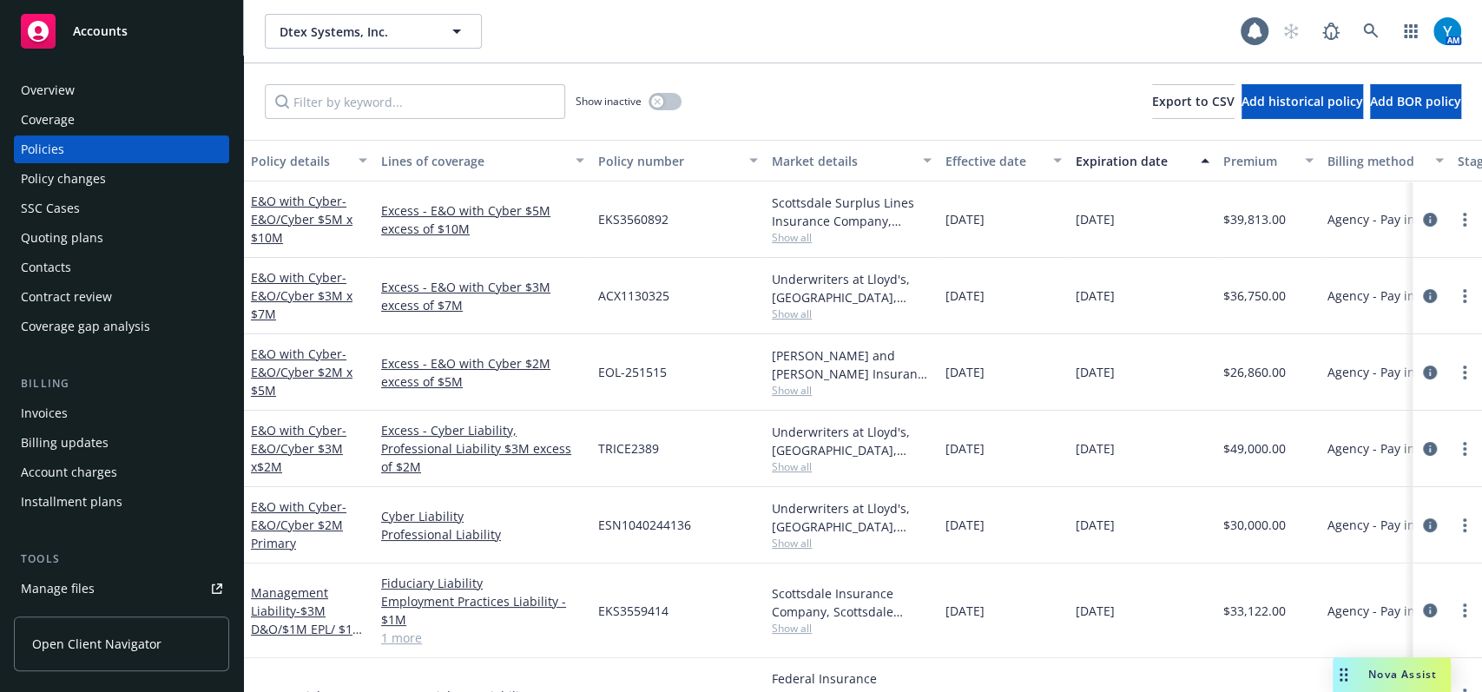
click at [904, 19] on div "Dtex Systems, Inc. Dtex Systems, Inc." at bounding box center [753, 31] width 976 height 35
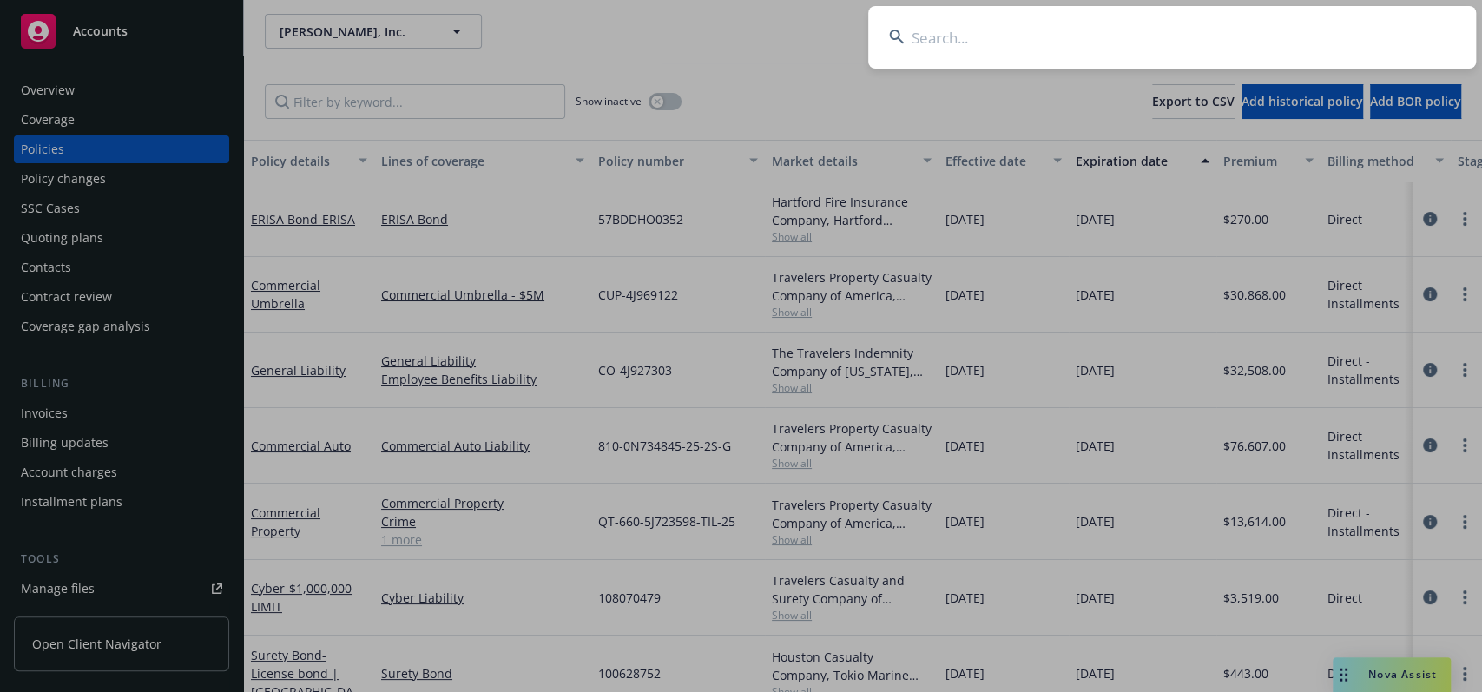
click at [969, 29] on input at bounding box center [1172, 37] width 608 height 62
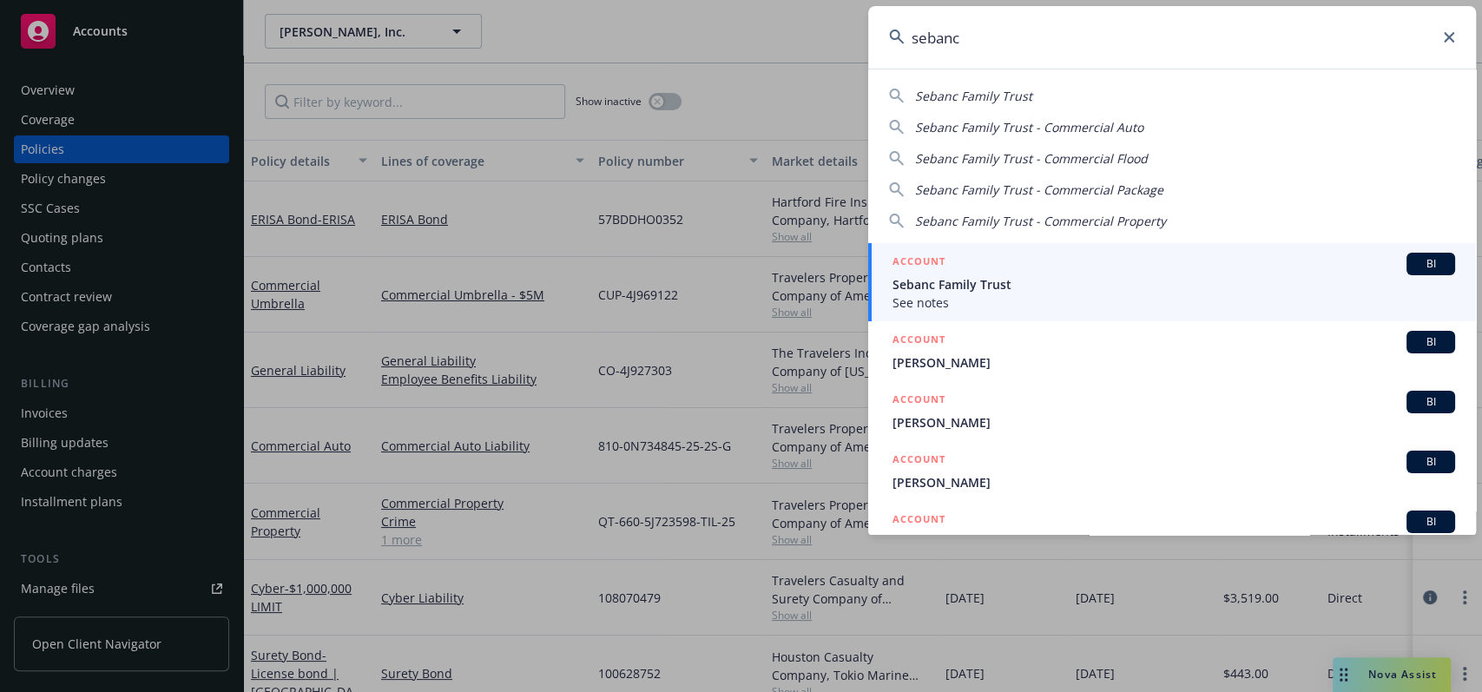
type input "sebanc"
click at [987, 287] on span "Sebanc Family Trust" at bounding box center [1173, 284] width 562 height 18
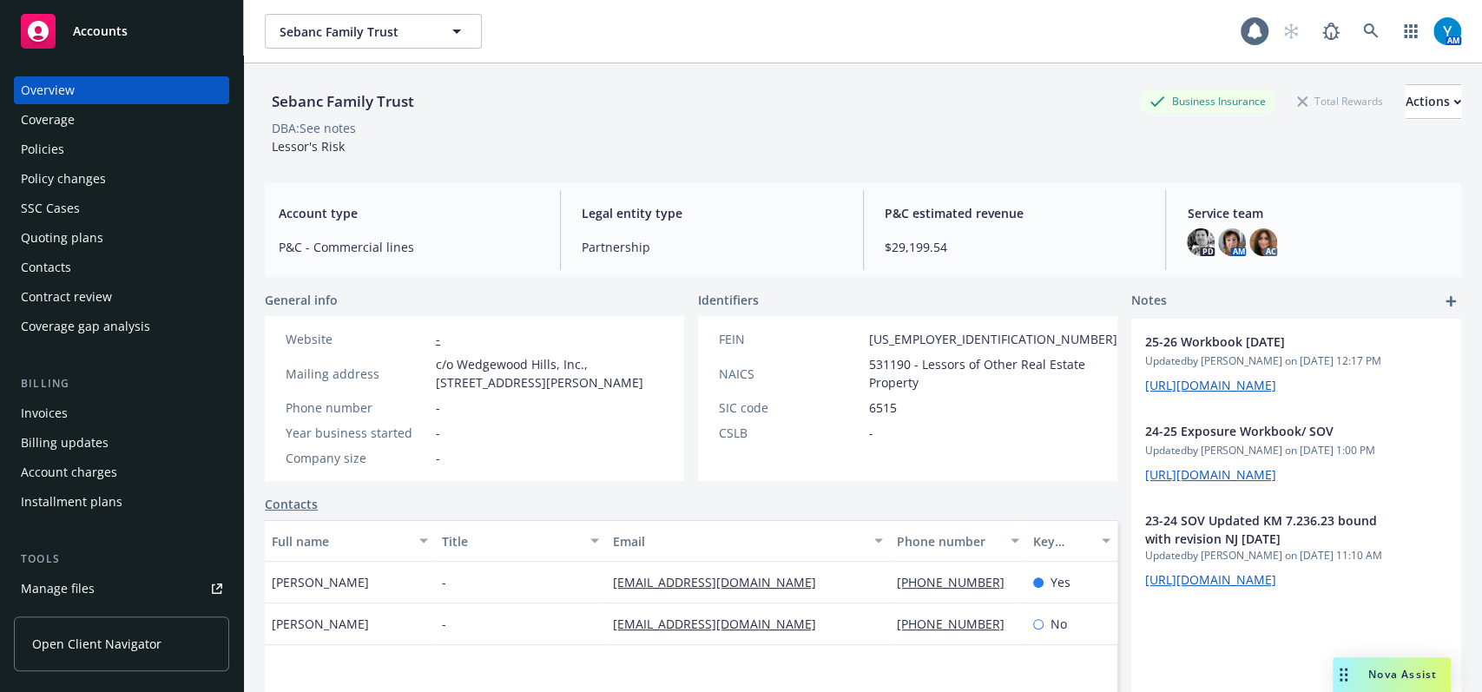
click at [111, 155] on div "Policies" at bounding box center [121, 149] width 201 height 28
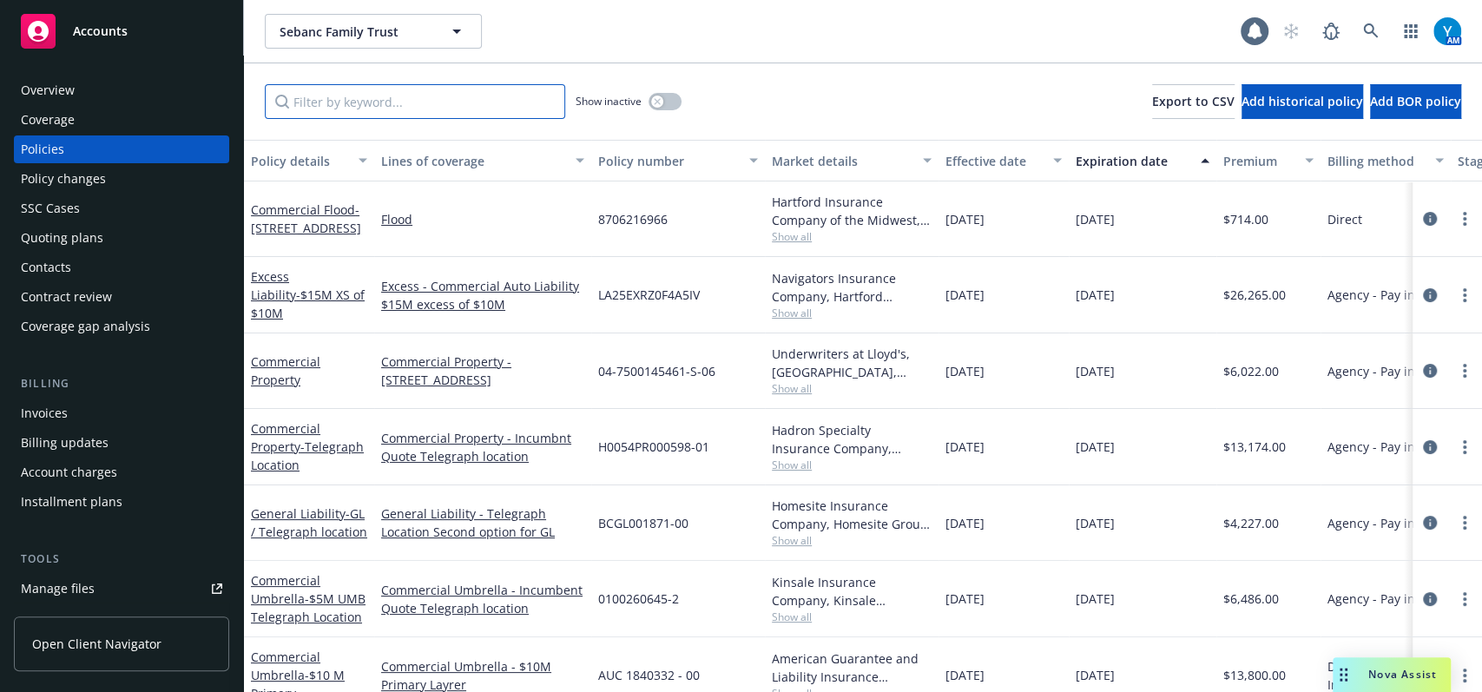
click at [423, 94] on input "Filter by keyword..." at bounding box center [415, 101] width 300 height 35
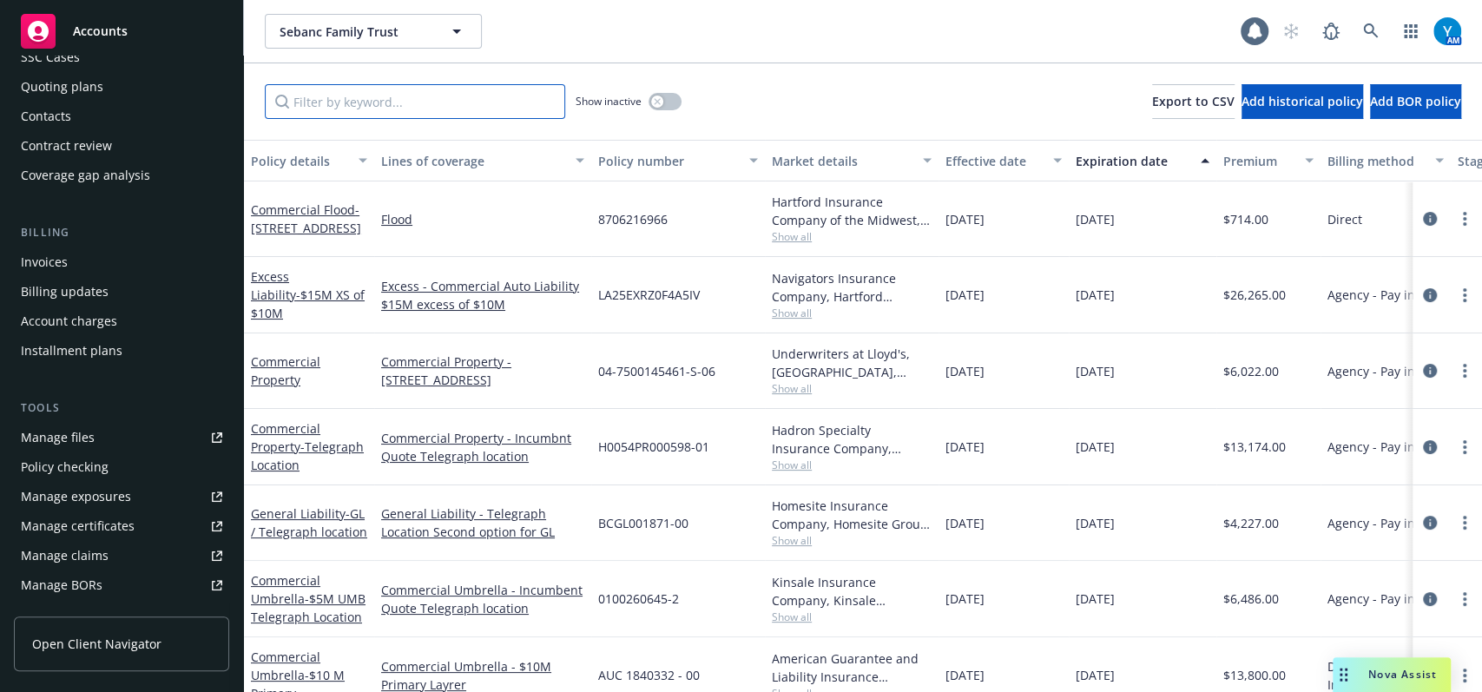
scroll to position [156, 0]
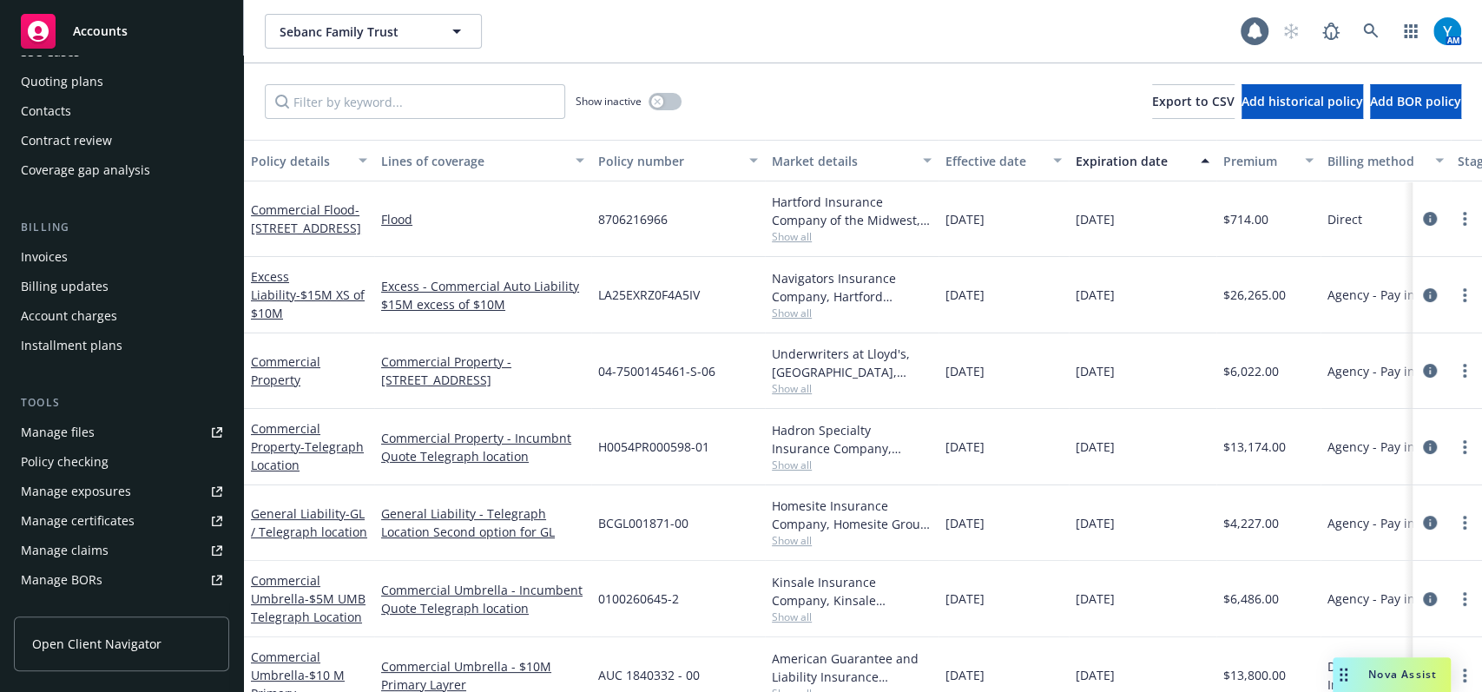
click at [76, 430] on div "Manage files" at bounding box center [58, 432] width 74 height 28
click at [811, 101] on div "Show inactive Export to CSV Add historical policy Add BOR policy" at bounding box center [863, 101] width 1238 height 76
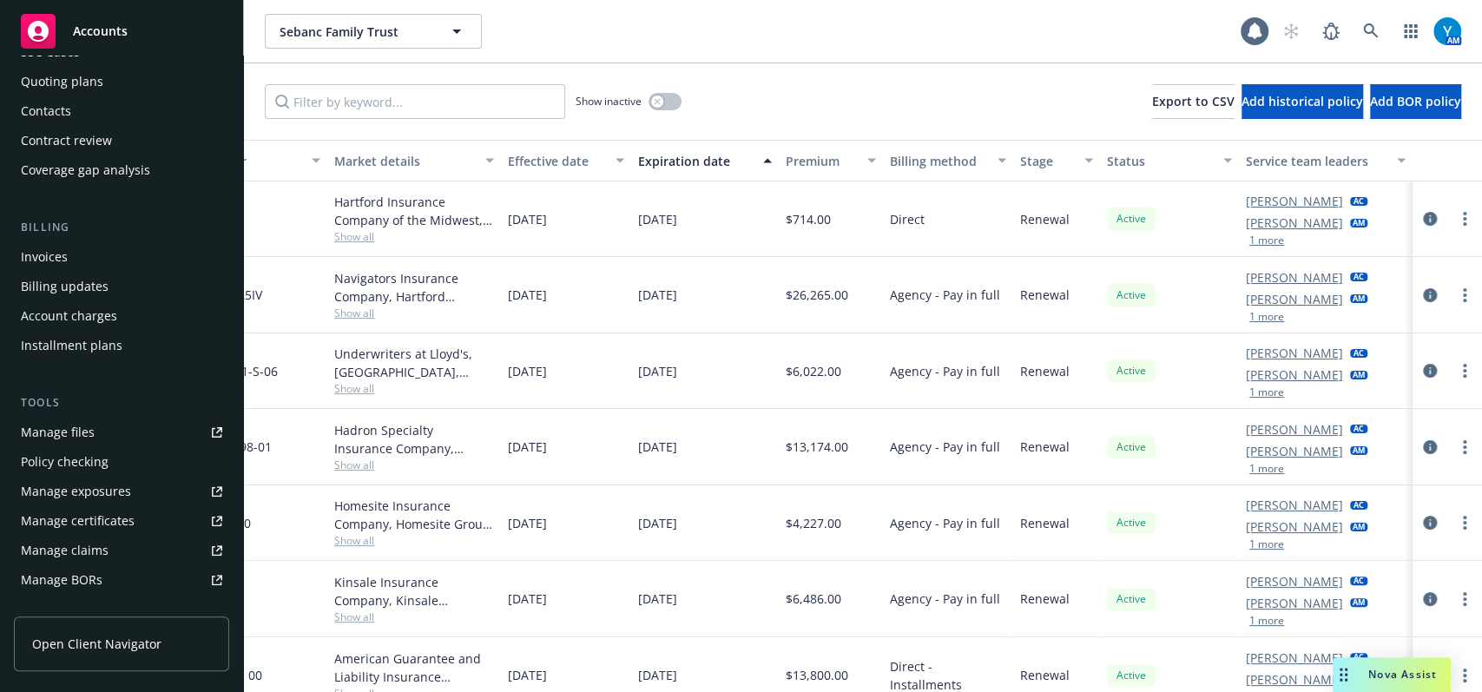
scroll to position [0, 0]
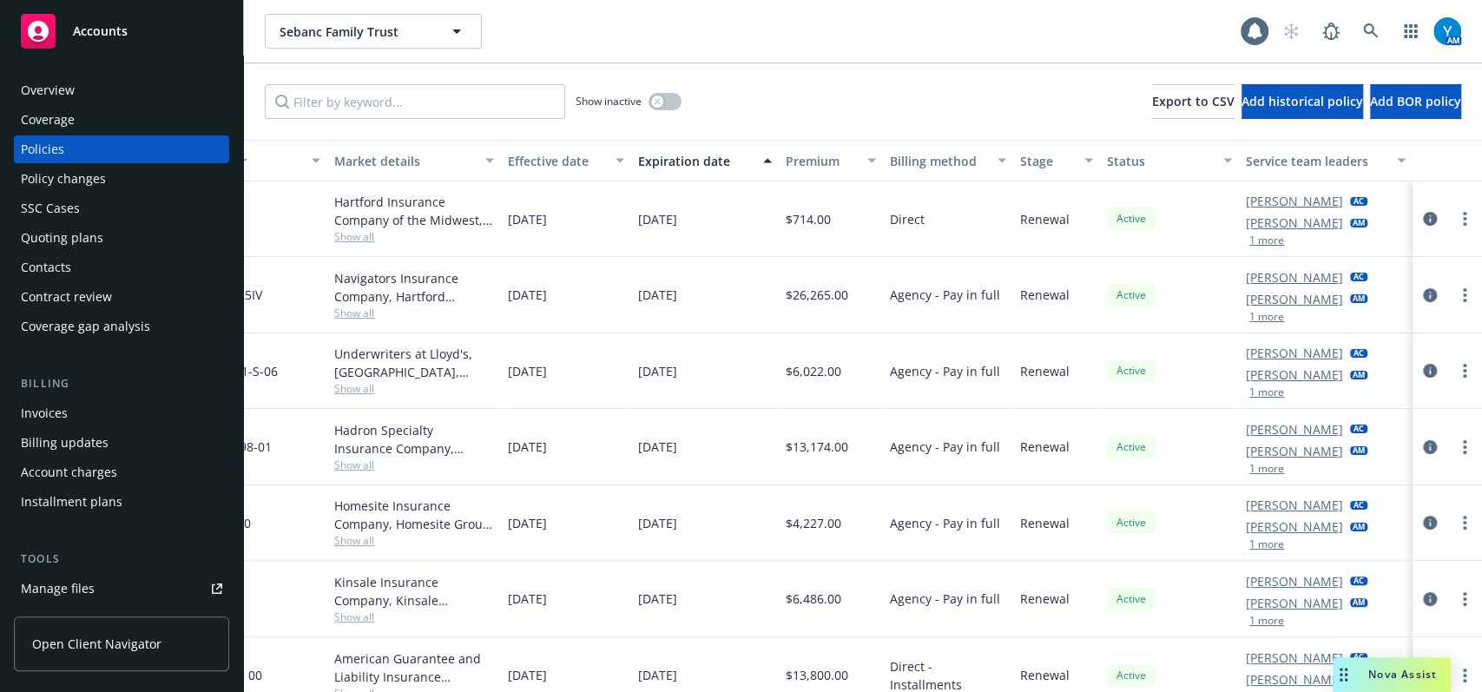
click at [164, 85] on div "Overview" at bounding box center [121, 90] width 201 height 28
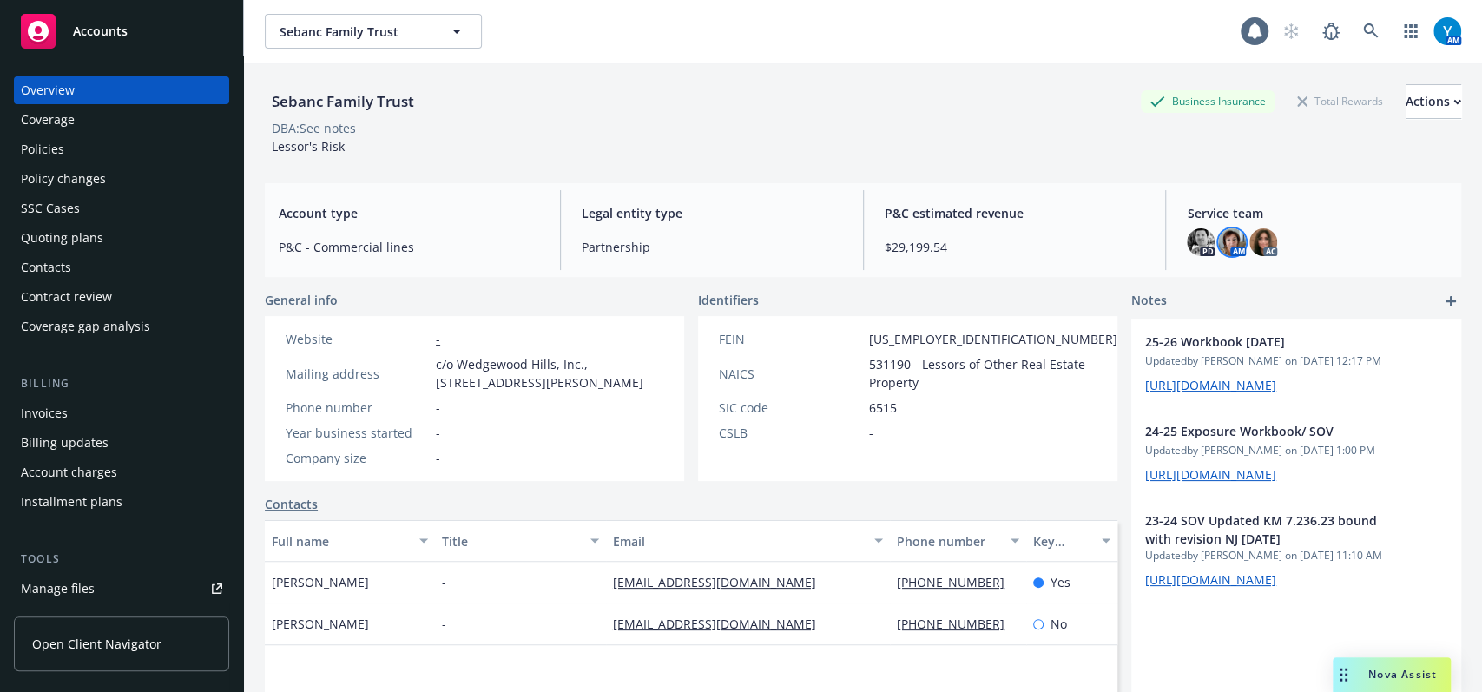
click at [1218, 242] on img at bounding box center [1232, 242] width 28 height 28
click at [1087, 138] on div "Sebanc Family Trust Business Insurance Total Rewards Actions DBA: See notes Les…" at bounding box center [863, 119] width 1196 height 71
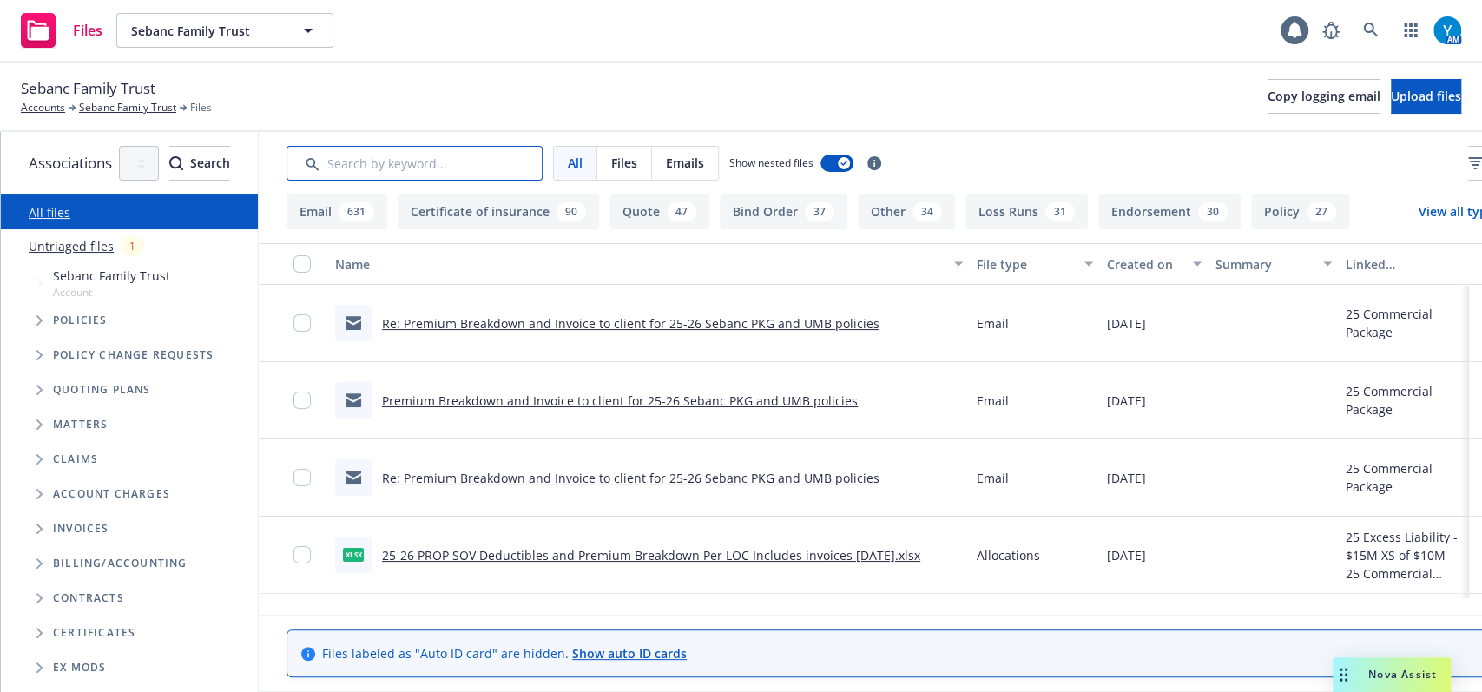
click at [452, 170] on input "Search by keyword..." at bounding box center [414, 163] width 256 height 35
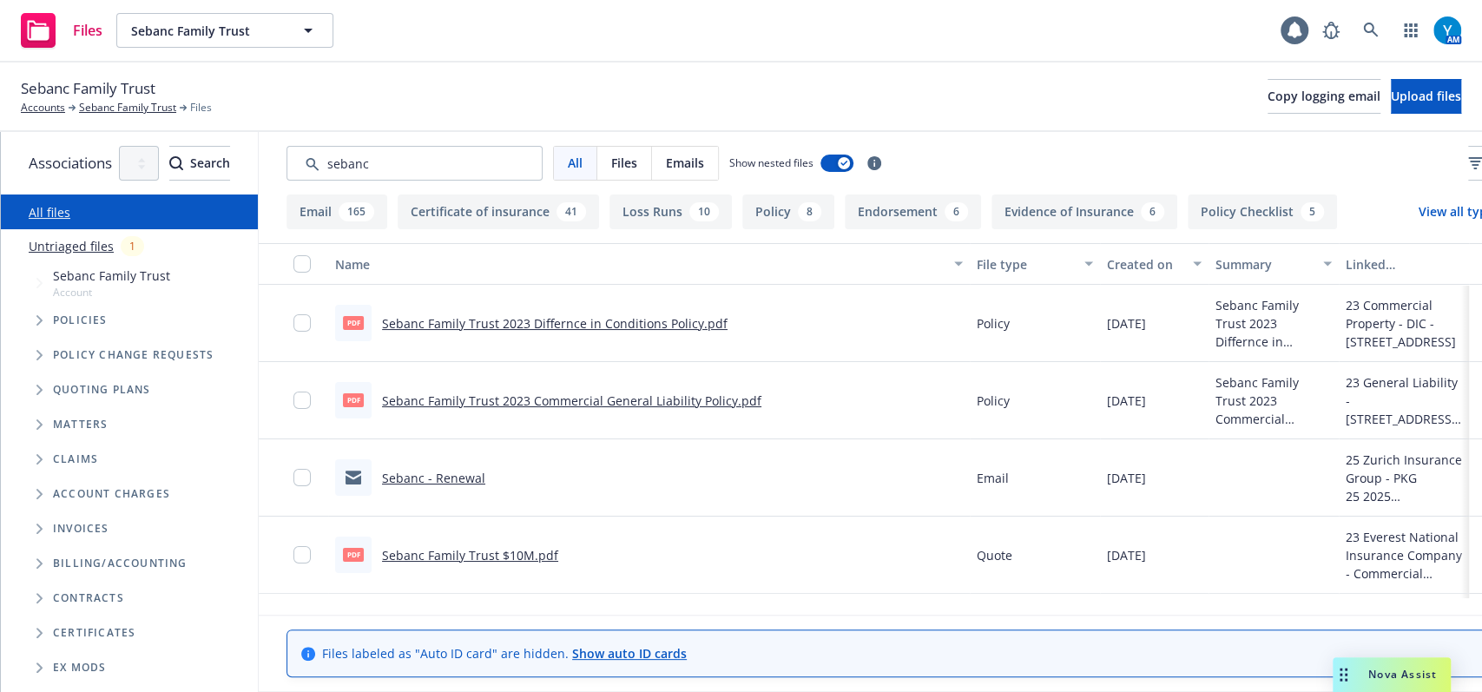
click at [990, 69] on div "Sebanc Family Trust Accounts Sebanc Family Trust Files Copy logging email Uploa…" at bounding box center [741, 96] width 1482 height 69
drag, startPoint x: 463, startPoint y: 155, endPoint x: 319, endPoint y: 161, distance: 144.2
click at [319, 161] on div "Associations All years 2027 2026 2025 2024 2023 2022 2021 2020 2019 2018 2017 2…" at bounding box center [741, 412] width 1481 height 560
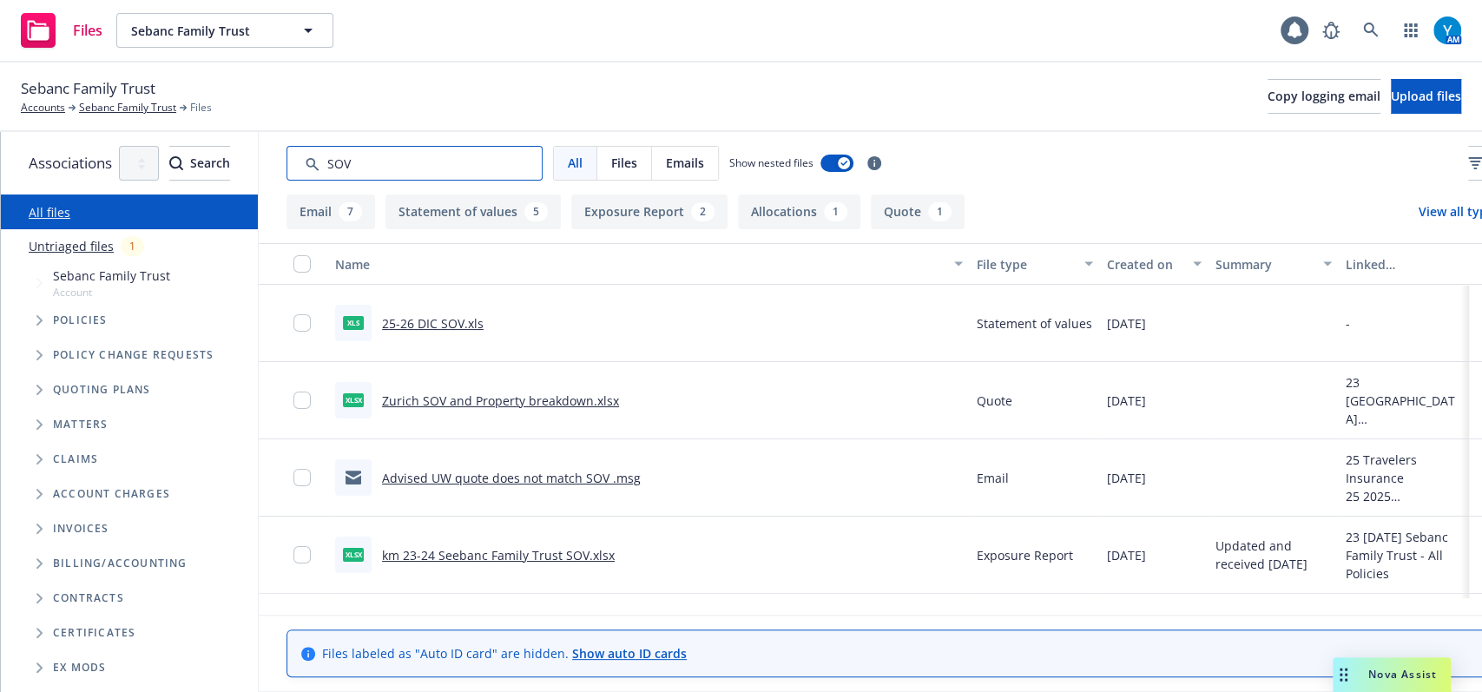
type input "SOV"
click at [1104, 207] on div "Email 7 Statement of values 5 Exposure Report 2 Allocations 1 Quote 1 View all …" at bounding box center [906, 211] width 1241 height 35
click at [614, 559] on link "km 23-24 Seebanc Family Trust SOV.xlsx" at bounding box center [498, 555] width 233 height 16
drag, startPoint x: 463, startPoint y: 166, endPoint x: 299, endPoint y: 185, distance: 166.0
click at [299, 185] on div "Associations All years 2027 2026 2025 2024 2023 2022 2021 2020 2019 2018 2017 2…" at bounding box center [741, 412] width 1481 height 560
